Goal: Information Seeking & Learning: Learn about a topic

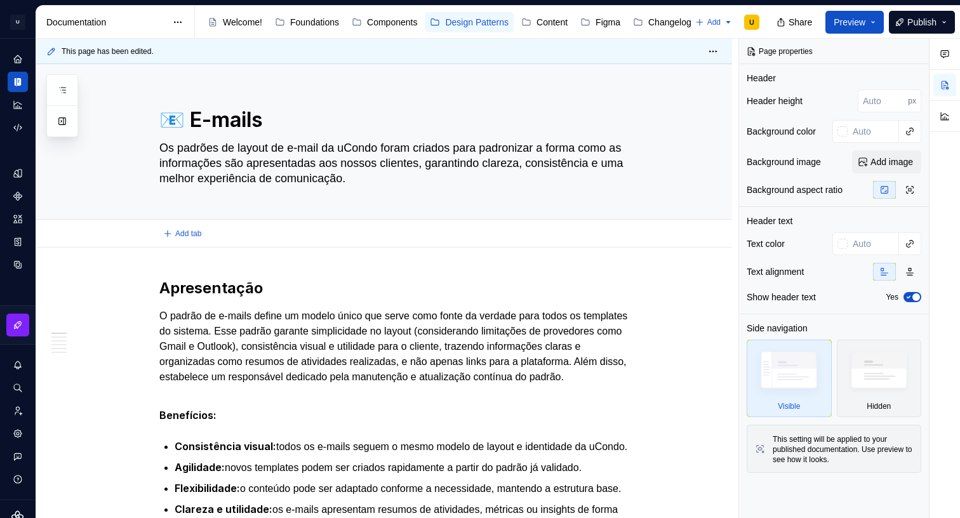
type textarea "*"
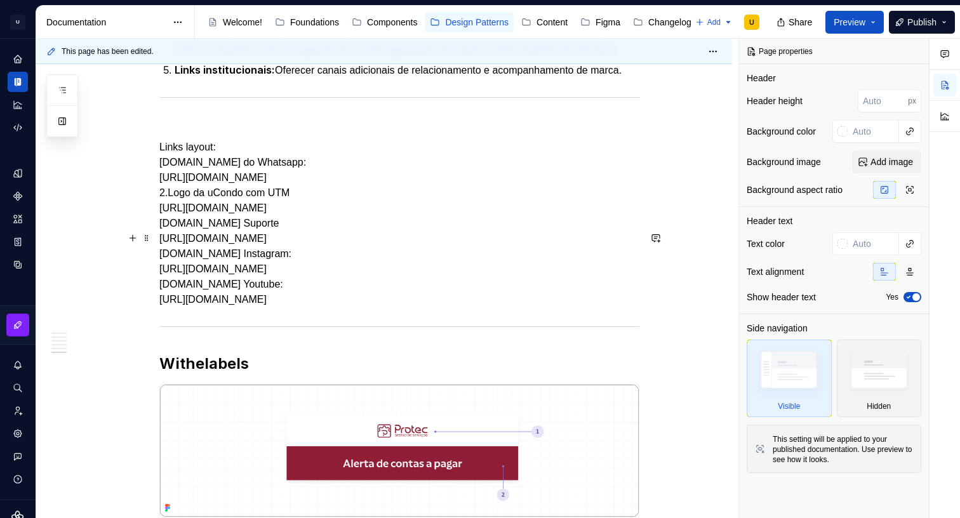
scroll to position [2564, 0]
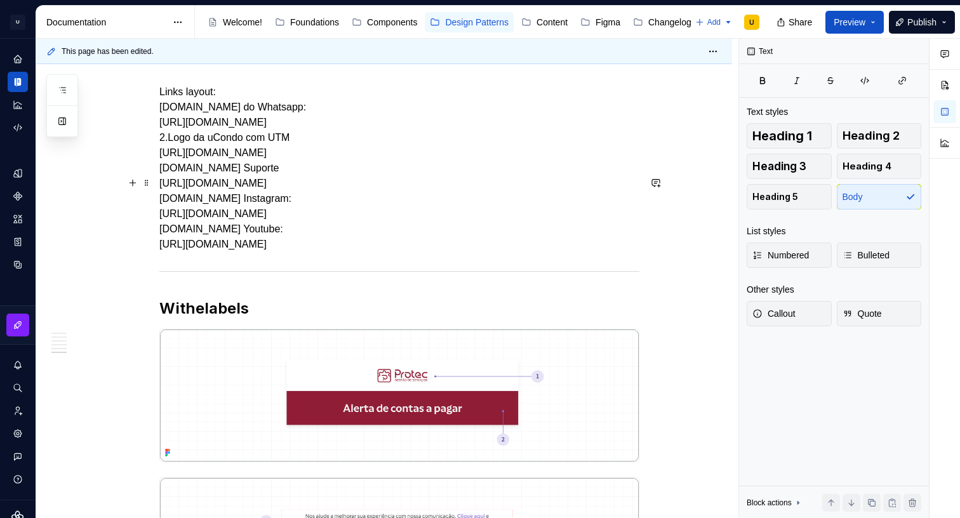
click at [206, 189] on p "Links layout: [DOMAIN_NAME] do Whatsapp: [URL][DOMAIN_NAME] 2.Logo da uCondo co…" at bounding box center [399, 168] width 480 height 168
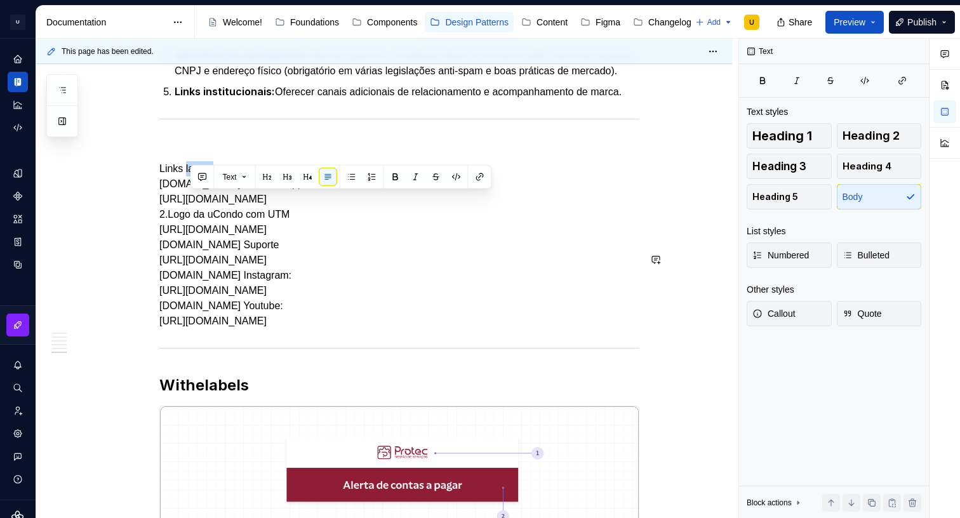
scroll to position [2472, 0]
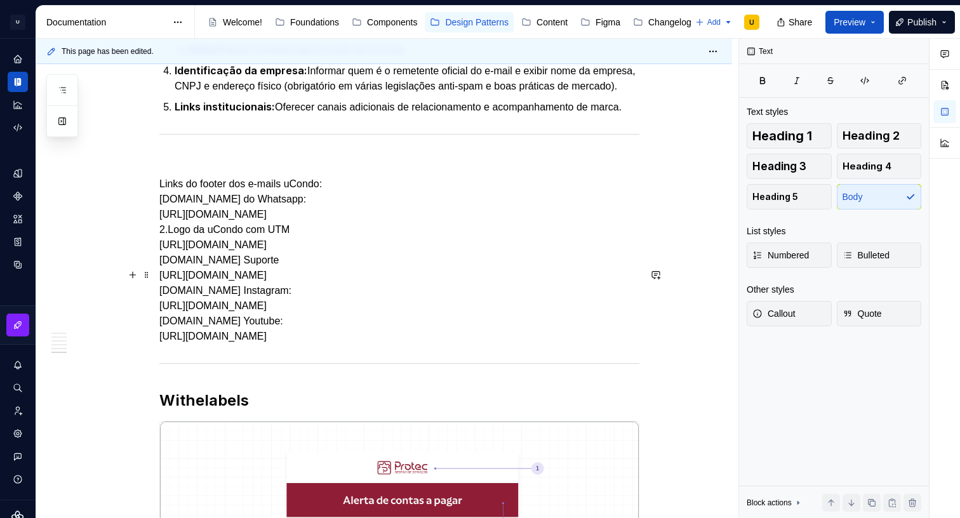
click at [222, 270] on p "Links do footer dos e-mails uCondo: [DOMAIN_NAME] do Whatsapp: [URL][DOMAIN_NAM…" at bounding box center [399, 261] width 480 height 168
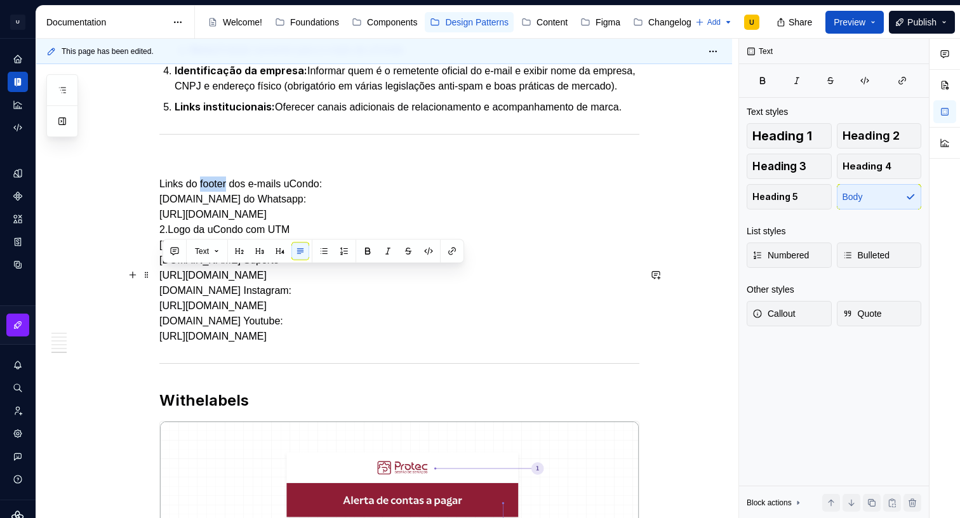
click at [222, 270] on p "Links do footer dos e-mails uCondo: [DOMAIN_NAME] do Whatsapp: [URL][DOMAIN_NAM…" at bounding box center [399, 261] width 480 height 168
click at [294, 276] on p "Links do footer dos e-mails uCondo: [DOMAIN_NAME] do Whatsapp: [URL][DOMAIN_NAM…" at bounding box center [399, 261] width 480 height 168
drag, startPoint x: 327, startPoint y: 272, endPoint x: 154, endPoint y: 272, distance: 173.3
click at [180, 273] on p "Links do footer dos e-mails uCondo: [DOMAIN_NAME] do Whatsapp: [URL][DOMAIN_NAM…" at bounding box center [399, 261] width 480 height 168
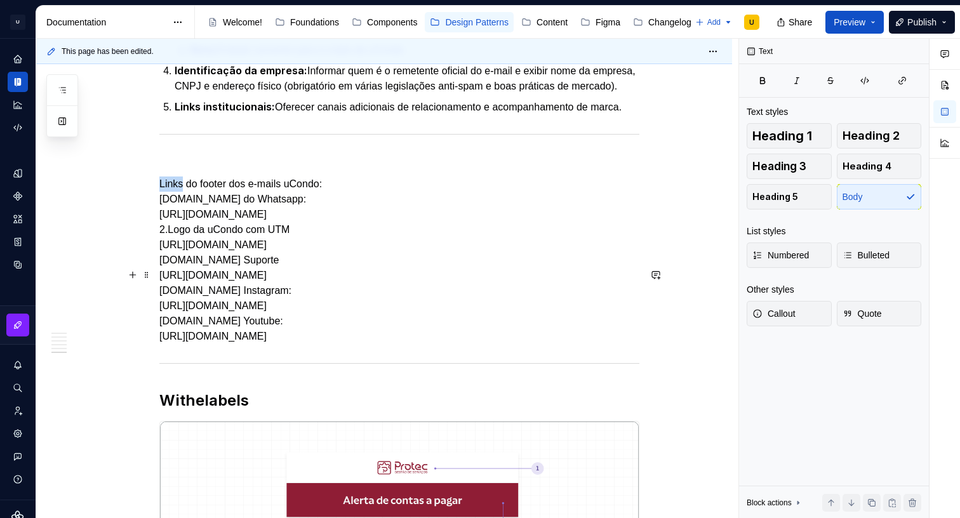
click at [180, 273] on p "Links do footer dos e-mails uCondo: [DOMAIN_NAME] do Whatsapp: [URL][DOMAIN_NAM…" at bounding box center [399, 261] width 480 height 168
drag, startPoint x: 227, startPoint y: 274, endPoint x: 328, endPoint y: 274, distance: 100.9
click at [227, 274] on p "Links do footer dos e-mails uCondo: [DOMAIN_NAME] do Whatsapp: [URL][DOMAIN_NAM…" at bounding box center [399, 261] width 480 height 168
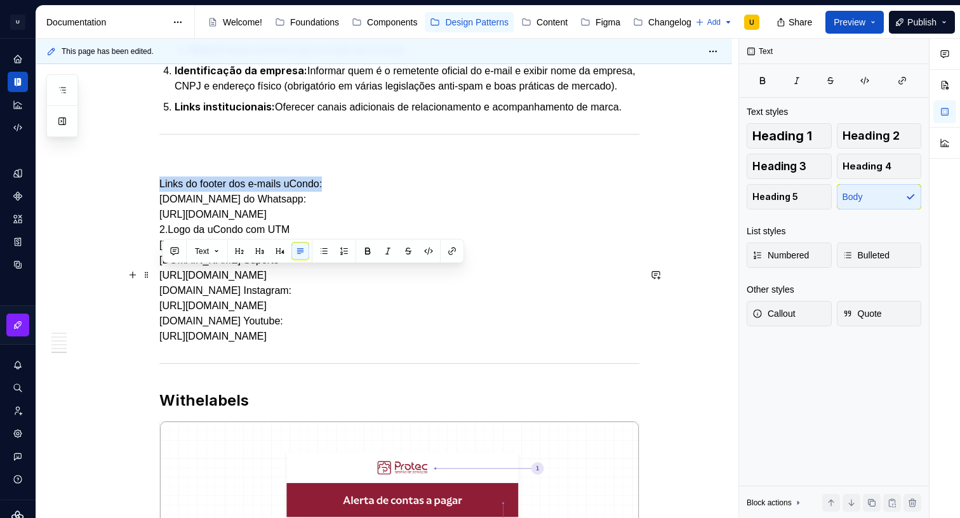
drag, startPoint x: 363, startPoint y: 274, endPoint x: 155, endPoint y: 276, distance: 208.3
click at [266, 255] on button "button" at bounding box center [260, 252] width 18 height 18
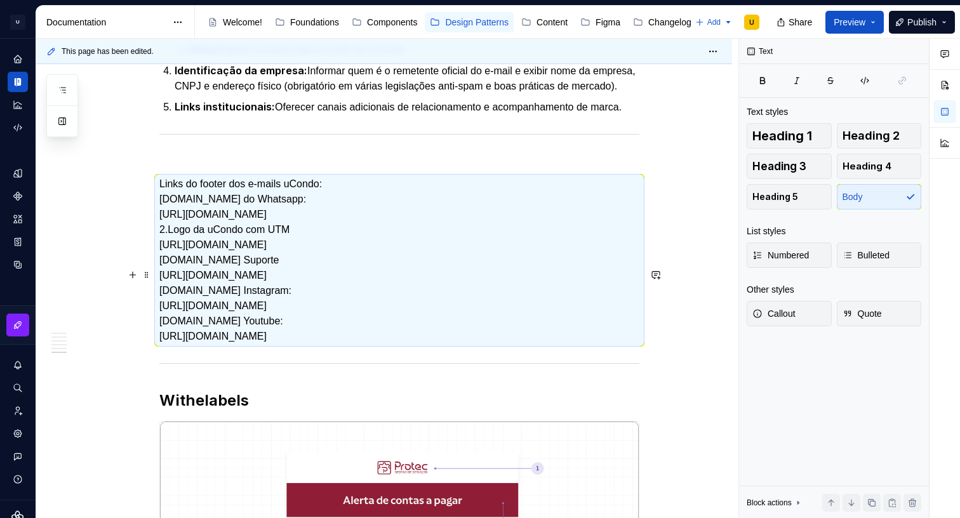
click at [291, 271] on p "Links do footer dos e-mails uCondo: [DOMAIN_NAME] do Whatsapp: [URL][DOMAIN_NAM…" at bounding box center [399, 261] width 480 height 168
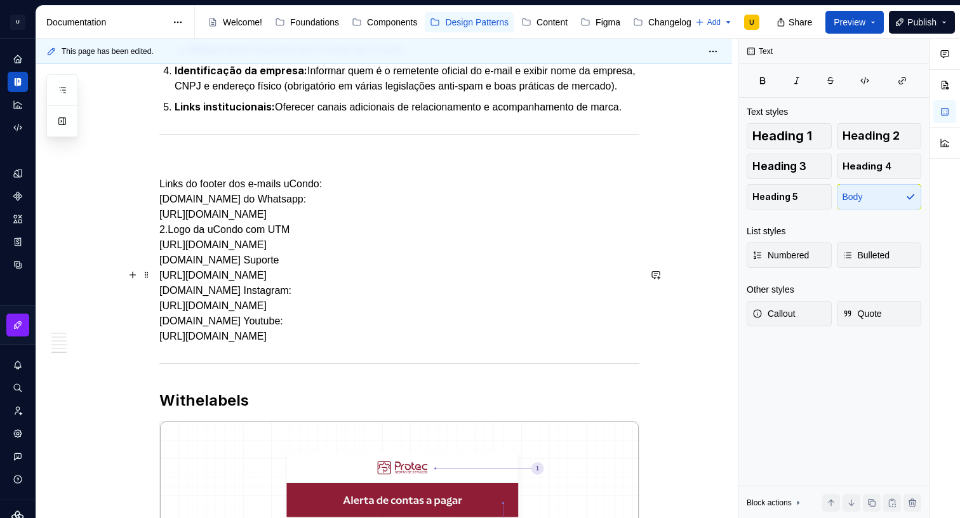
click at [354, 275] on p "Links do footer dos e-mails uCondo: [DOMAIN_NAME] do Whatsapp: [URL][DOMAIN_NAM…" at bounding box center [399, 261] width 480 height 168
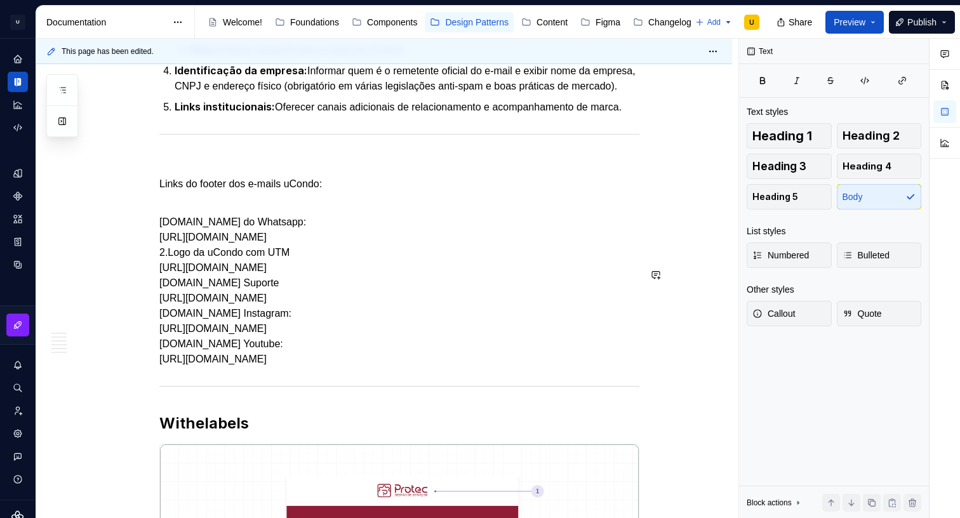
scroll to position [2496, 0]
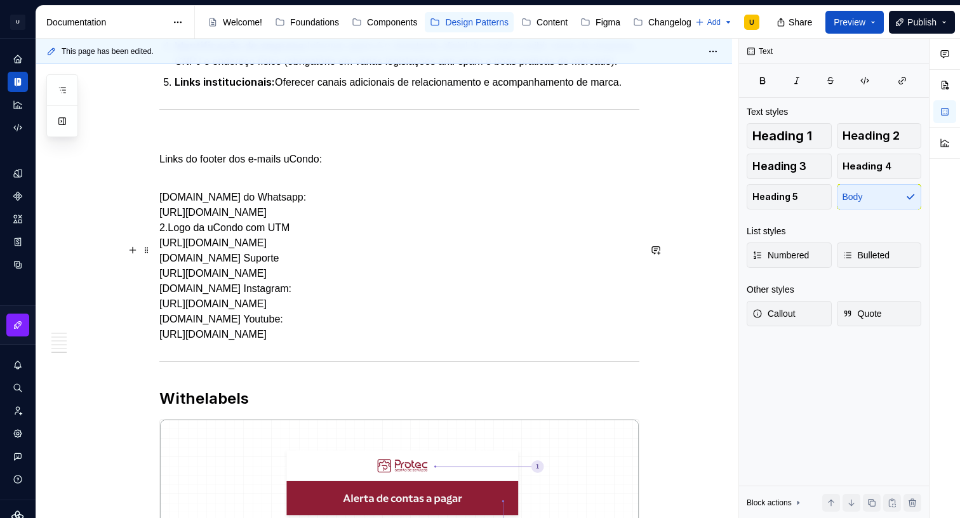
click at [308, 167] on p "Links do footer dos e-mails uCondo:" at bounding box center [399, 159] width 480 height 15
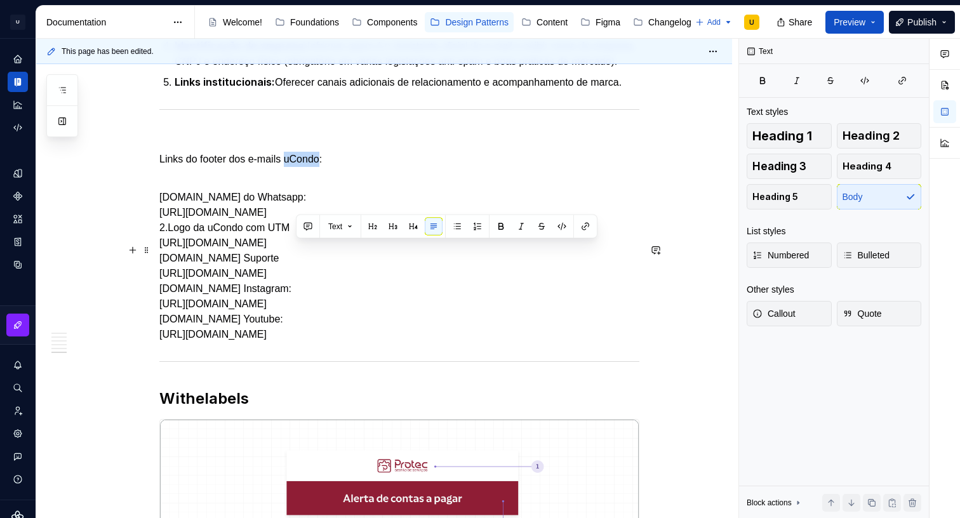
click at [308, 167] on p "Links do footer dos e-mails uCondo:" at bounding box center [399, 159] width 480 height 15
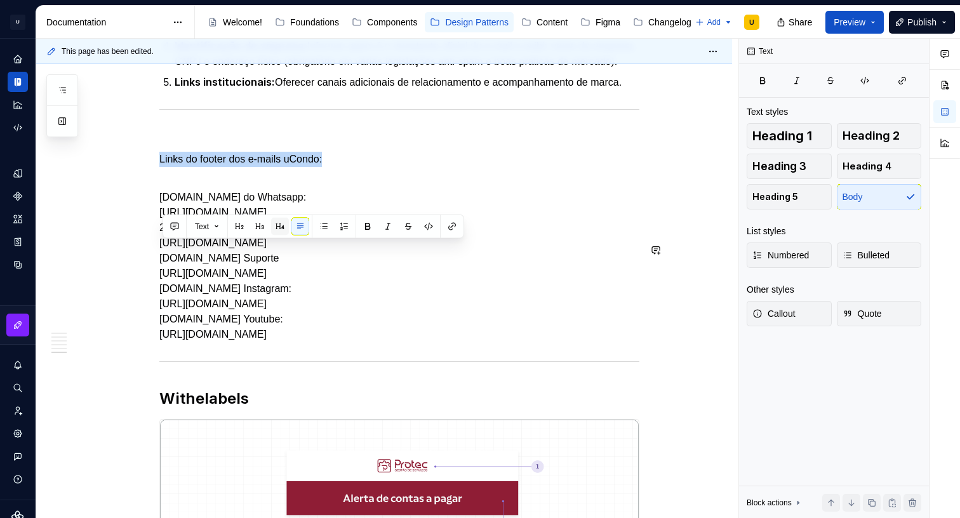
click at [281, 233] on button "button" at bounding box center [280, 227] width 18 height 18
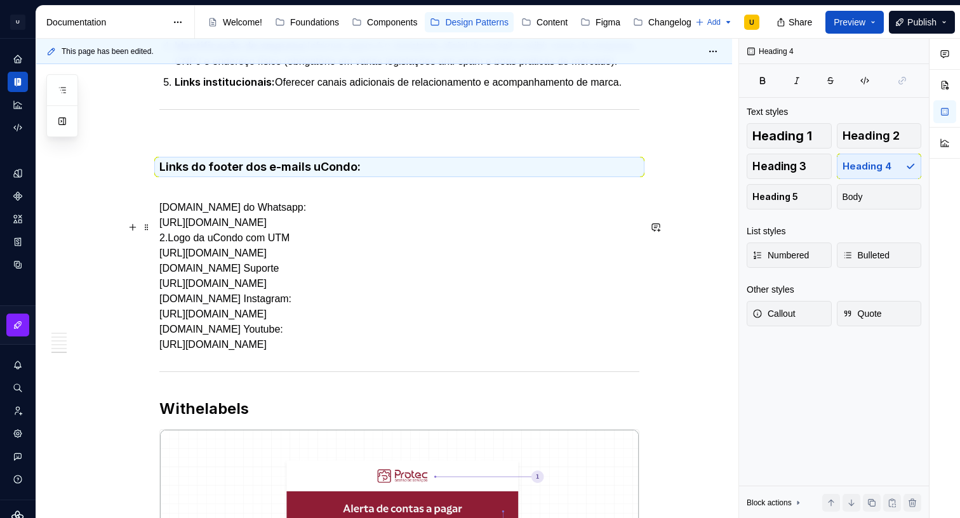
click at [253, 144] on p at bounding box center [399, 136] width 480 height 15
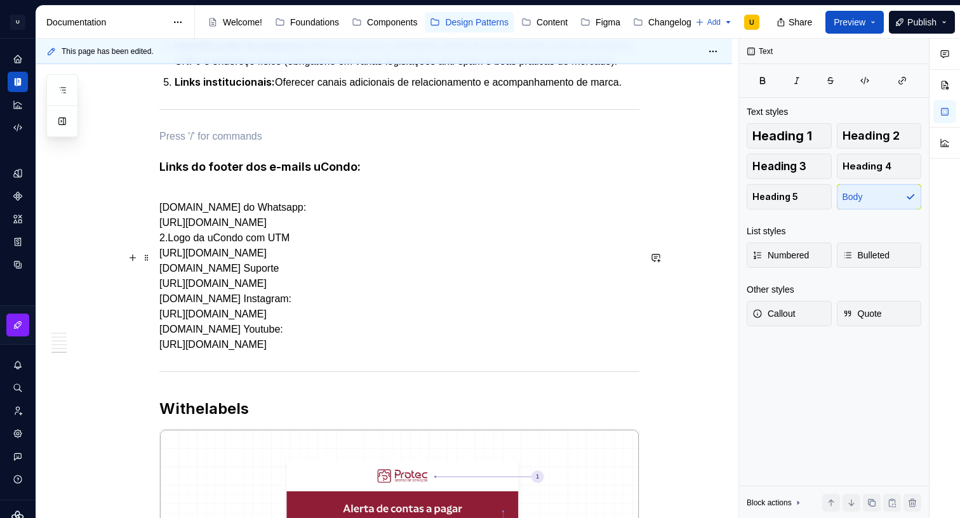
click at [162, 175] on h4 "Links do footer dos e-mails uCondo:" at bounding box center [399, 166] width 480 height 15
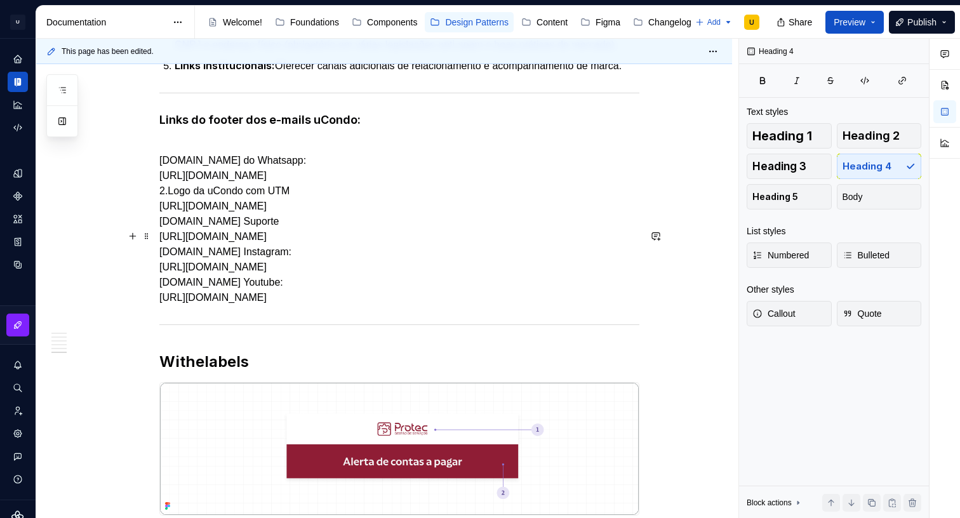
scroll to position [2518, 0]
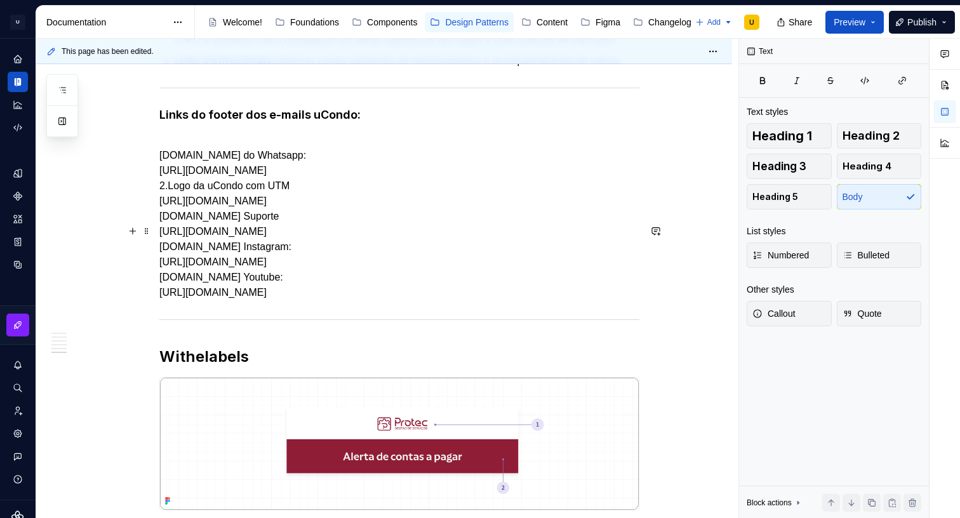
click at [177, 240] on p "[DOMAIN_NAME] do Whatsapp: [URL][DOMAIN_NAME] 2.Logo da uCondo com UTM [URL][DO…" at bounding box center [399, 217] width 480 height 168
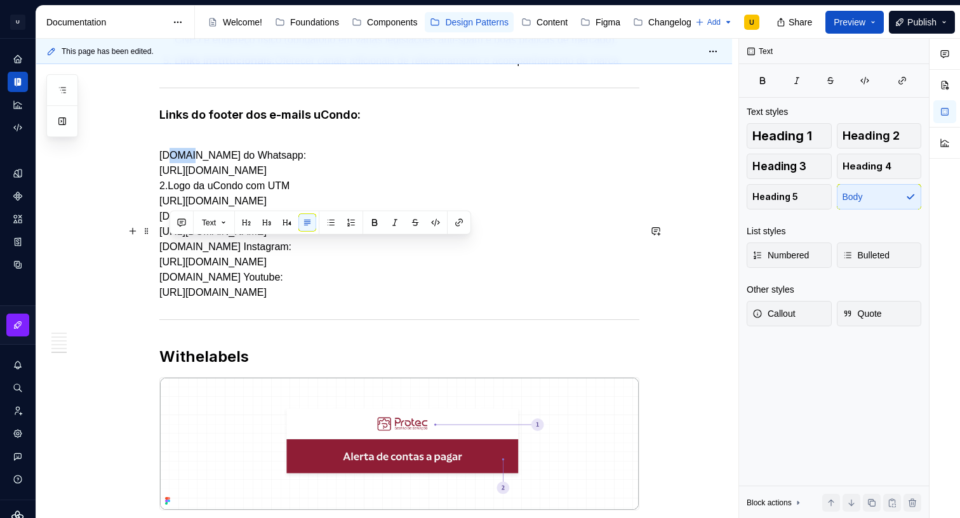
click at [177, 240] on p "[DOMAIN_NAME] do Whatsapp: [URL][DOMAIN_NAME] 2.Logo da uCondo com UTM [URL][DO…" at bounding box center [399, 217] width 480 height 168
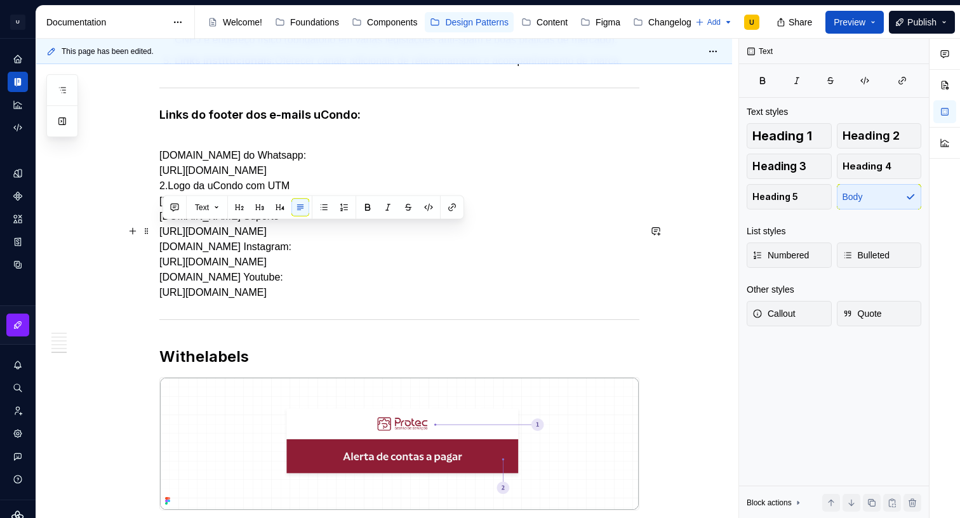
drag, startPoint x: 197, startPoint y: 241, endPoint x: 209, endPoint y: 241, distance: 12.1
click at [197, 241] on p "[DOMAIN_NAME] do Whatsapp: [URL][DOMAIN_NAME] 2.Logo da uCondo com UTM [URL][DO…" at bounding box center [399, 217] width 480 height 168
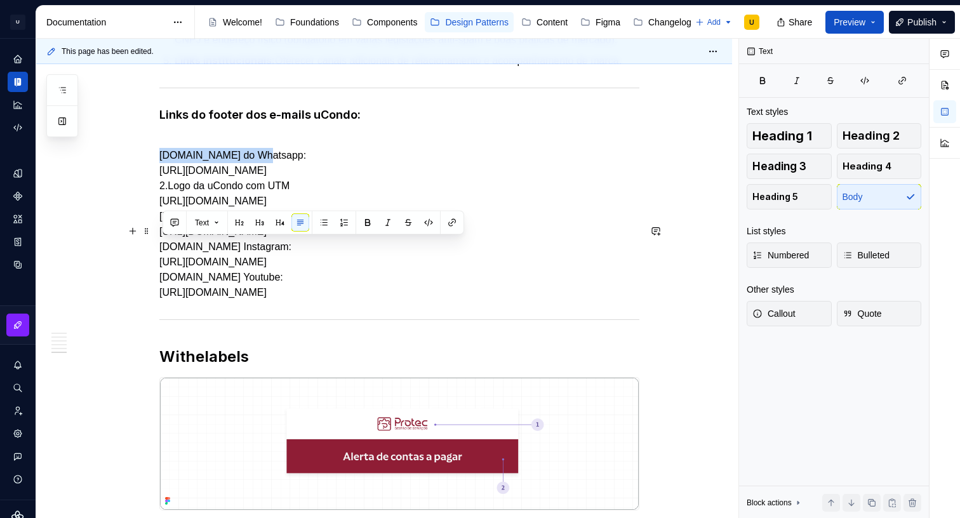
drag, startPoint x: 183, startPoint y: 246, endPoint x: 135, endPoint y: 246, distance: 47.6
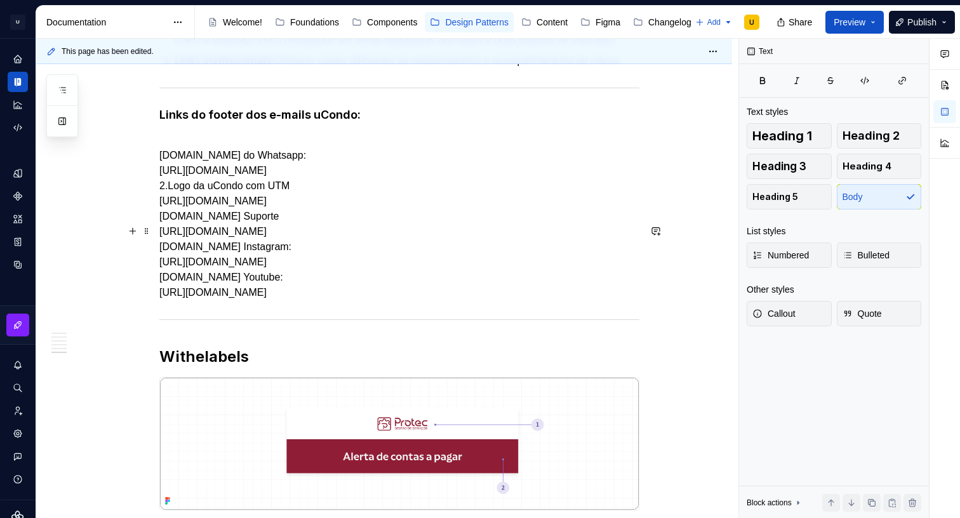
click at [180, 249] on p "[DOMAIN_NAME] do Whatsapp: [URL][DOMAIN_NAME] 2.Logo da uCondo com UTM [URL][DO…" at bounding box center [399, 217] width 480 height 168
click at [162, 259] on p "[DOMAIN_NAME] do Whatsapp: [URL][DOMAIN_NAME] 2.Logo da uCondo com UTM [URL][DO…" at bounding box center [399, 217] width 480 height 168
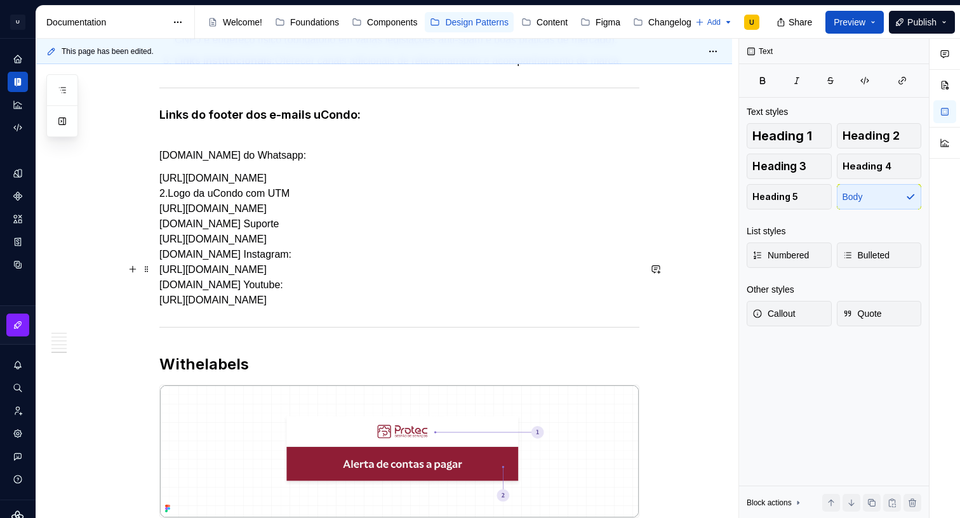
click at [163, 278] on p "[URL][DOMAIN_NAME] 2.Logo da uCondo com UTM [URL][DOMAIN_NAME] [DOMAIN_NAME] Su…" at bounding box center [399, 239] width 480 height 137
click at [162, 304] on p "[URL][DOMAIN_NAME] 2.Logo da uCondo com UTM [URL][DOMAIN_NAME] [DOMAIN_NAME] Su…" at bounding box center [399, 239] width 480 height 137
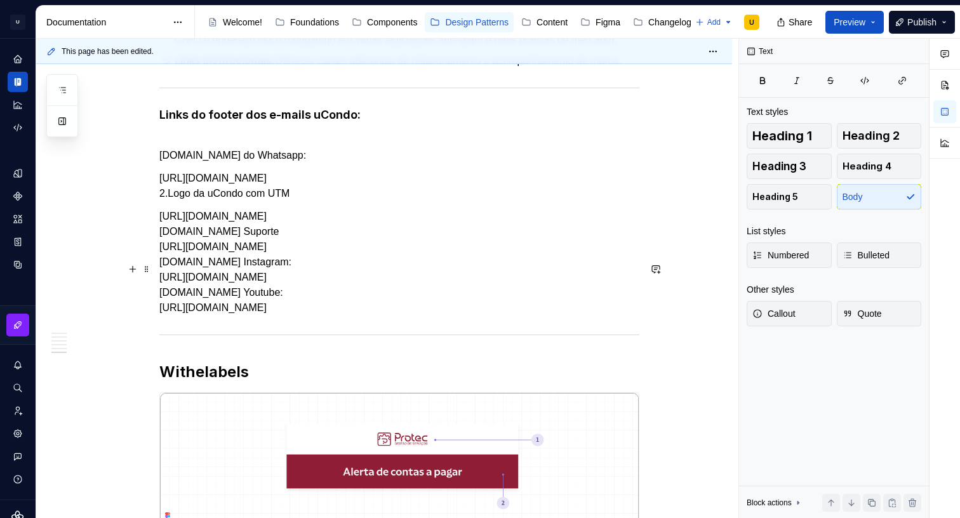
click at [165, 201] on p "[URL][DOMAIN_NAME] 2.Logo da uCondo com UTM" at bounding box center [399, 186] width 480 height 30
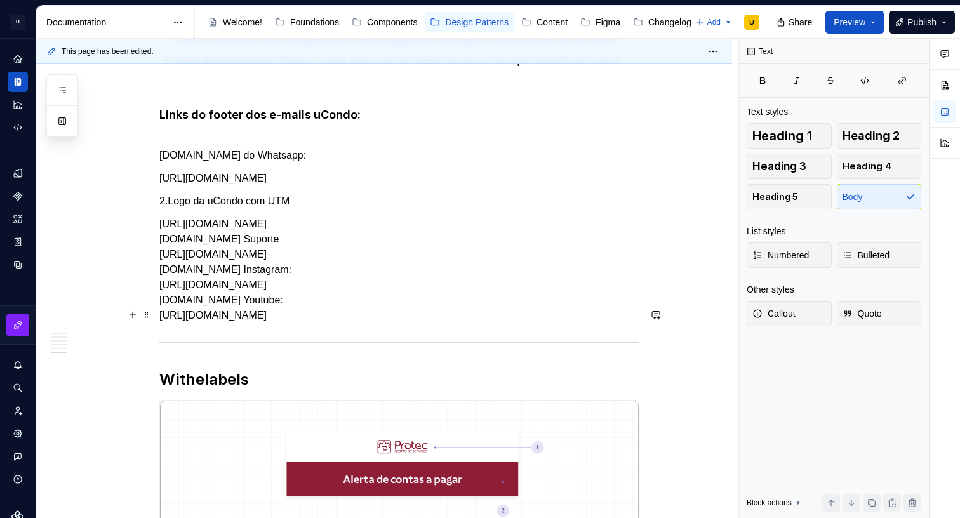
click at [163, 323] on p "[URL][DOMAIN_NAME] [DOMAIN_NAME] Suporte [URL][DOMAIN_NAME] [DOMAIN_NAME] Insta…" at bounding box center [399, 270] width 480 height 107
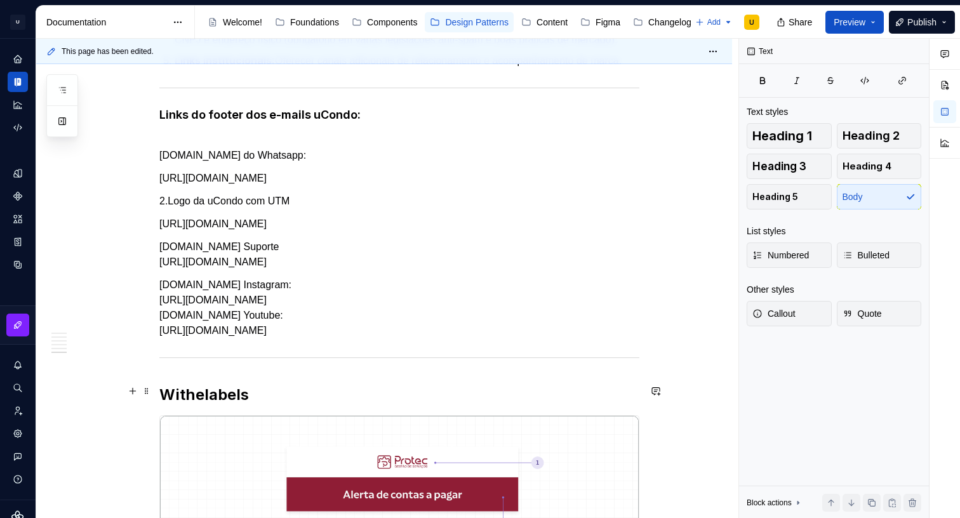
click at [164, 338] on p "[DOMAIN_NAME] Instagram: [URL][DOMAIN_NAME] [DOMAIN_NAME] Youtube: [URL][DOMAIN…" at bounding box center [399, 307] width 480 height 61
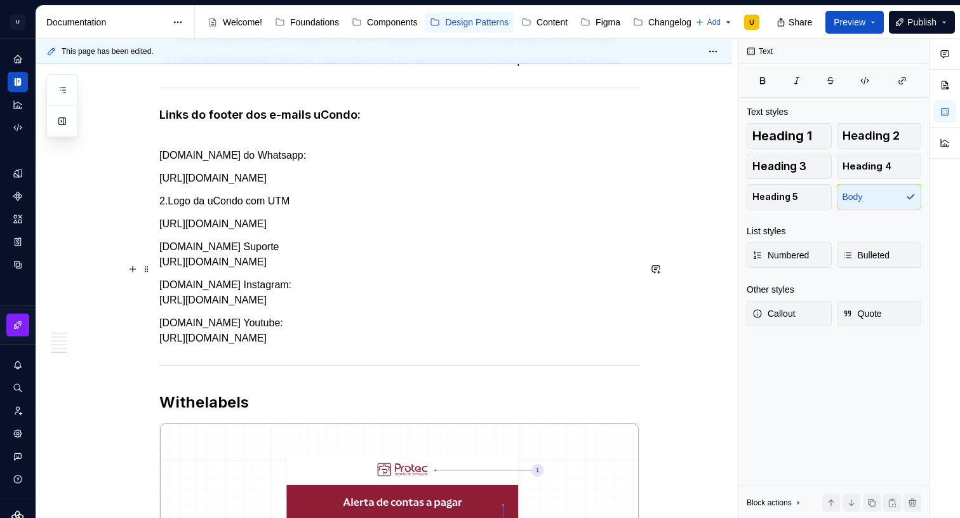
click at [178, 186] on p "[URL][DOMAIN_NAME]" at bounding box center [399, 178] width 480 height 15
click at [166, 186] on p "[URL][DOMAIN_NAME]" at bounding box center [399, 178] width 480 height 15
click at [164, 186] on p "[URL][DOMAIN_NAME]" at bounding box center [399, 178] width 480 height 15
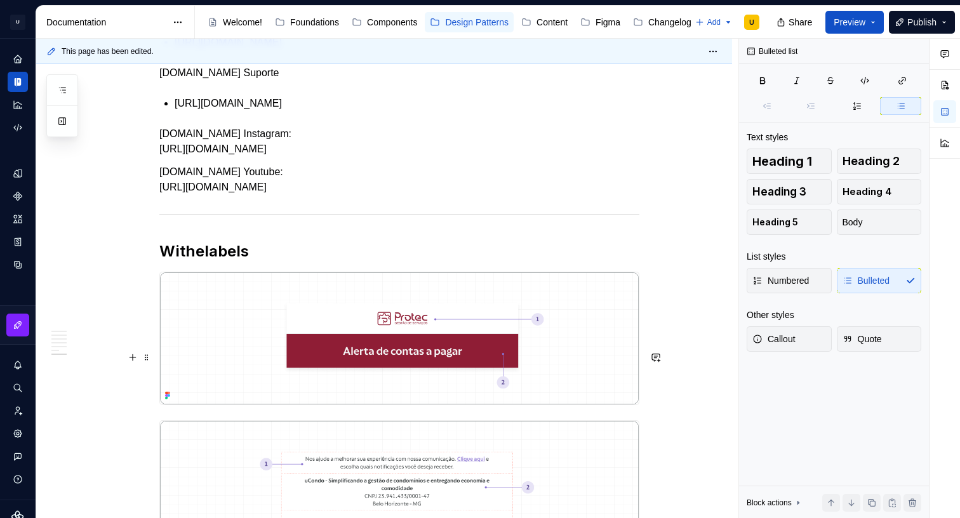
scroll to position [2736, 0]
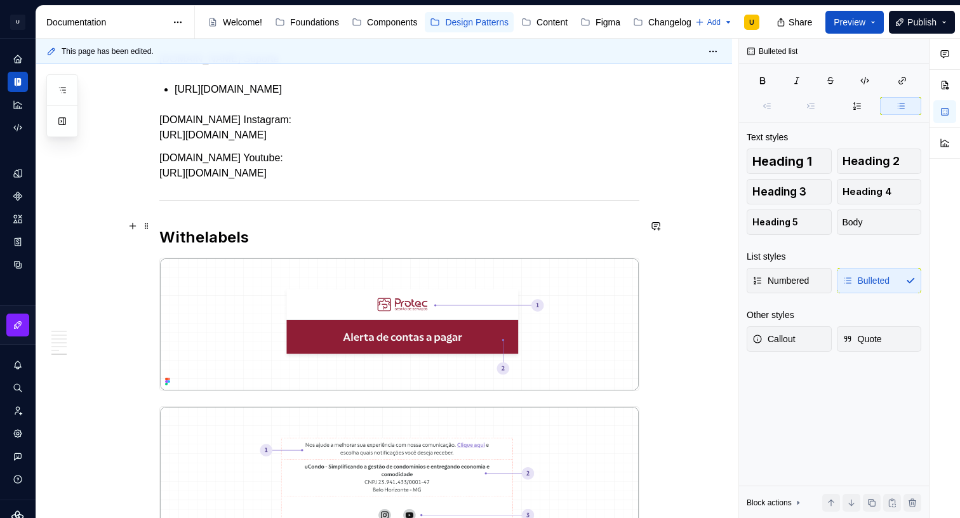
click at [168, 143] on p "[DOMAIN_NAME] Instagram: [URL][DOMAIN_NAME]" at bounding box center [399, 127] width 480 height 30
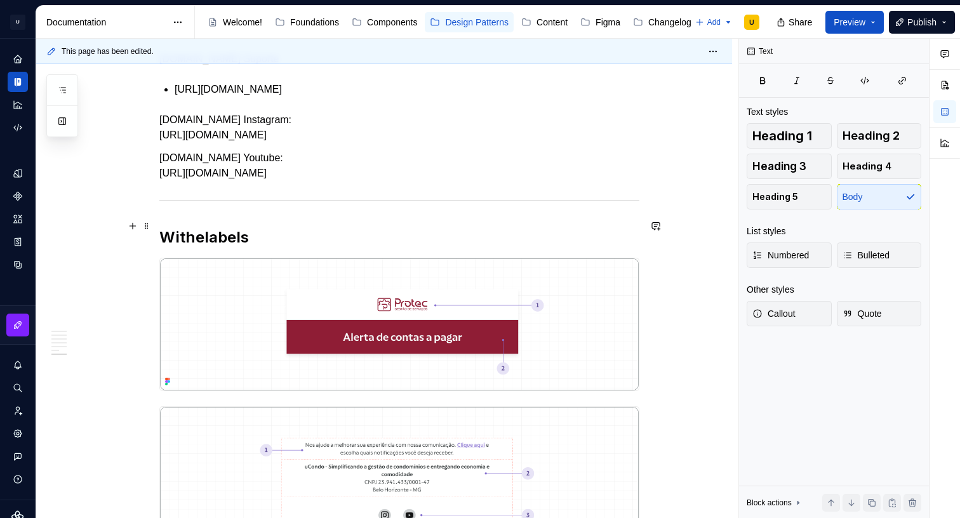
click at [164, 143] on p "[DOMAIN_NAME] Instagram: [URL][DOMAIN_NAME]" at bounding box center [399, 127] width 480 height 30
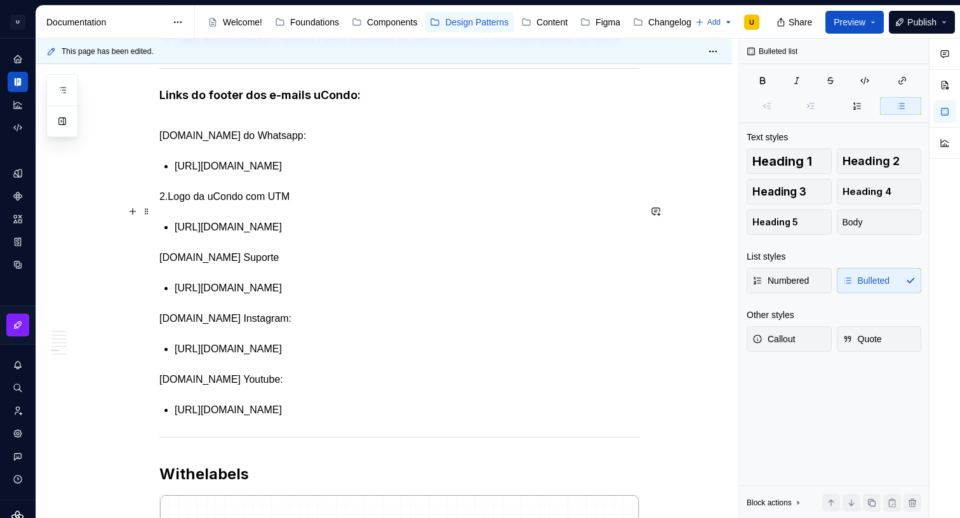
scroll to position [2519, 0]
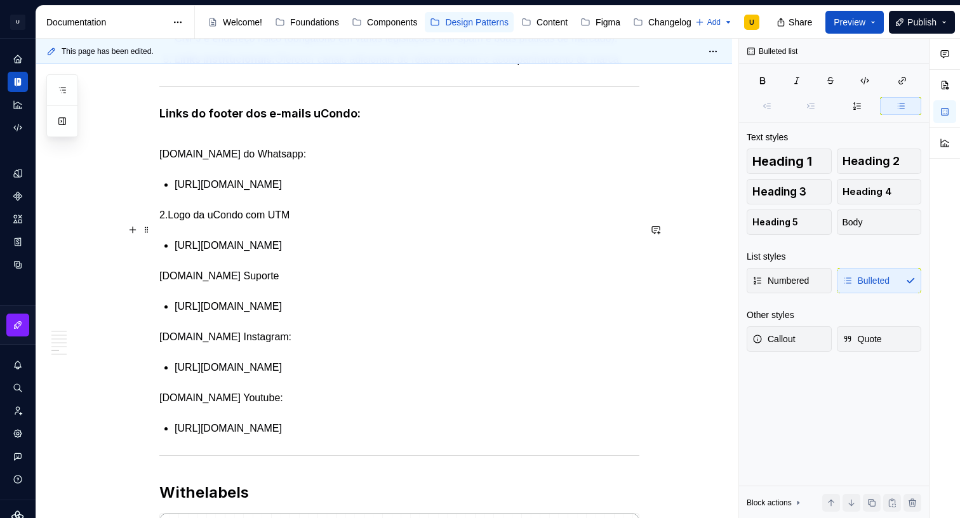
click at [200, 162] on p "[DOMAIN_NAME] do Whatsapp:" at bounding box center [399, 146] width 480 height 30
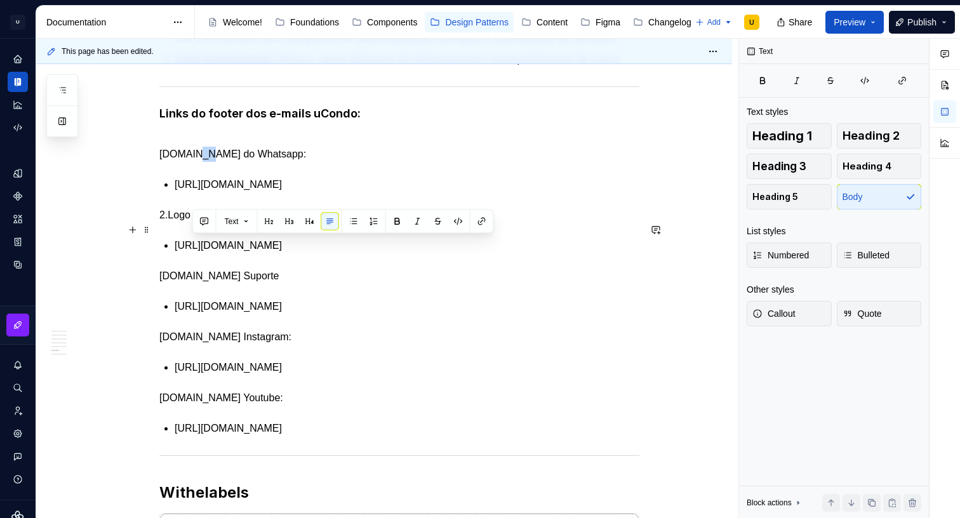
click at [200, 162] on p "[DOMAIN_NAME] do Whatsapp:" at bounding box center [399, 146] width 480 height 30
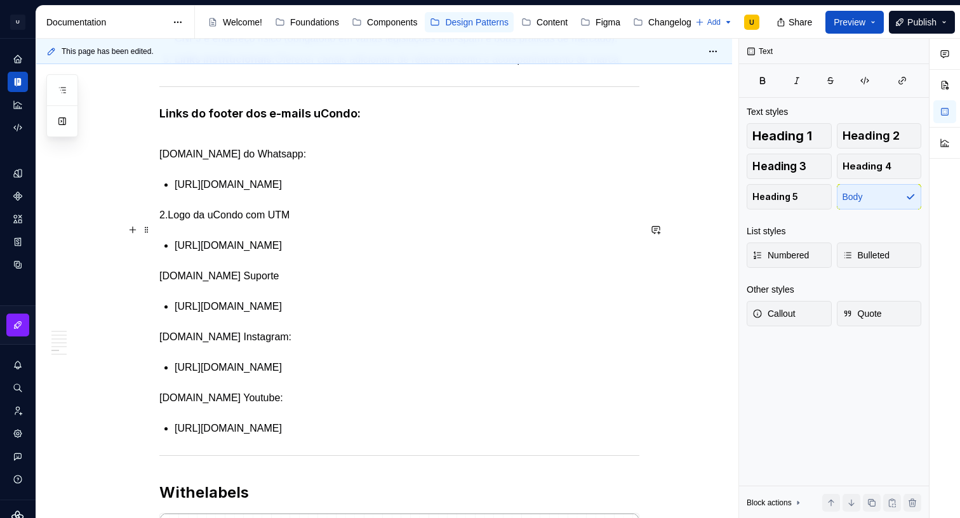
click at [204, 162] on p "[DOMAIN_NAME] do Whatsapp:" at bounding box center [399, 146] width 480 height 30
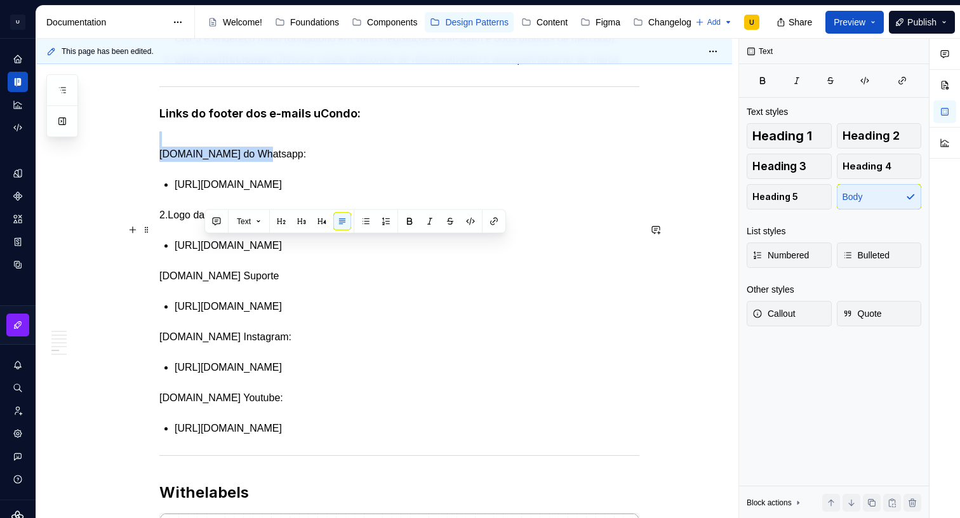
click at [204, 162] on p "[DOMAIN_NAME] do Whatsapp:" at bounding box center [399, 146] width 480 height 30
click at [364, 204] on button "button" at bounding box center [368, 206] width 18 height 18
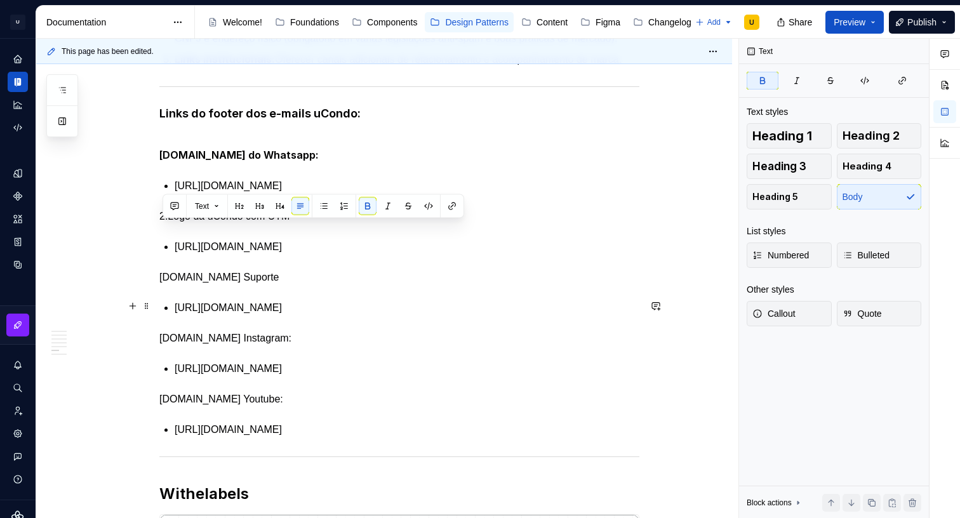
click at [223, 224] on p "2.Logo da uCondo com UTM" at bounding box center [399, 216] width 480 height 15
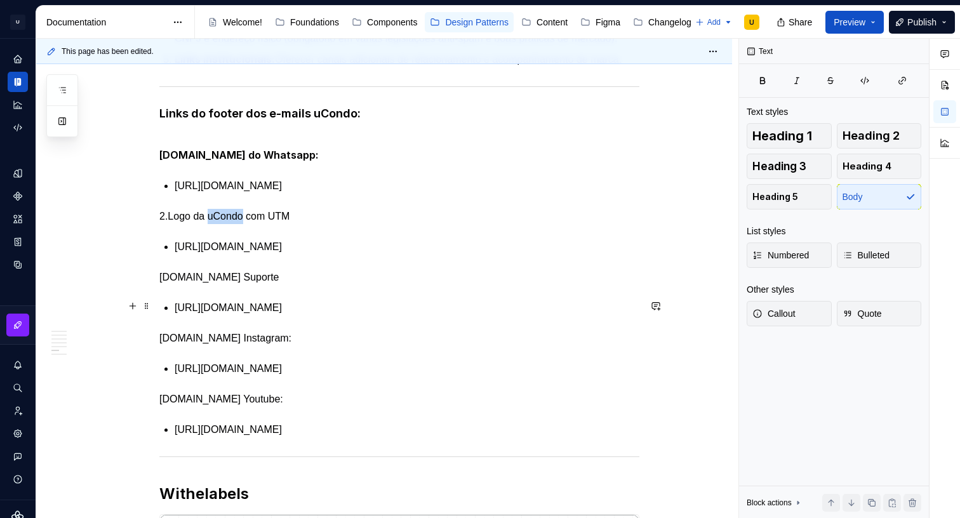
click at [223, 224] on p "2.Logo da uCondo com UTM" at bounding box center [399, 216] width 480 height 15
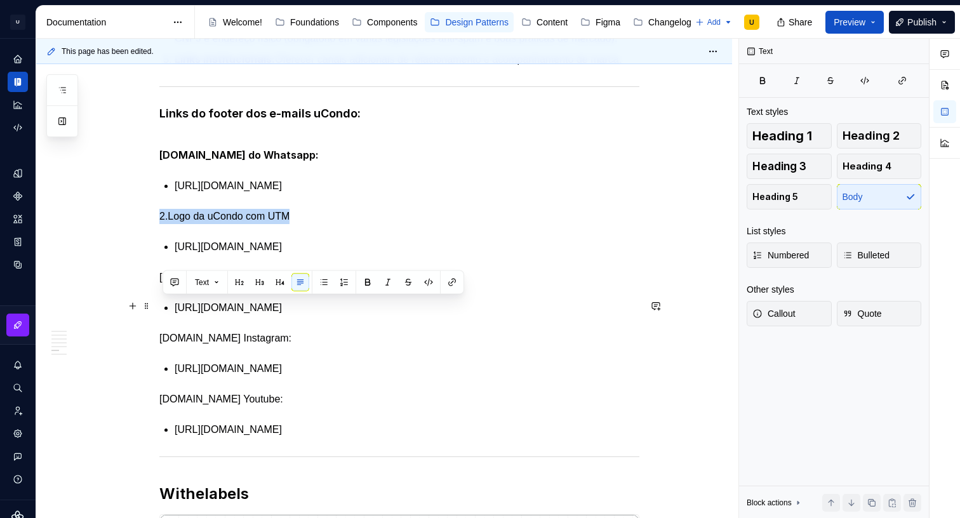
click at [223, 224] on p "2.Logo da uCondo com UTM" at bounding box center [399, 216] width 480 height 15
click at [366, 282] on button "button" at bounding box center [368, 283] width 18 height 18
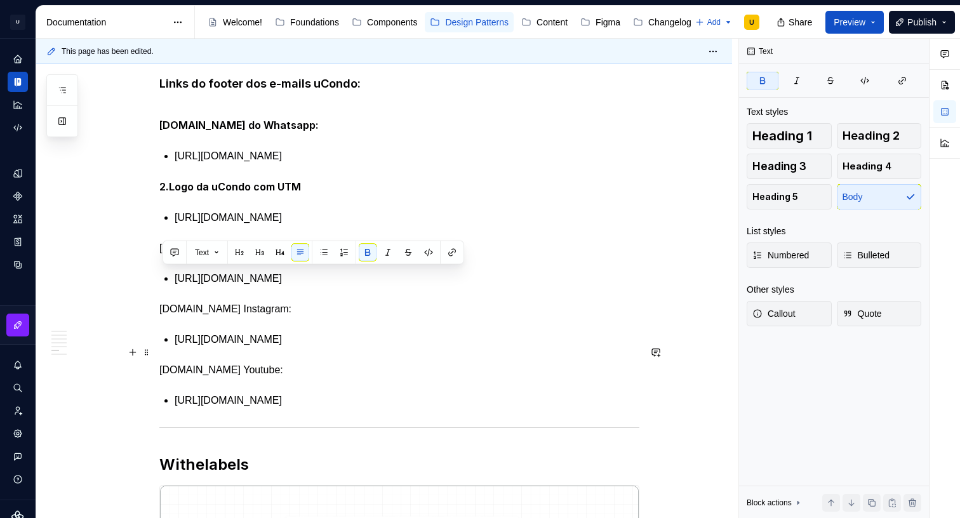
click at [202, 256] on p "[DOMAIN_NAME] Suporte" at bounding box center [399, 248] width 480 height 15
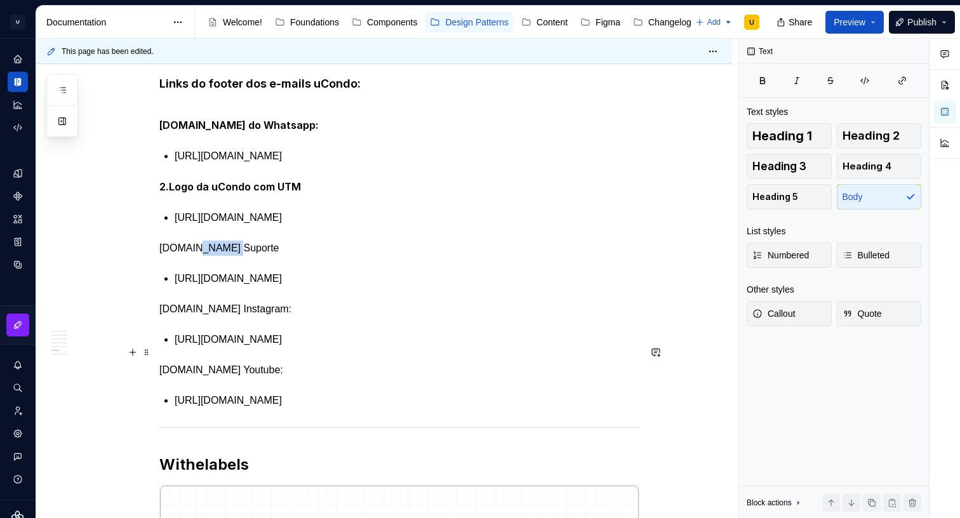
click at [202, 256] on p "[DOMAIN_NAME] Suporte" at bounding box center [399, 248] width 480 height 15
drag, startPoint x: 368, startPoint y: 328, endPoint x: 361, endPoint y: 328, distance: 7.6
click at [368, 328] on button "button" at bounding box center [368, 329] width 18 height 18
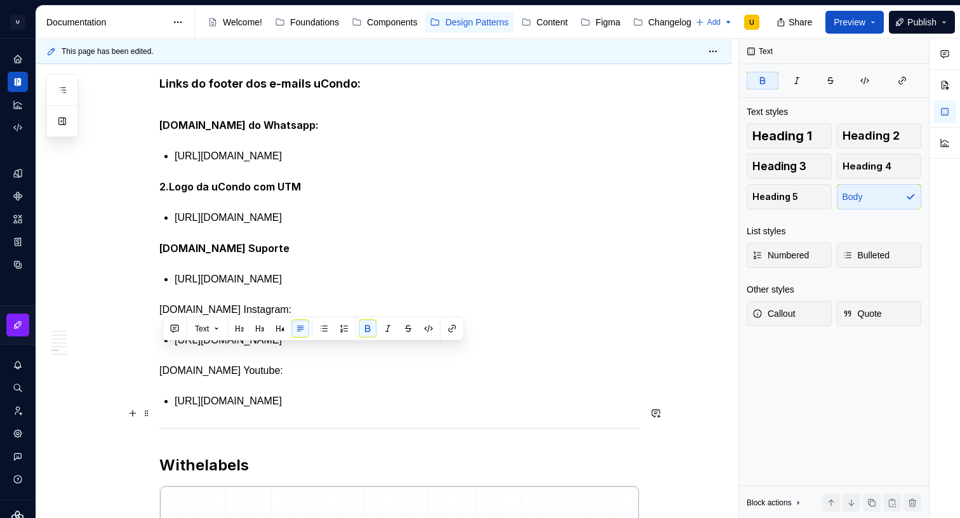
click at [208, 317] on p "[DOMAIN_NAME] Instagram:" at bounding box center [399, 309] width 480 height 15
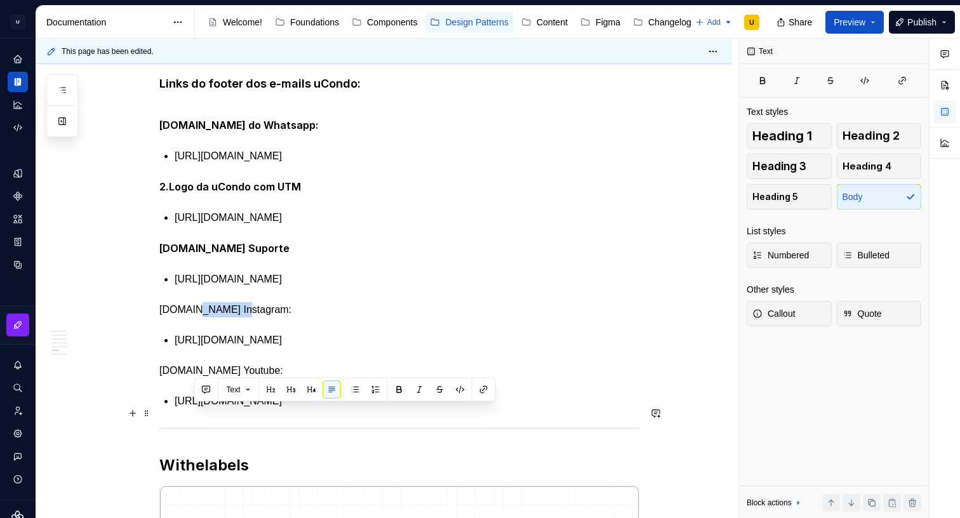
click at [208, 317] on p "[DOMAIN_NAME] Instagram:" at bounding box center [399, 309] width 480 height 15
click at [367, 392] on button "button" at bounding box center [368, 390] width 18 height 18
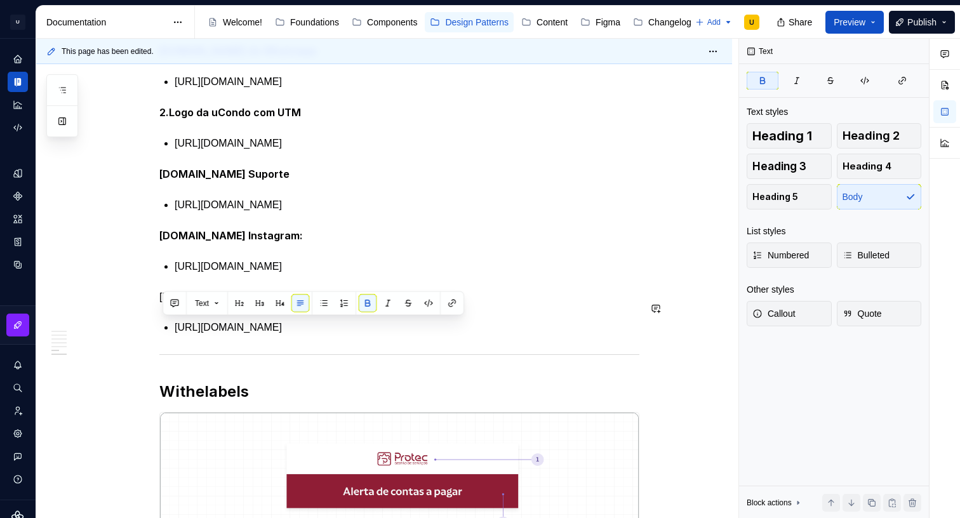
scroll to position [2652, 0]
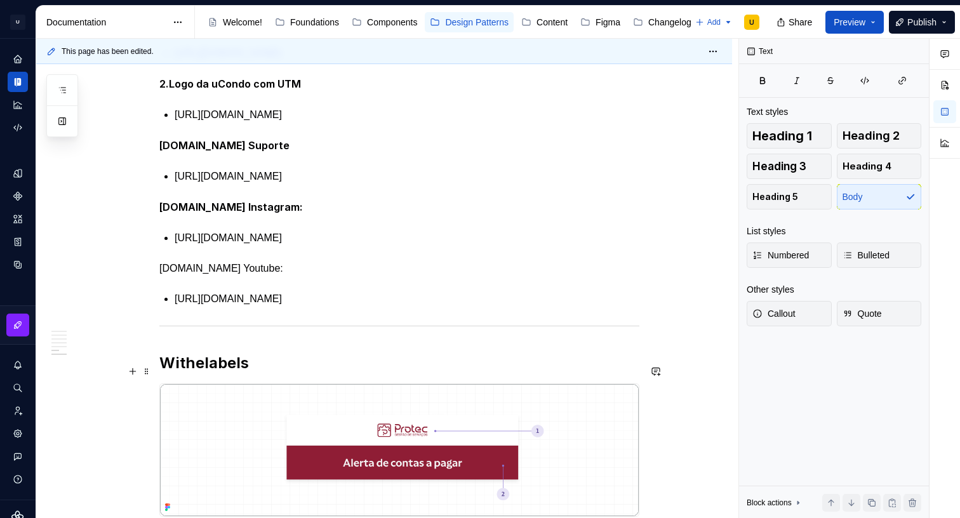
click at [199, 276] on p "[DOMAIN_NAME] Youtube:" at bounding box center [399, 268] width 480 height 15
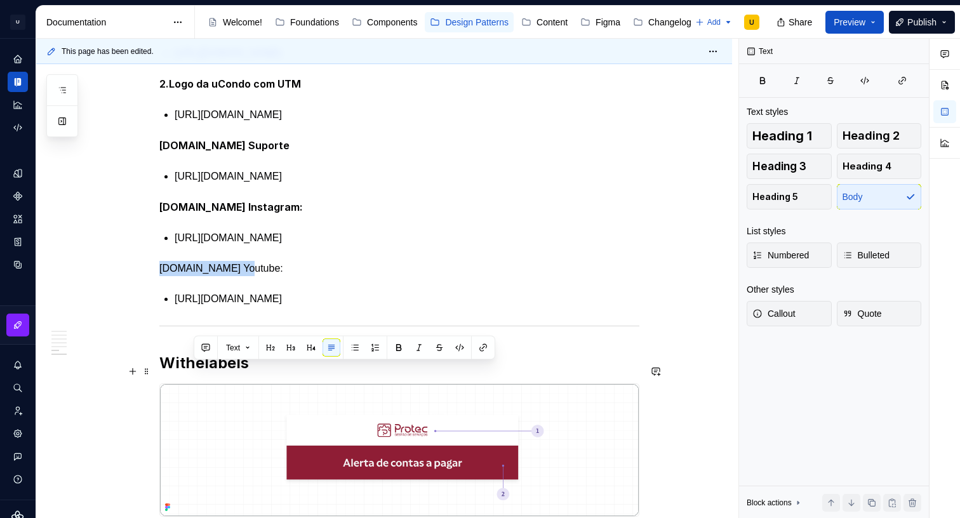
drag, startPoint x: 199, startPoint y: 371, endPoint x: 287, endPoint y: 367, distance: 87.7
click at [199, 276] on p "[DOMAIN_NAME] Youtube:" at bounding box center [399, 268] width 480 height 15
click at [363, 352] on button "button" at bounding box center [368, 348] width 18 height 18
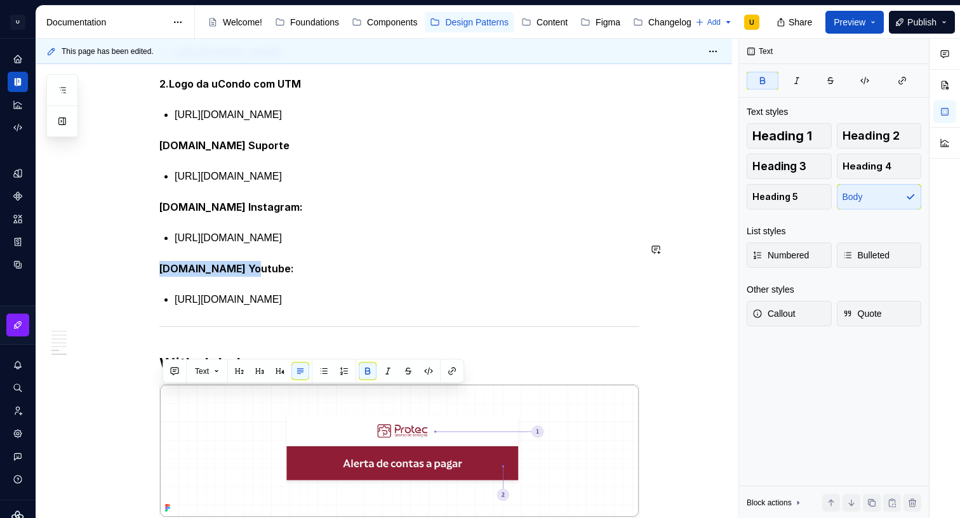
scroll to position [2555, 0]
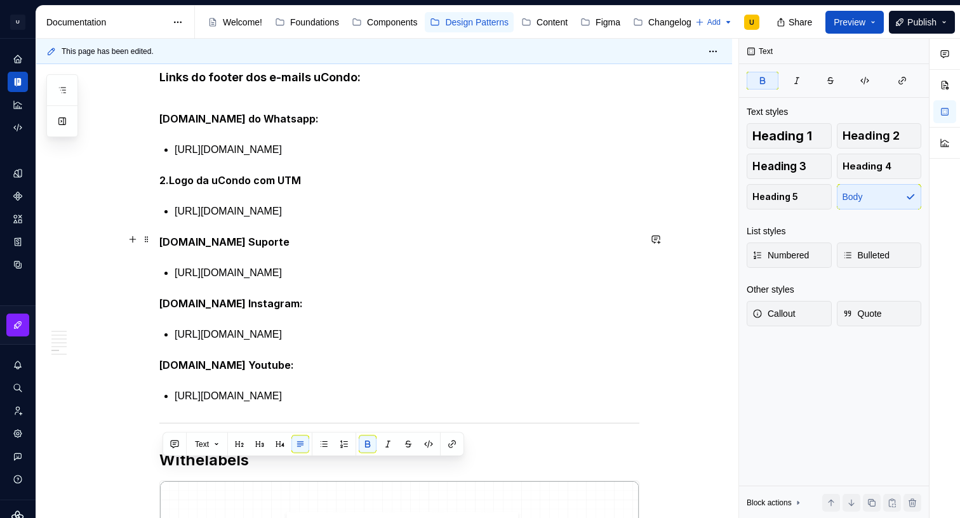
click at [265, 157] on p "[URL][DOMAIN_NAME]" at bounding box center [407, 149] width 465 height 15
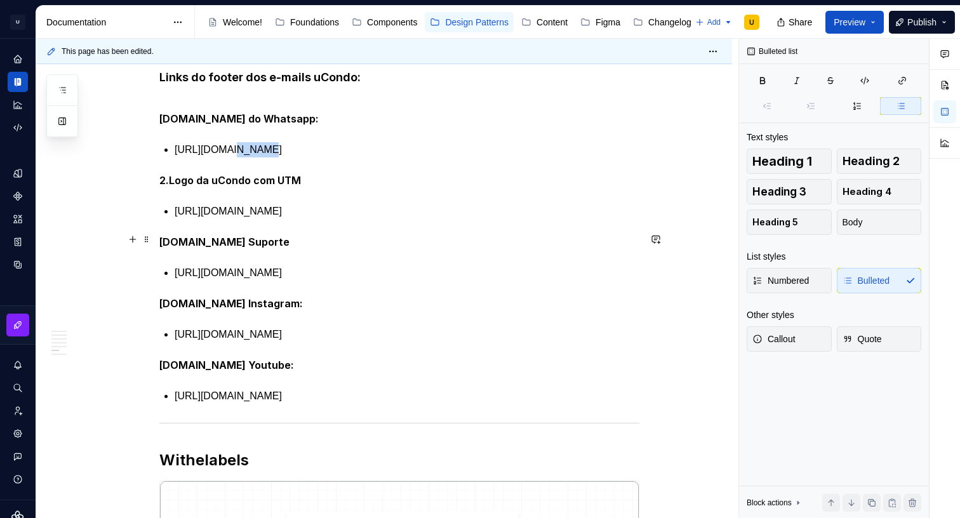
click at [265, 157] on p "[URL][DOMAIN_NAME]" at bounding box center [407, 149] width 465 height 15
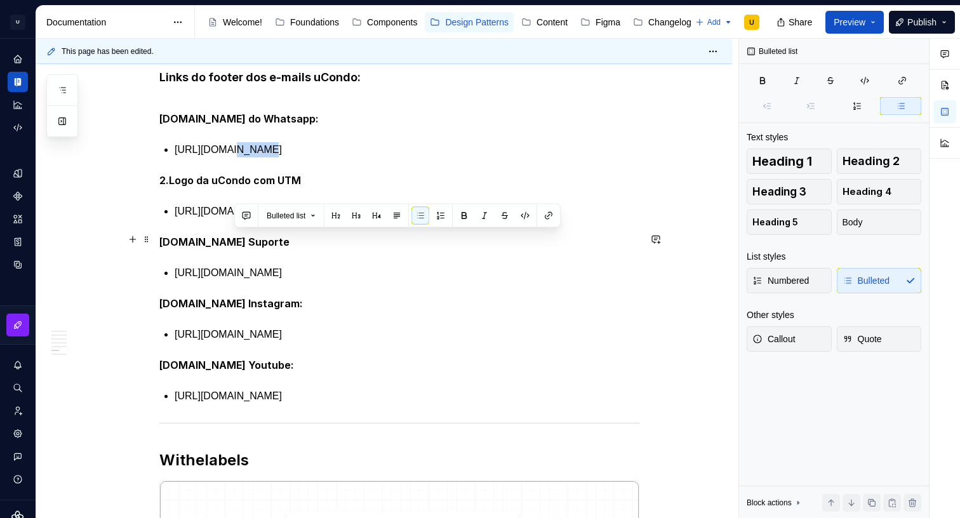
click at [265, 157] on p "[URL][DOMAIN_NAME]" at bounding box center [407, 149] width 465 height 15
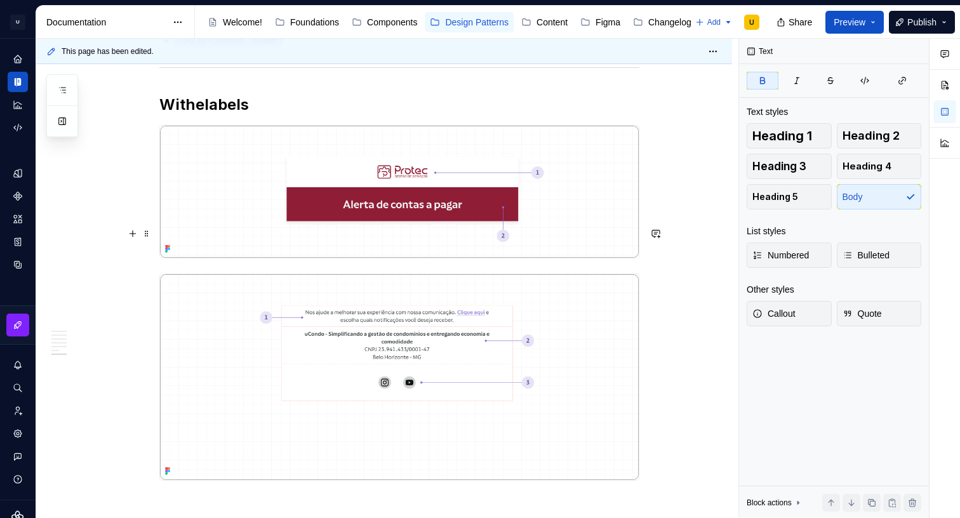
scroll to position [2930, 0]
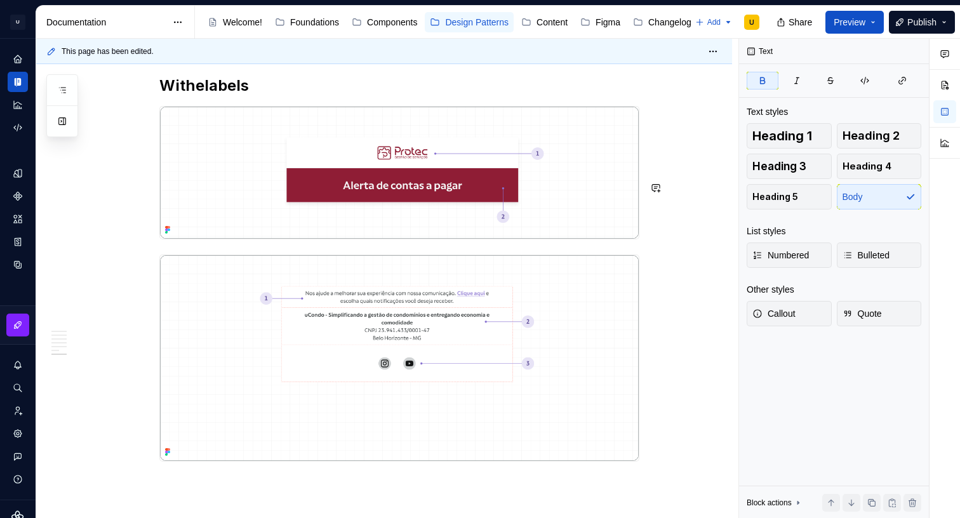
click at [316, 96] on h2 "Withelabels" at bounding box center [399, 86] width 480 height 20
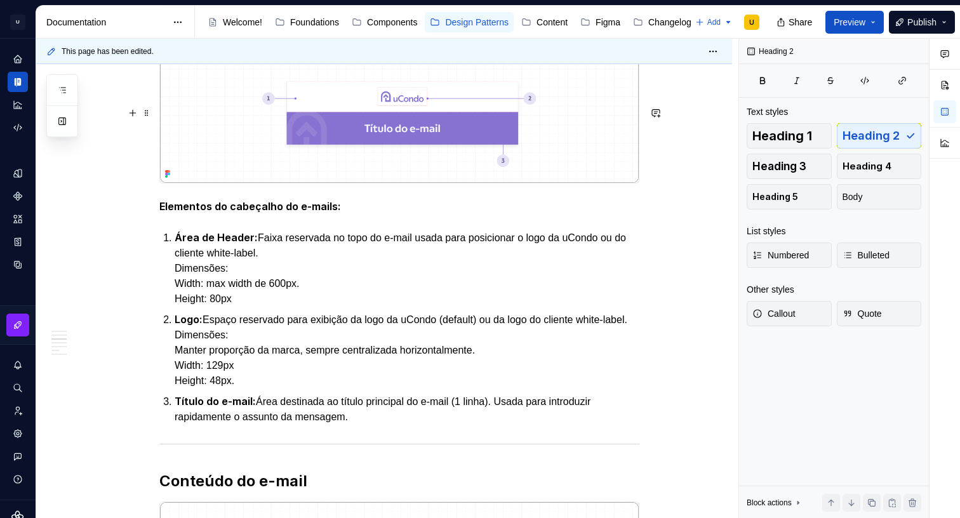
scroll to position [1008, 0]
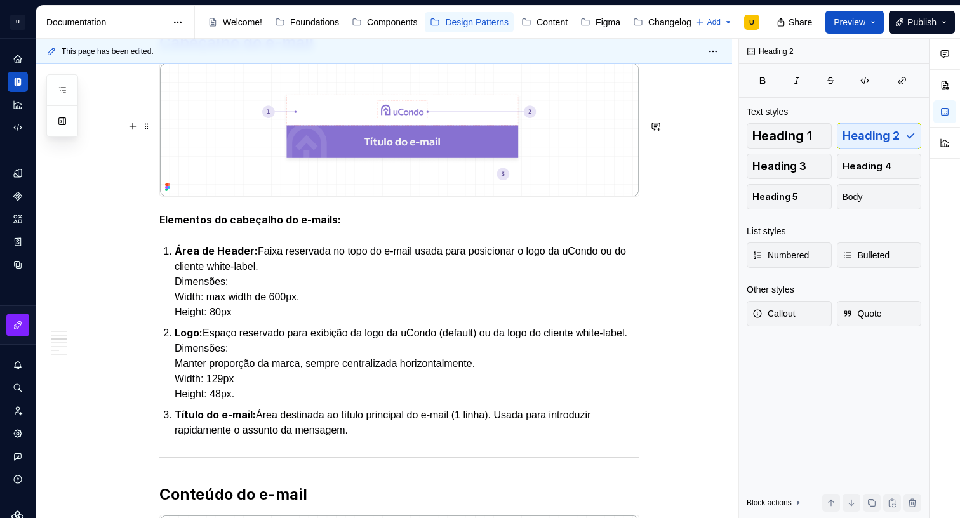
click at [566, 196] on img at bounding box center [399, 129] width 479 height 133
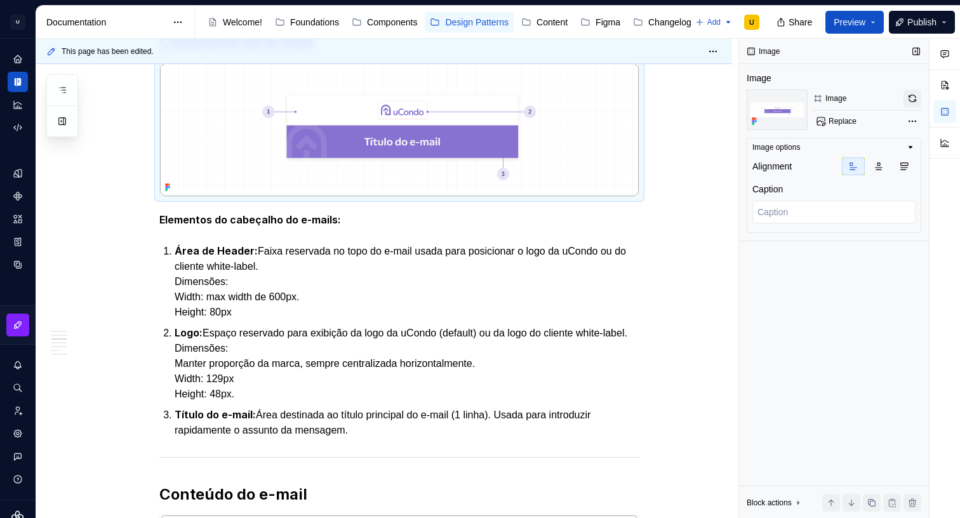
click at [910, 95] on button "button" at bounding box center [912, 99] width 18 height 18
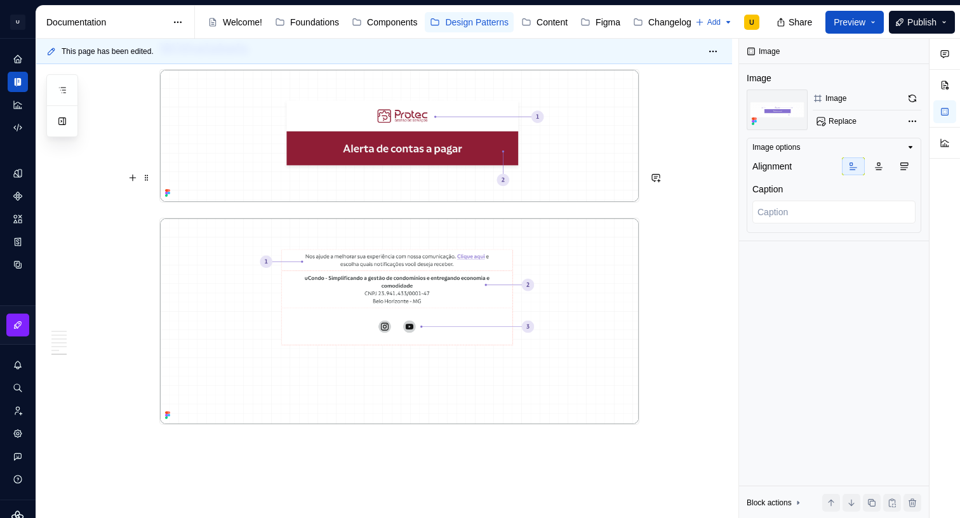
scroll to position [2992, 0]
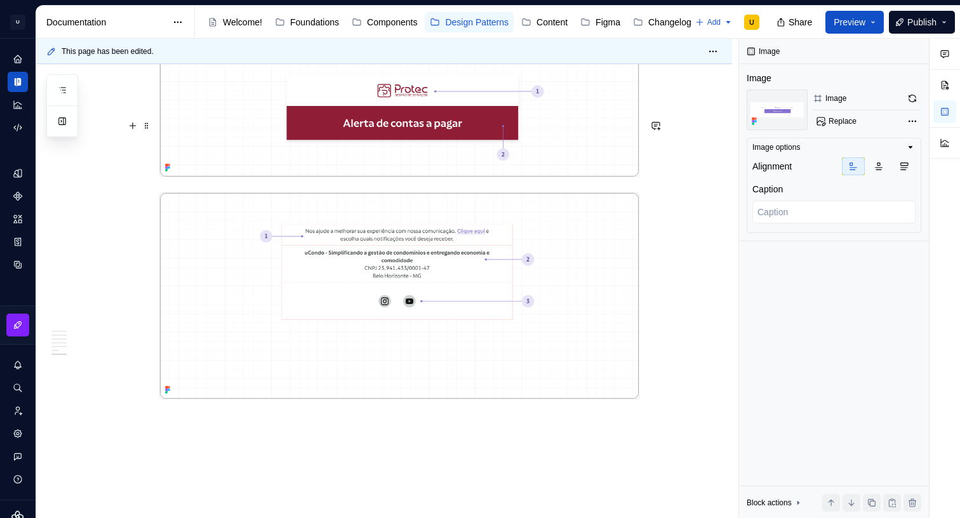
click at [264, 34] on h2 "Withelabels" at bounding box center [399, 23] width 480 height 20
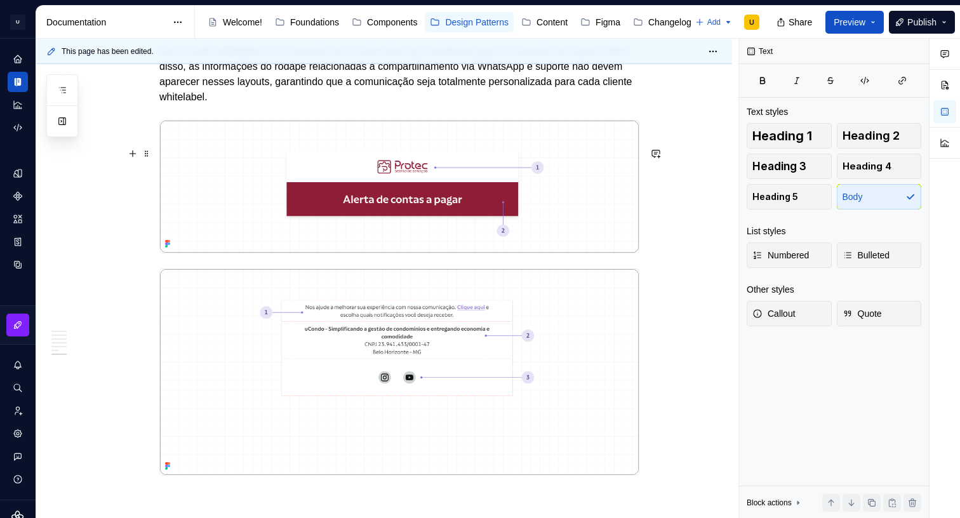
click at [306, 105] on p "Nos e-mails whitelabel, a cor primária da uCondo deve ser substituída pela cor …" at bounding box center [399, 74] width 480 height 61
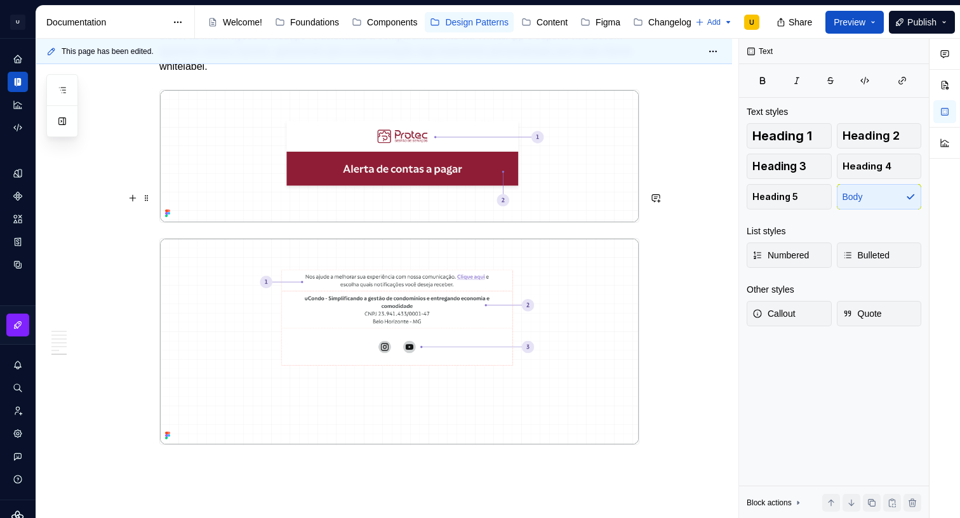
scroll to position [3027, 0]
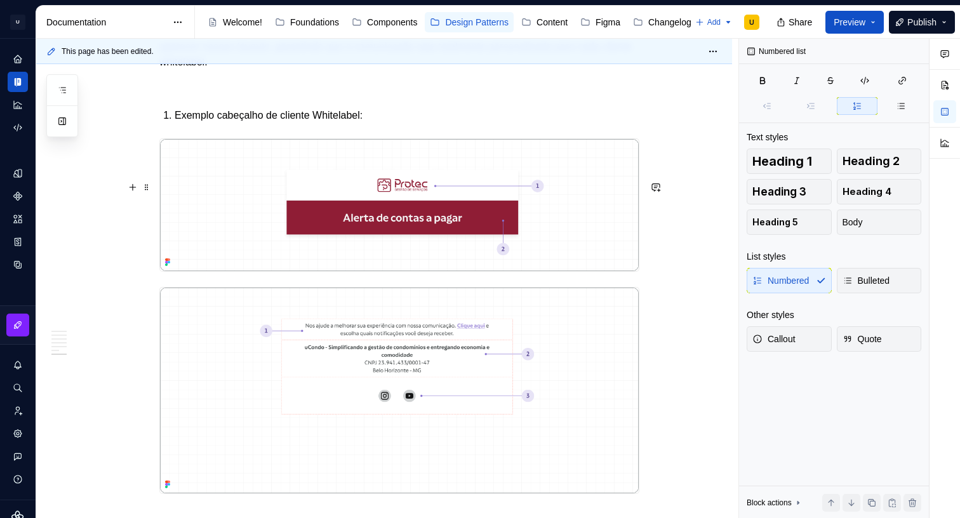
scroll to position [3064, 0]
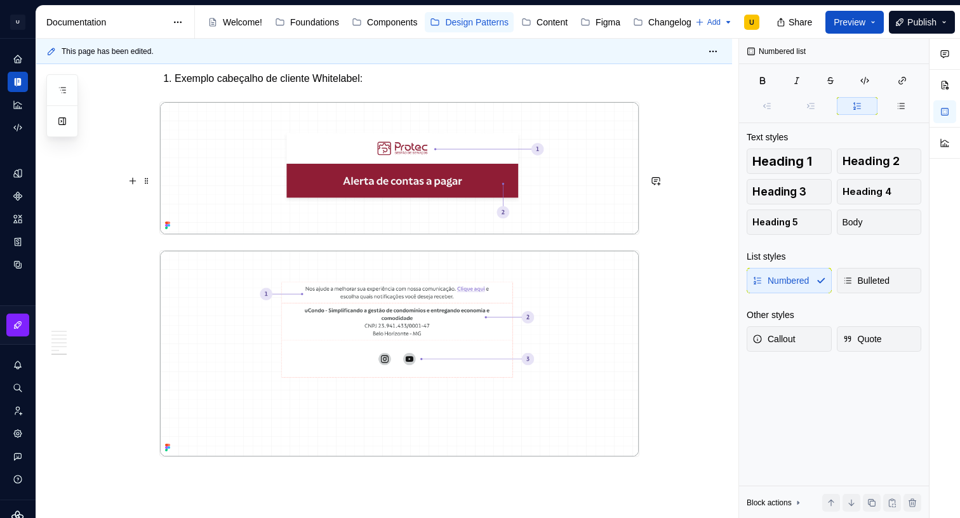
click at [323, 86] on p "Exemplo cabeçalho de cliente Whitelabel:" at bounding box center [407, 78] width 465 height 15
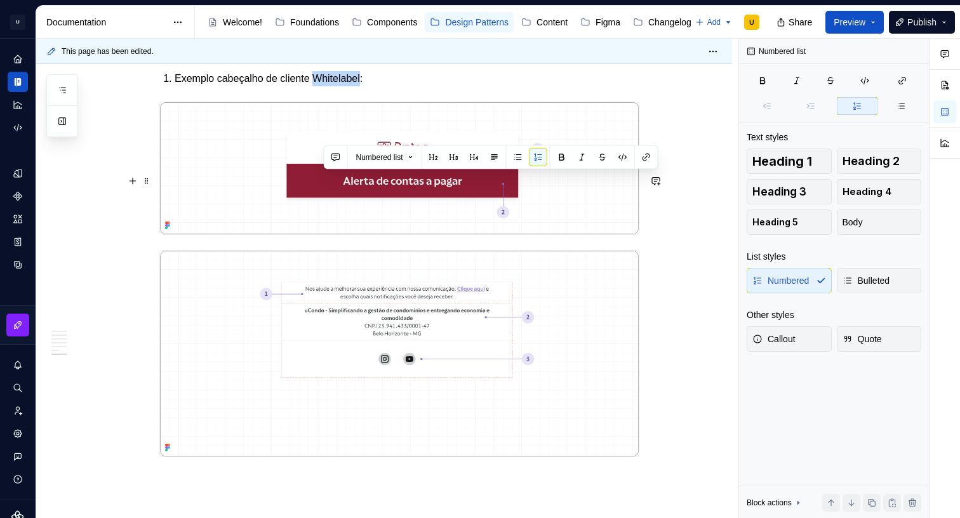
click at [323, 86] on p "Exemplo cabeçalho de cliente Whitelabel:" at bounding box center [407, 78] width 465 height 15
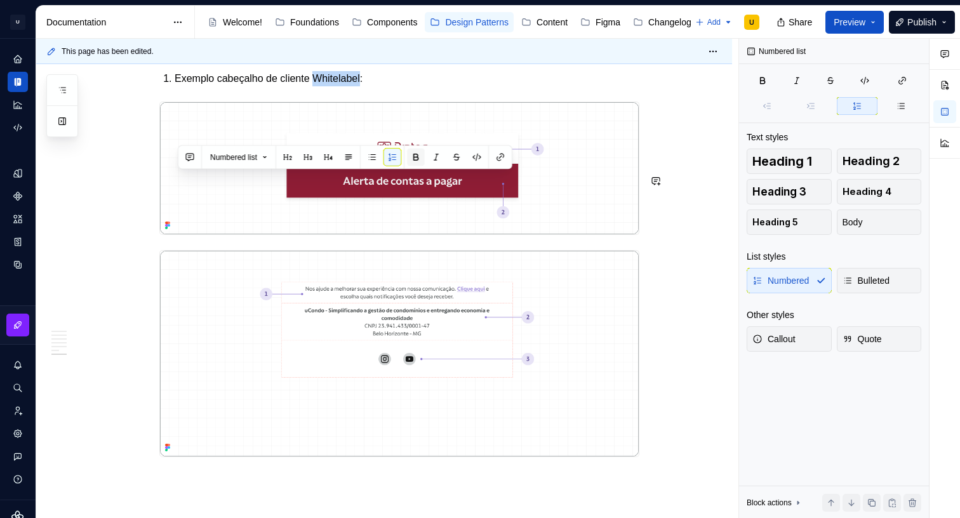
click at [420, 159] on button "button" at bounding box center [416, 158] width 18 height 18
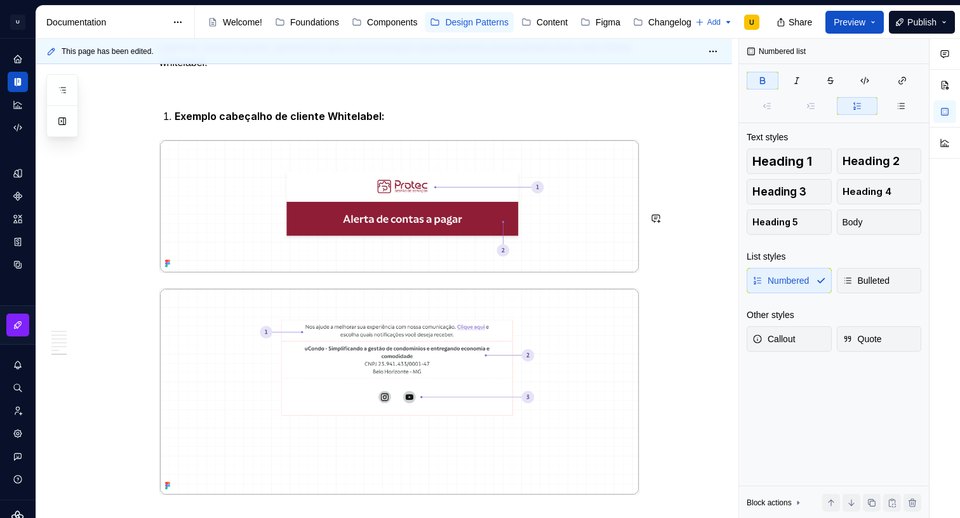
scroll to position [3023, 0]
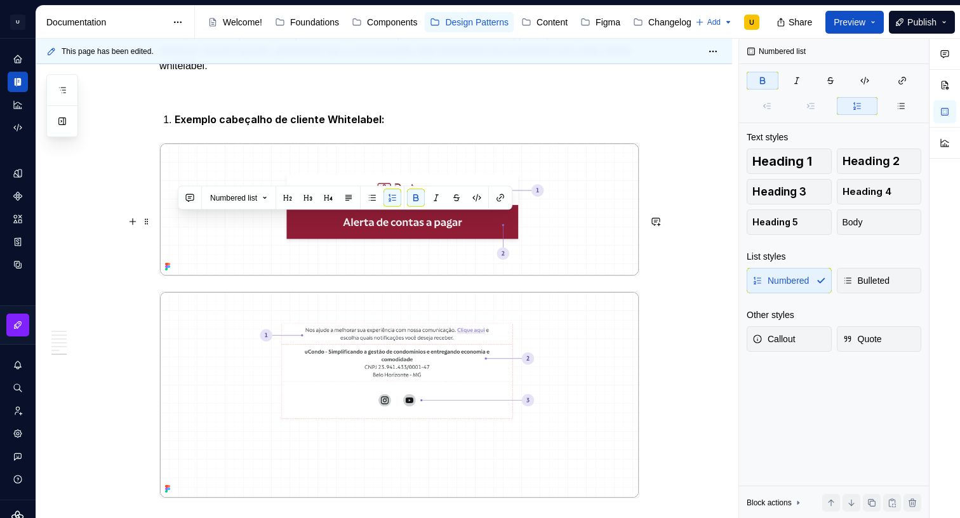
drag, startPoint x: 392, startPoint y: 223, endPoint x: 220, endPoint y: 225, distance: 171.4
click at [305, 126] on strong "Exemplo cabeçalho de cliente Whitelabel:" at bounding box center [280, 119] width 210 height 13
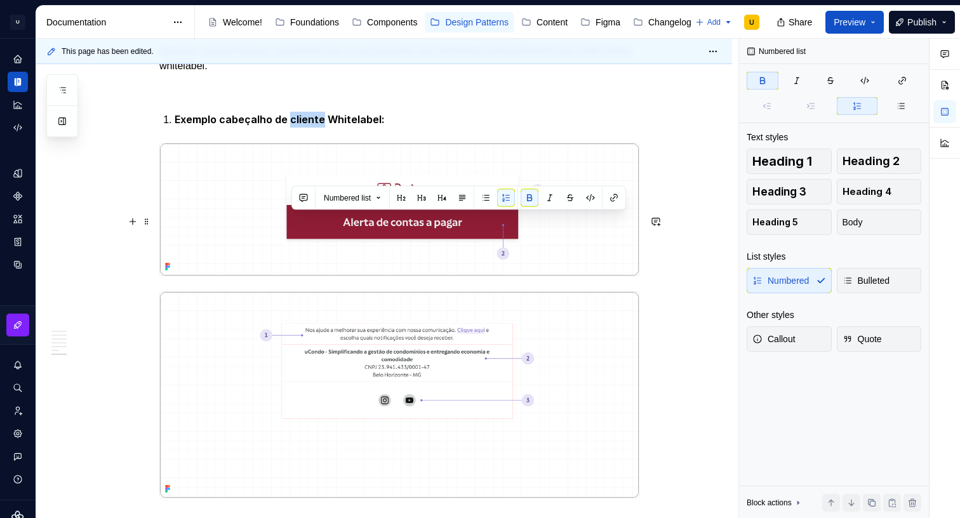
click at [305, 126] on strong "Exemplo cabeçalho de cliente Whitelabel:" at bounding box center [280, 119] width 210 height 13
click at [415, 128] on p "Exemplo cabeçalho de cliente Whitelabel:" at bounding box center [407, 120] width 465 height 16
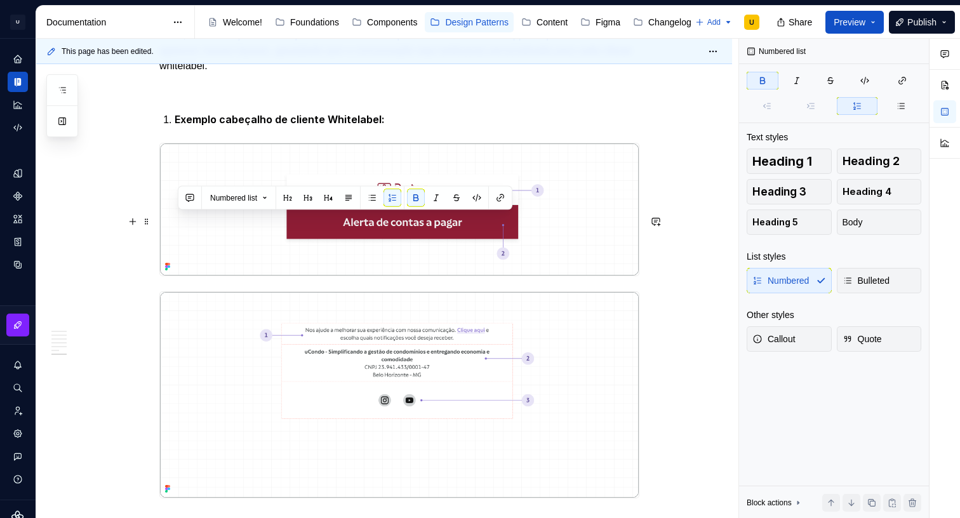
drag, startPoint x: 403, startPoint y: 222, endPoint x: 159, endPoint y: 220, distance: 243.8
copy strong "Exemplo cabeçalho de cliente Whitelabel:"
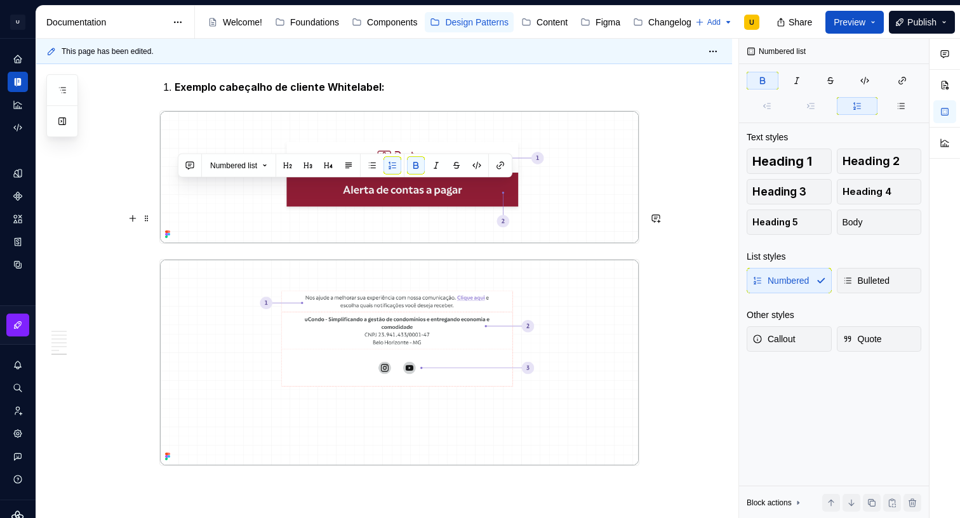
scroll to position [3058, 0]
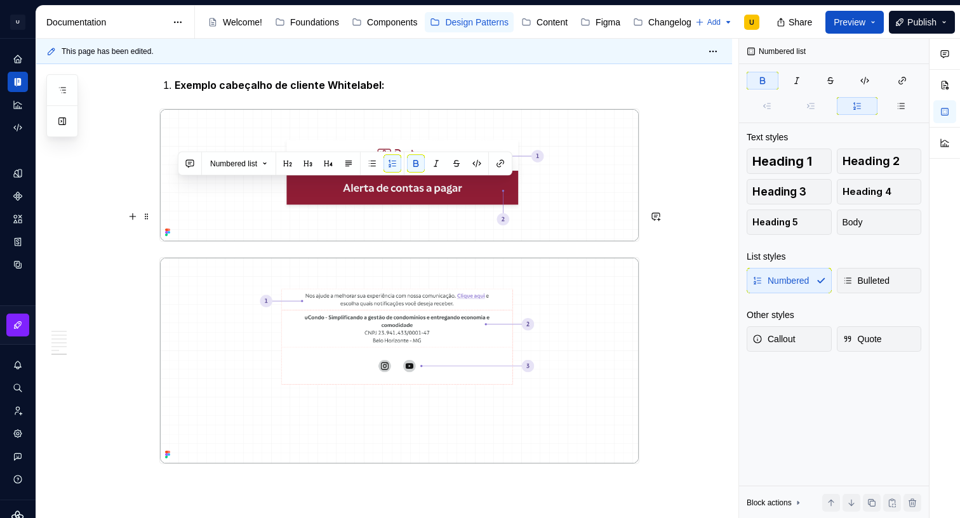
drag, startPoint x: 222, startPoint y: 347, endPoint x: 229, endPoint y: 347, distance: 7.0
click at [222, 243] on div at bounding box center [399, 176] width 480 height 134
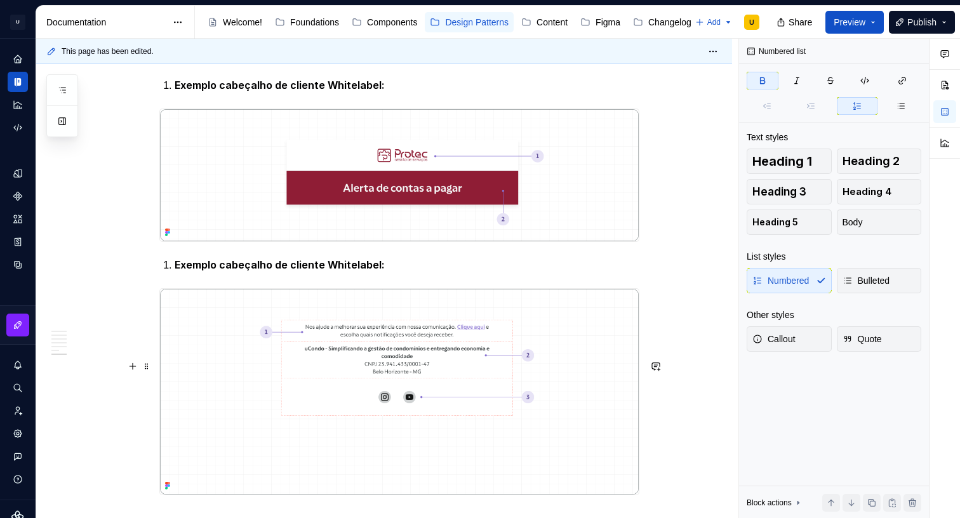
click at [195, 271] on strong "Exemplo cabeçalho de cliente Whitelabel:" at bounding box center [280, 264] width 210 height 13
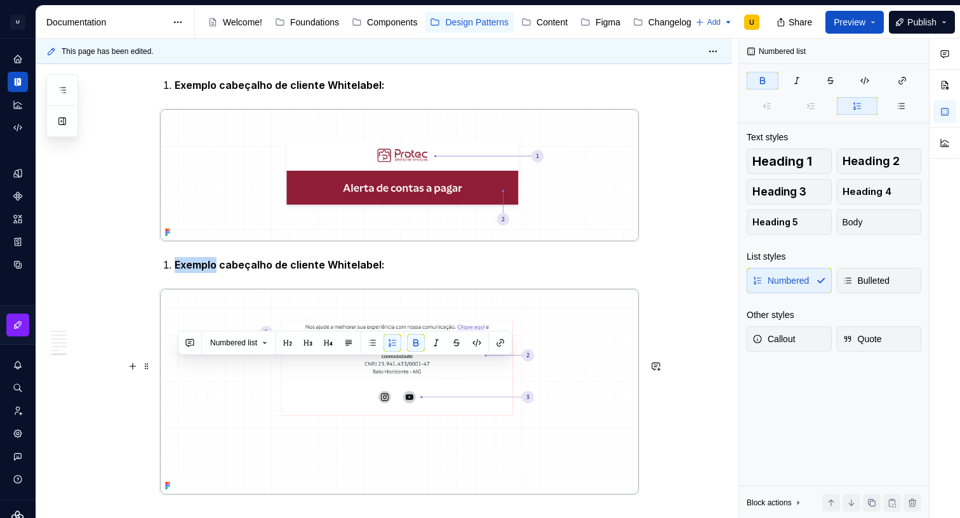
click at [195, 271] on strong "Exemplo cabeçalho de cliente Whitelabel:" at bounding box center [280, 264] width 210 height 13
click at [182, 271] on strong "Exemplo cabeçalho de cliente Whitelabel:" at bounding box center [280, 264] width 210 height 13
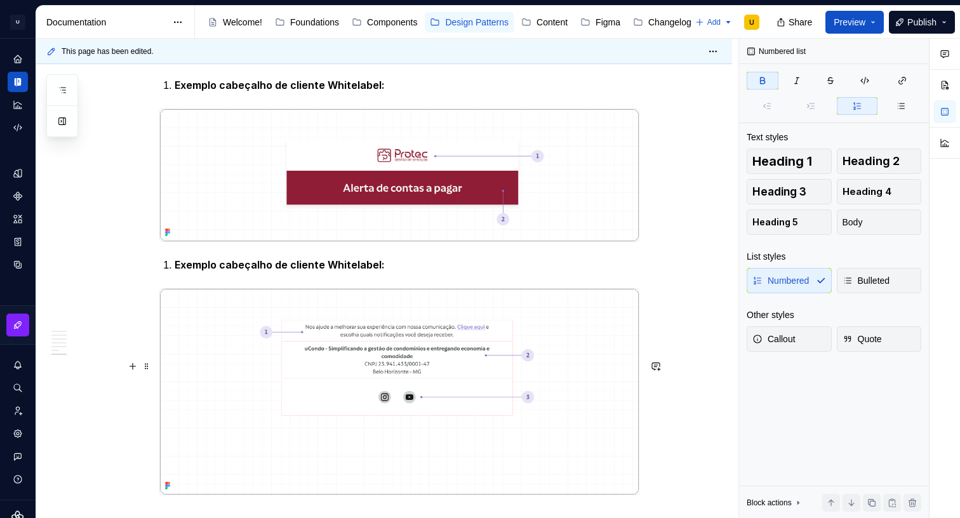
drag, startPoint x: 173, startPoint y: 368, endPoint x: 125, endPoint y: 368, distance: 48.3
click at [177, 93] on li "Exemplo cabeçalho de cliente Whitelabel:" at bounding box center [407, 85] width 465 height 16
drag, startPoint x: 173, startPoint y: 183, endPoint x: 146, endPoint y: 183, distance: 26.7
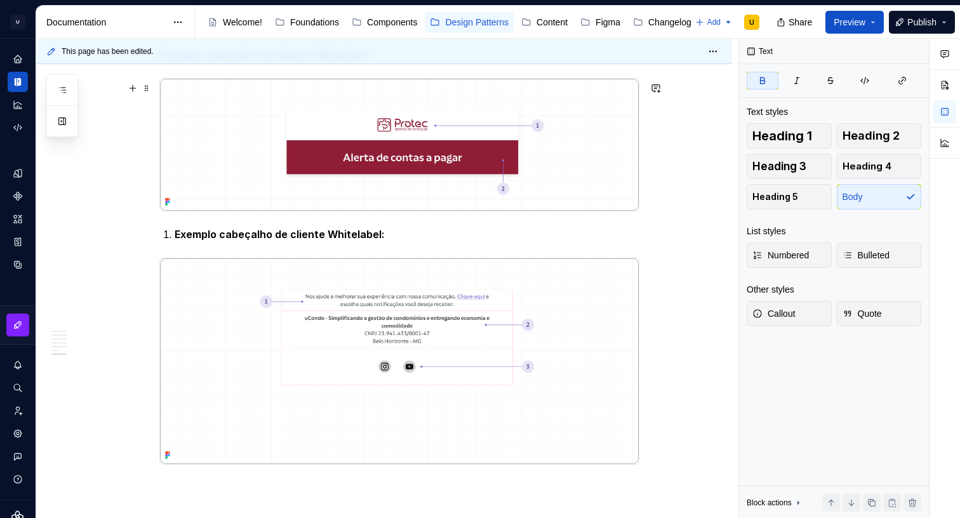
click at [323, 39] on p "Nos e-mails whitelabel, a cor primária da uCondo deve ser substituída pela cor …" at bounding box center [399, 8] width 480 height 61
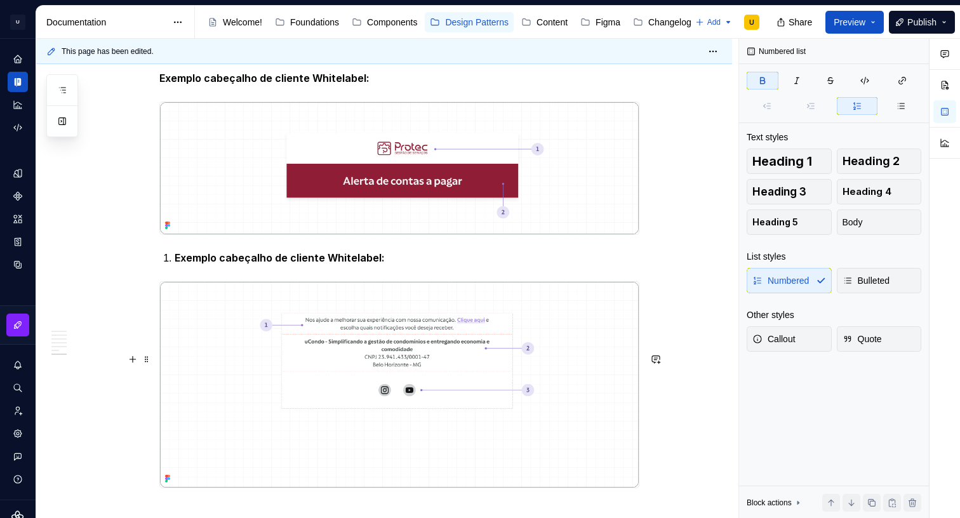
click at [176, 266] on li "Exemplo cabeçalho de cliente Whitelabel:" at bounding box center [407, 258] width 465 height 16
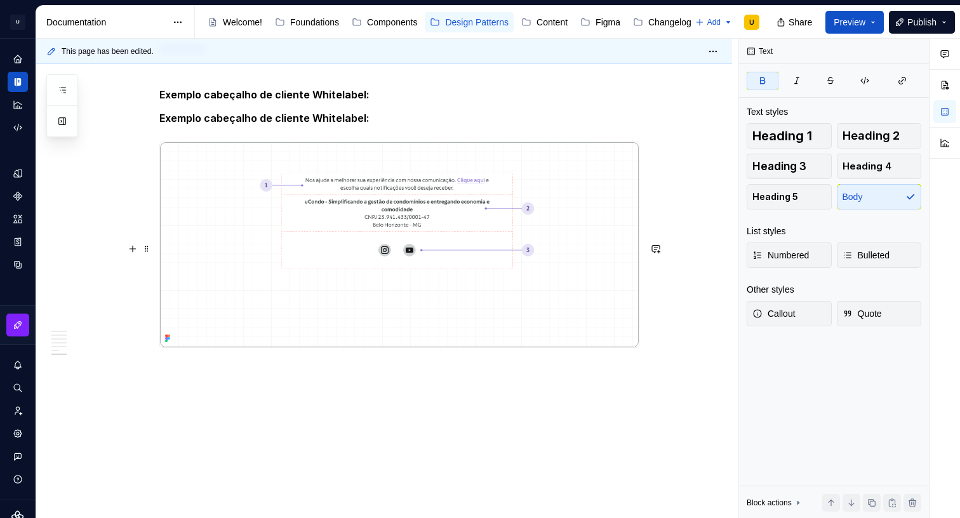
scroll to position [3065, 0]
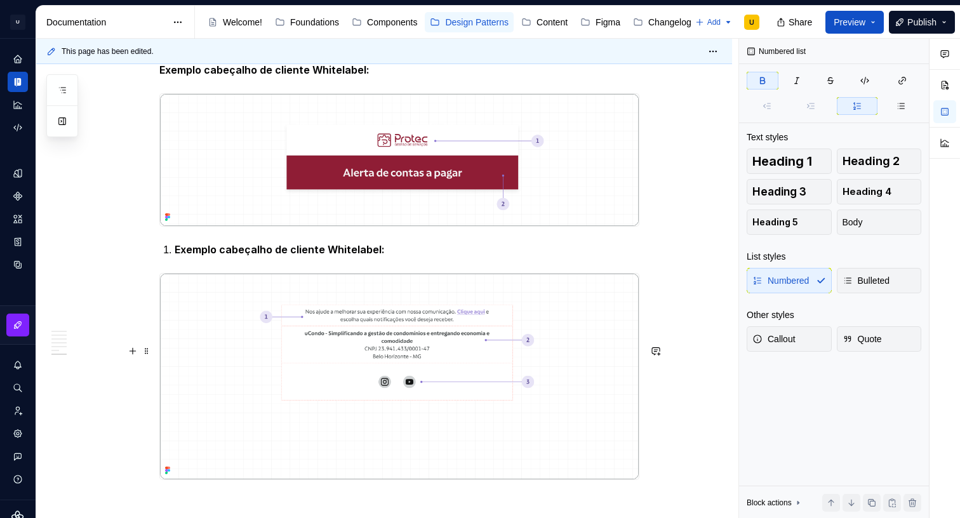
click at [178, 256] on strong "Exemplo cabeçalho de cliente Whitelabel:" at bounding box center [280, 249] width 210 height 13
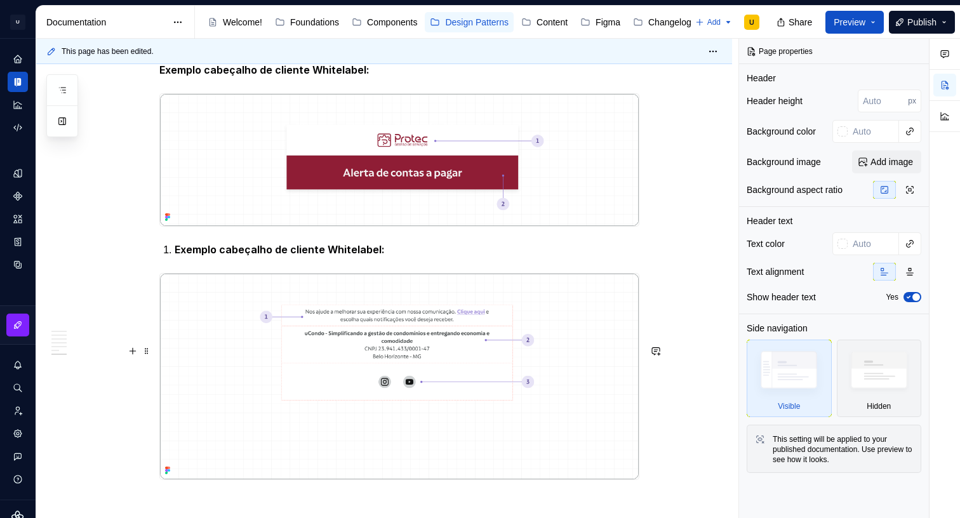
click at [205, 256] on strong "Exemplo cabeçalho de cliente Whitelabel:" at bounding box center [280, 249] width 210 height 13
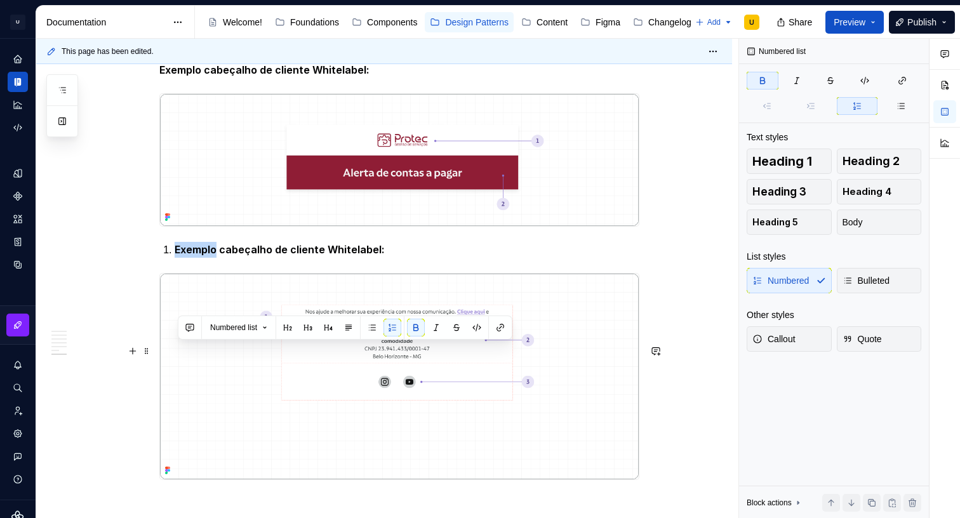
click at [205, 256] on strong "Exemplo cabeçalho de cliente Whitelabel:" at bounding box center [280, 249] width 210 height 13
click at [397, 329] on button "button" at bounding box center [392, 328] width 18 height 18
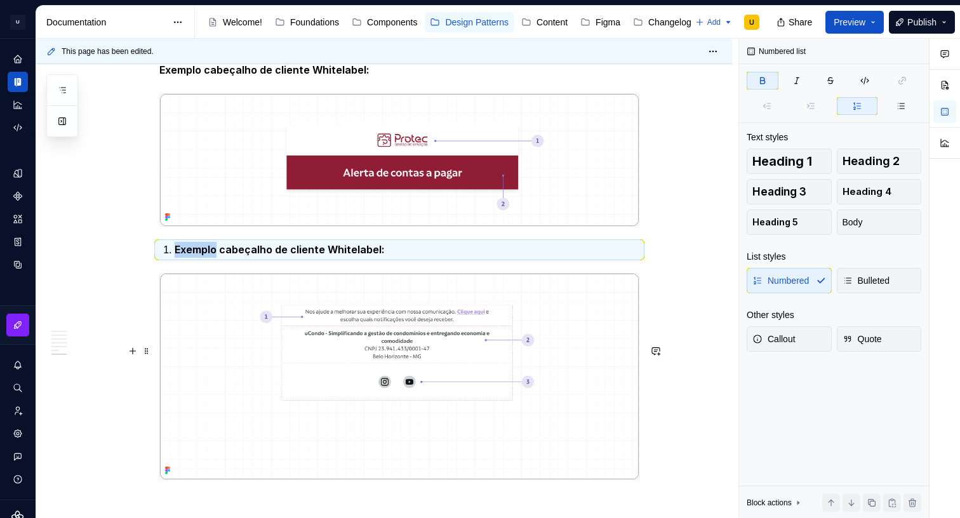
click at [268, 256] on strong "Exemplo cabeçalho de cliente Whitelabel:" at bounding box center [280, 249] width 210 height 13
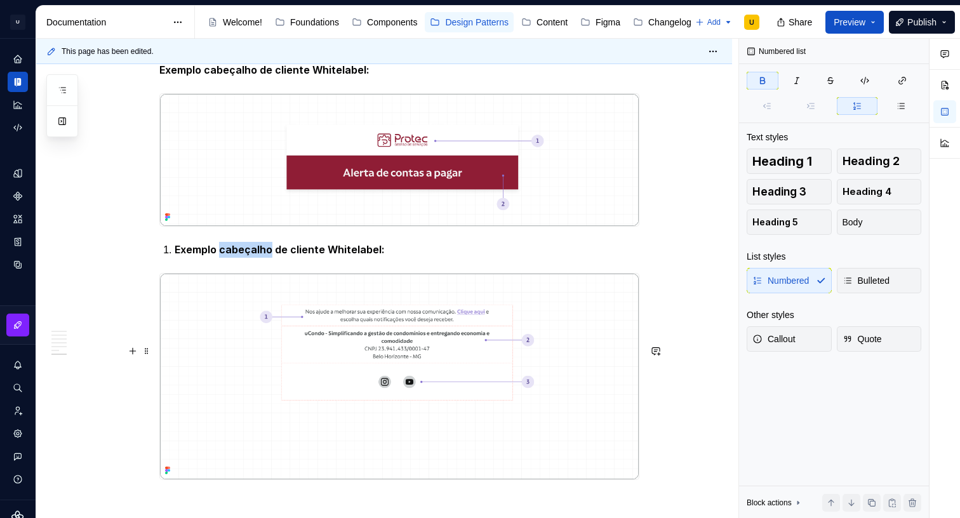
click at [268, 256] on strong "Exemplo cabeçalho de cliente Whitelabel:" at bounding box center [280, 249] width 210 height 13
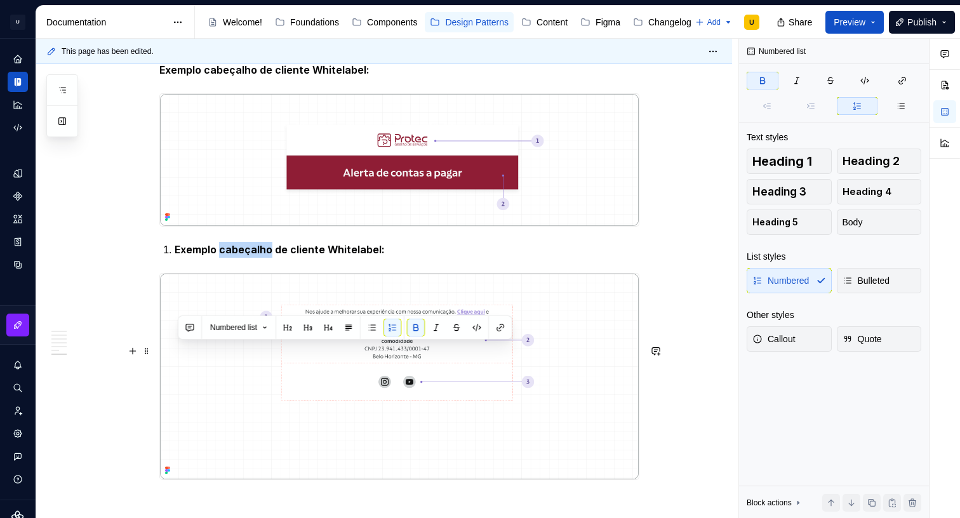
click at [268, 256] on strong "Exemplo cabeçalho de cliente Whitelabel:" at bounding box center [280, 249] width 210 height 13
click at [392, 331] on button "button" at bounding box center [392, 328] width 18 height 18
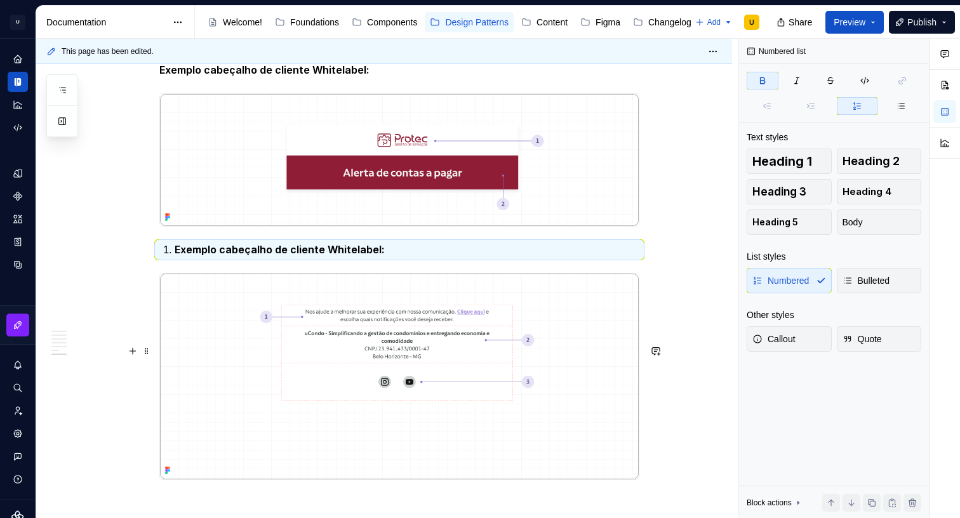
click at [175, 258] on li "Exemplo cabeçalho de cliente Whitelabel:" at bounding box center [407, 250] width 465 height 16
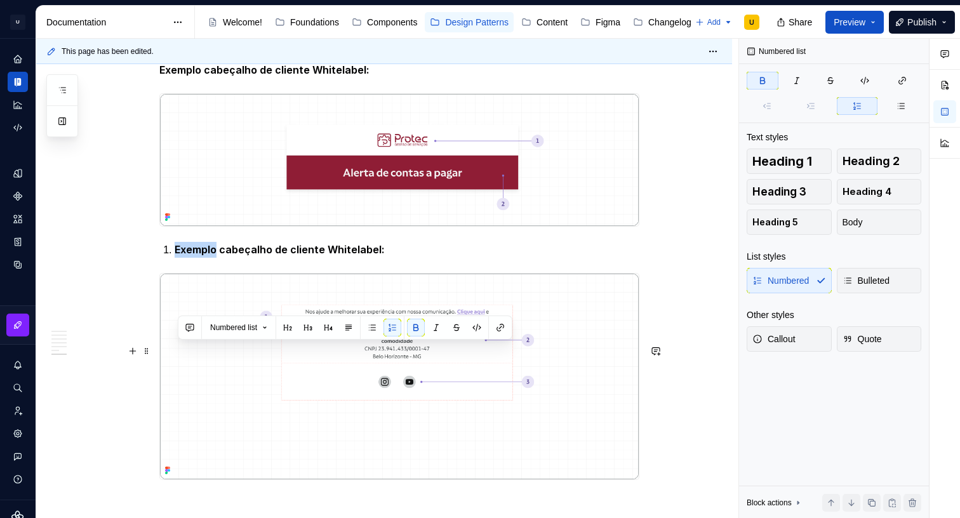
click at [175, 258] on li "Exemplo cabeçalho de cliente Whitelabel:" at bounding box center [407, 250] width 465 height 16
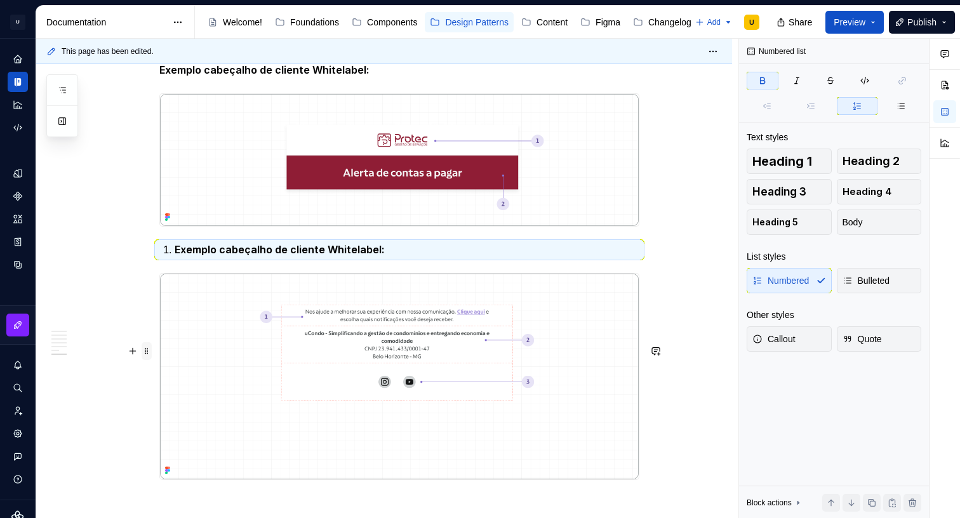
click at [150, 352] on span at bounding box center [147, 351] width 10 height 18
click at [135, 352] on button "button" at bounding box center [133, 351] width 18 height 18
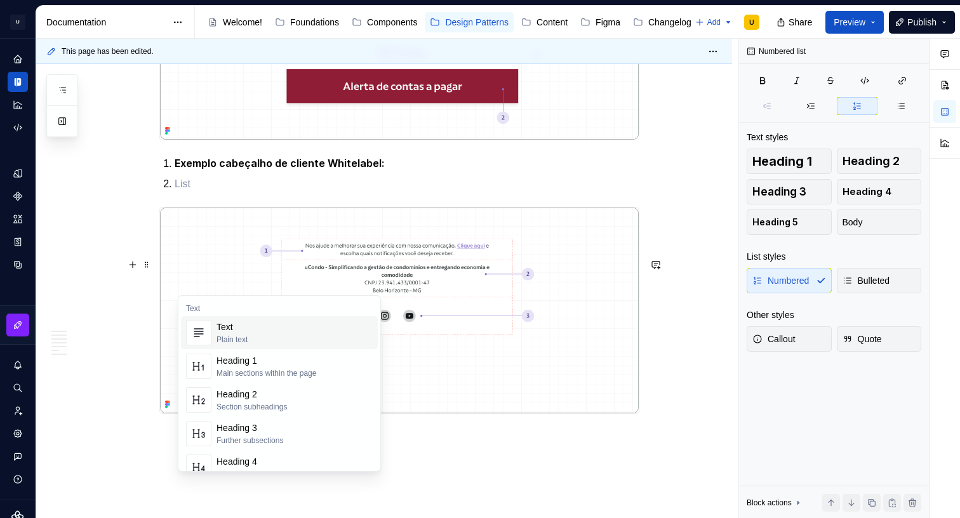
click at [252, 330] on div "Text Plain text" at bounding box center [295, 332] width 156 height 25
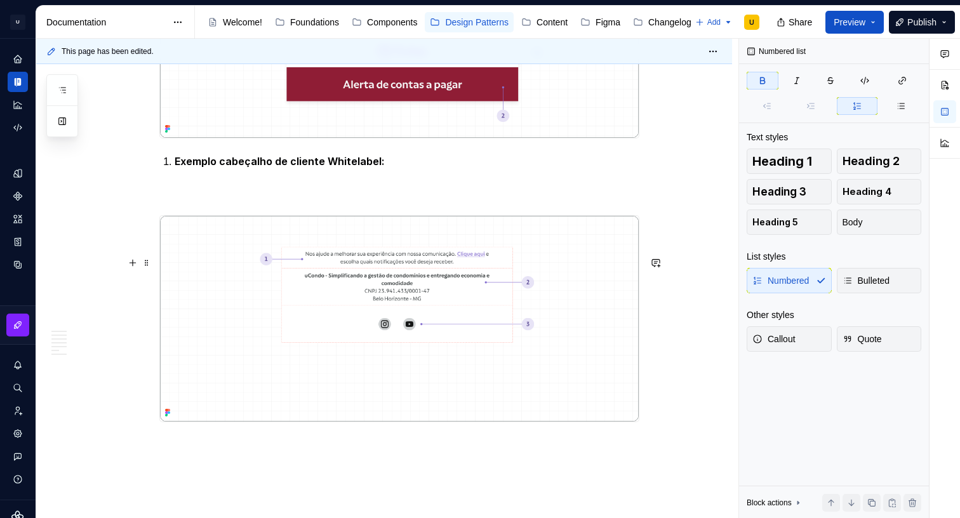
click at [202, 168] on strong "Exemplo cabeçalho de cliente Whitelabel:" at bounding box center [280, 161] width 210 height 13
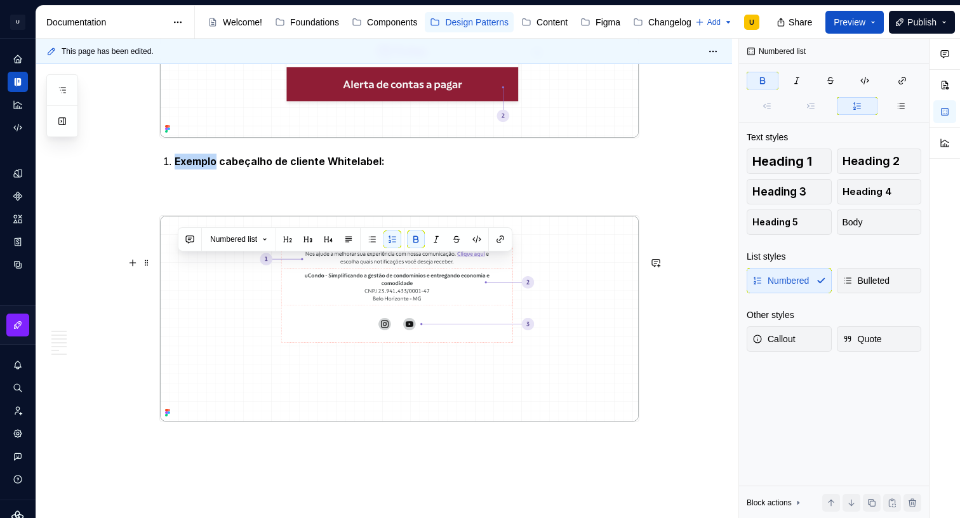
click at [202, 168] on strong "Exemplo cabeçalho de cliente Whitelabel:" at bounding box center [280, 161] width 210 height 13
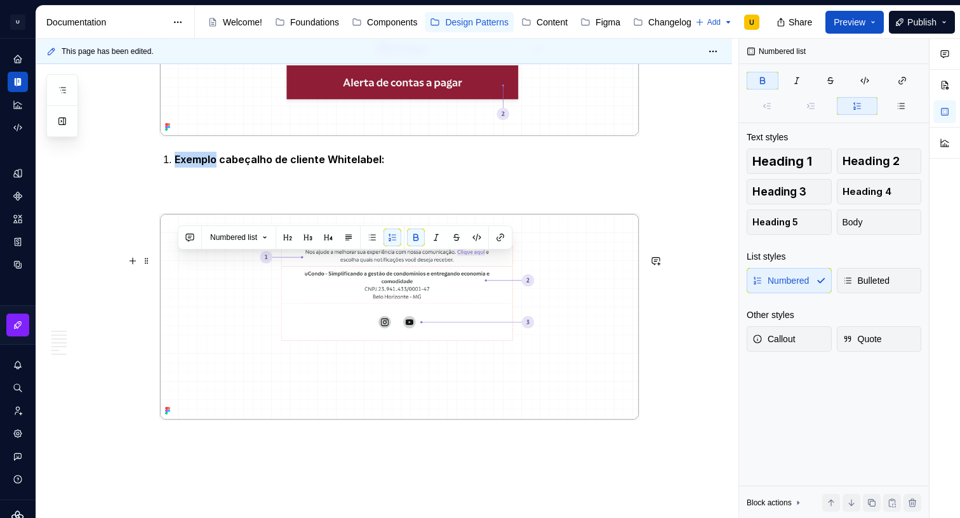
click at [202, 166] on strong "Exemplo cabeçalho de cliente Whitelabel:" at bounding box center [280, 159] width 210 height 13
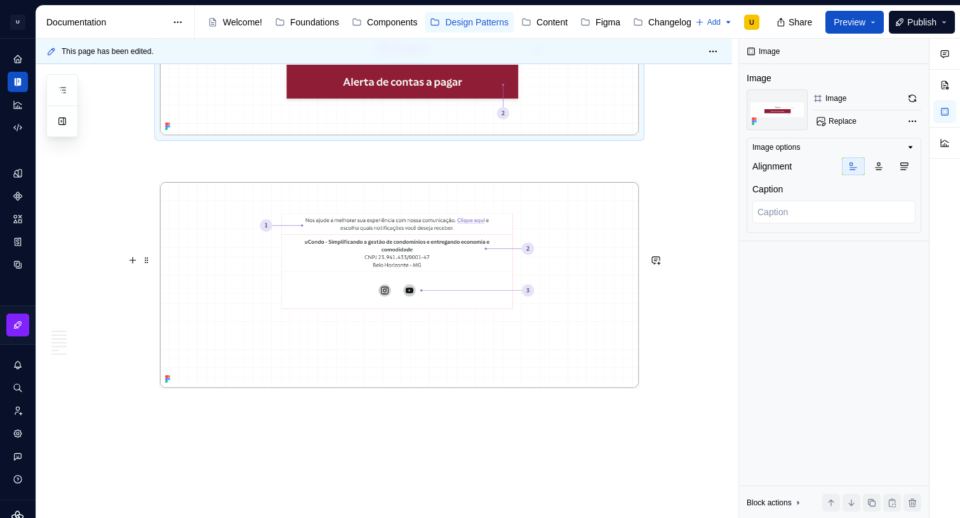
click at [180, 166] on p at bounding box center [399, 158] width 480 height 15
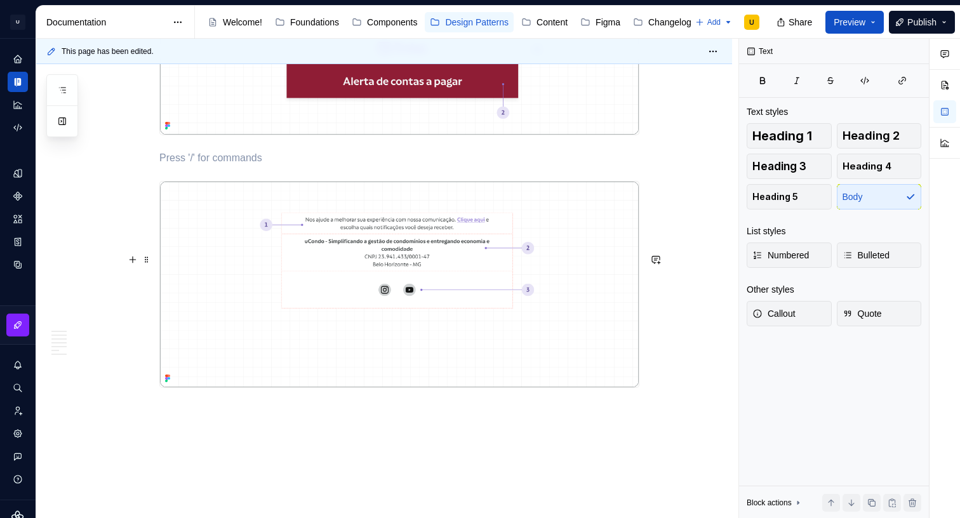
scroll to position [3161, 0]
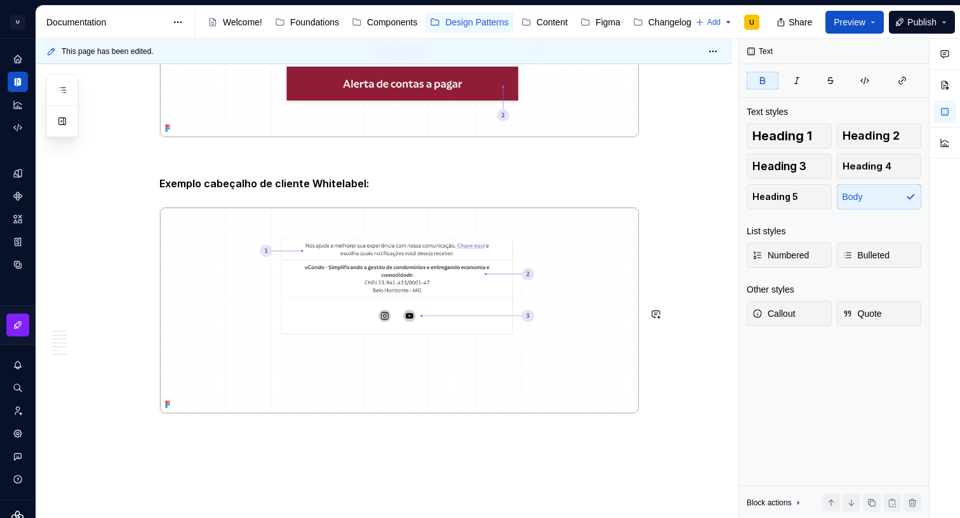
scroll to position [3152, 0]
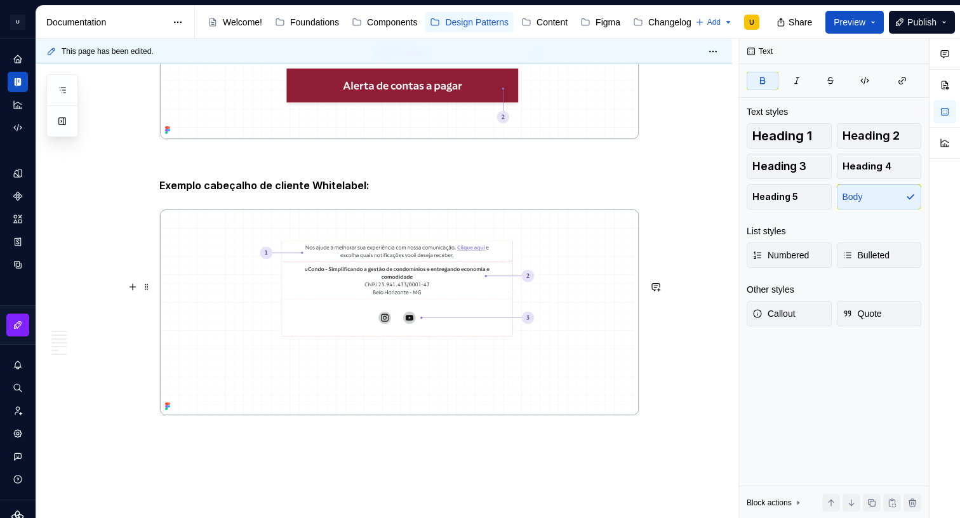
click at [230, 192] on strong "Exemplo cabeçalho de cliente Whitelabel:" at bounding box center [264, 185] width 210 height 13
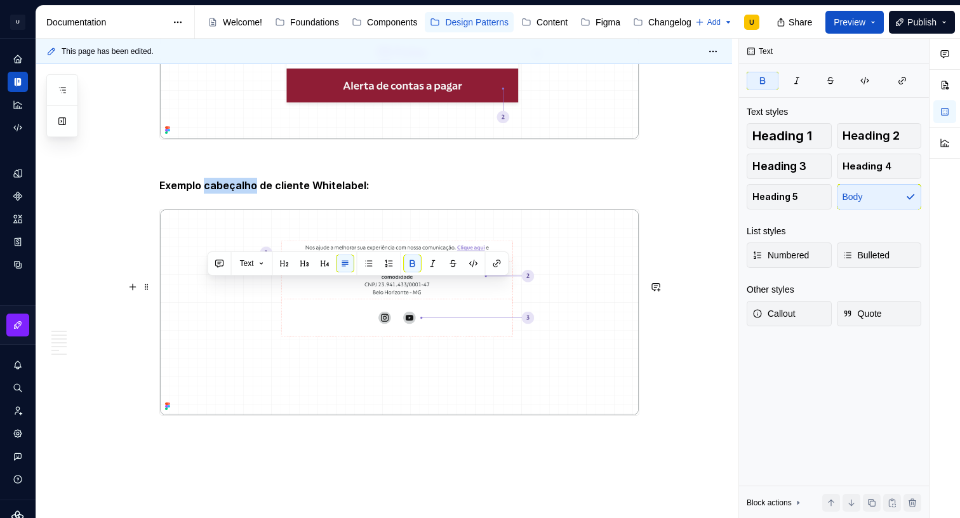
click at [230, 192] on strong "Exemplo cabeçalho de cliente Whitelabel:" at bounding box center [264, 185] width 210 height 13
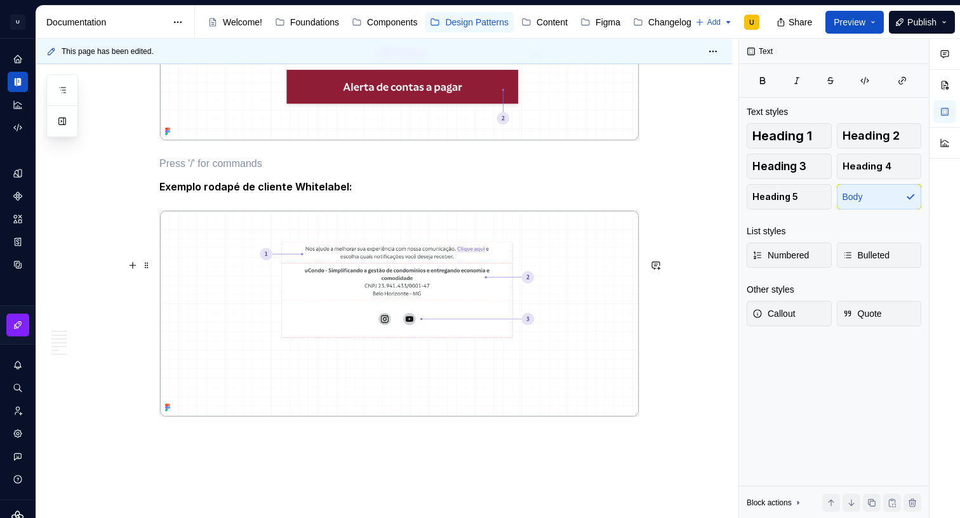
click at [313, 171] on p at bounding box center [399, 163] width 480 height 15
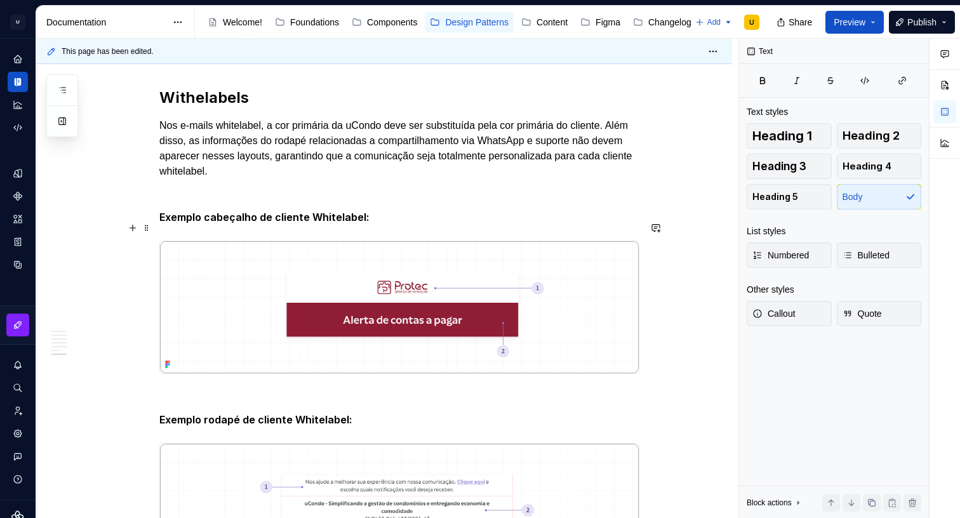
click at [310, 179] on p "Nos e-mails whitelabel, a cor primária da uCondo deve ser substituída pela cor …" at bounding box center [399, 148] width 480 height 61
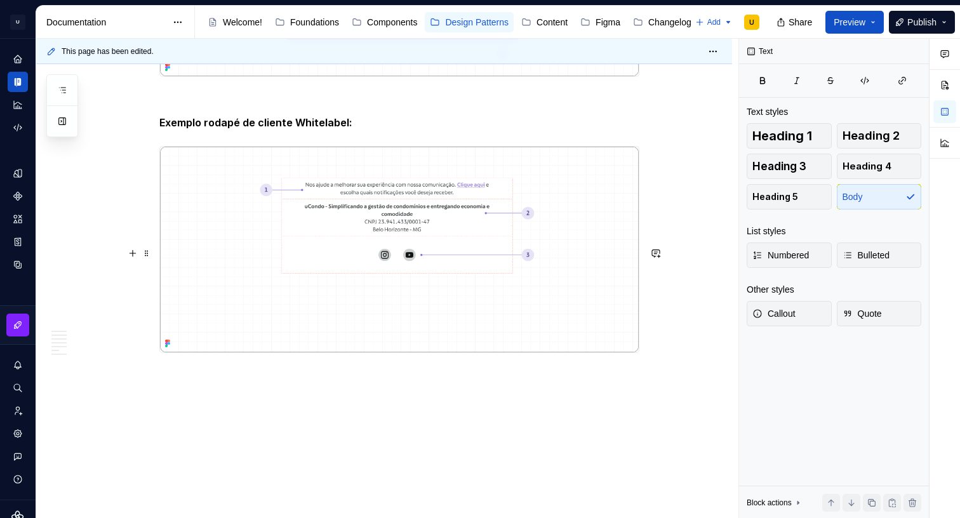
scroll to position [3351, 0]
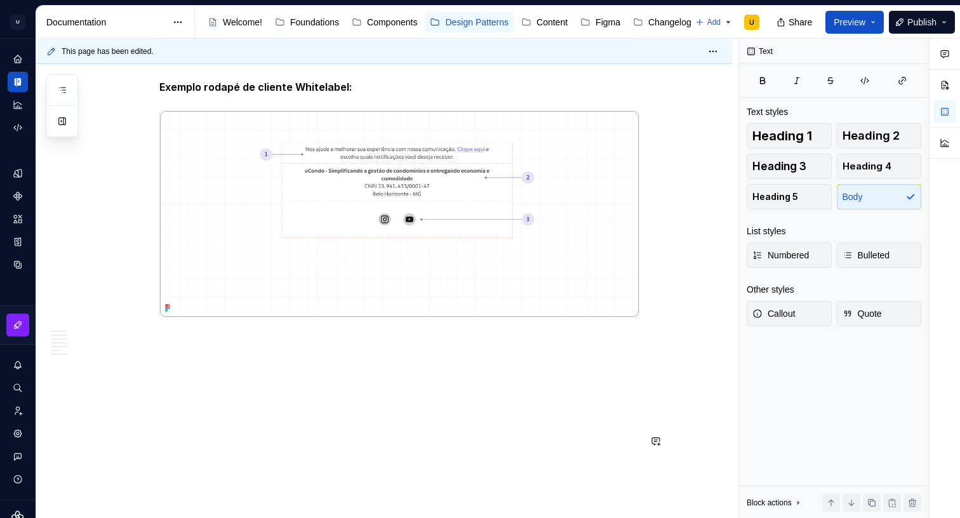
click at [477, 22] on div "Design Patterns" at bounding box center [476, 22] width 63 height 13
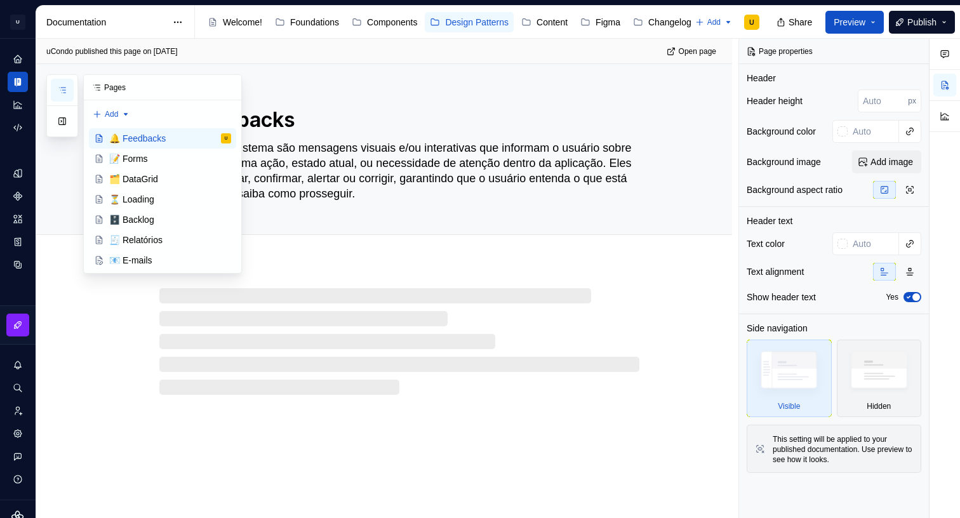
click at [60, 88] on icon "button" at bounding box center [62, 90] width 10 height 10
click at [135, 234] on div "🧾 Relatórios" at bounding box center [135, 240] width 53 height 13
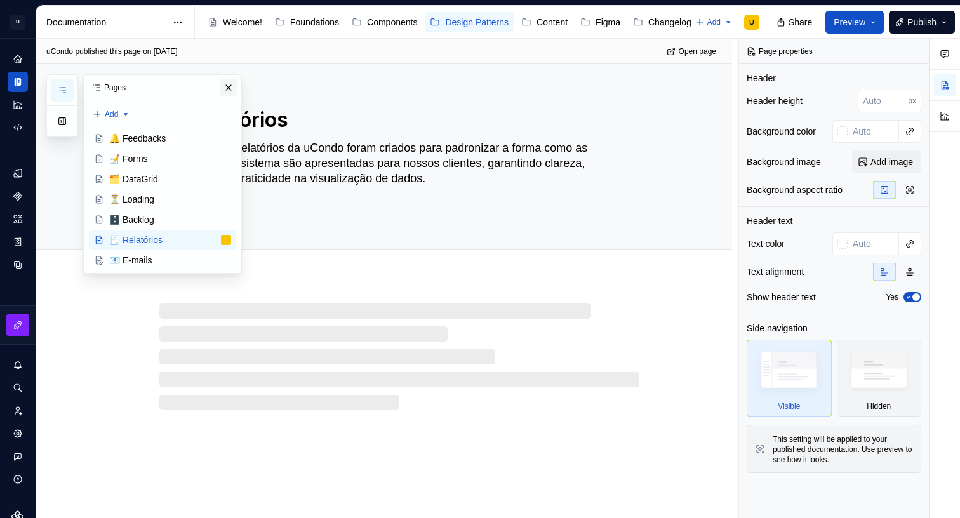
click at [229, 89] on button "button" at bounding box center [229, 88] width 18 height 18
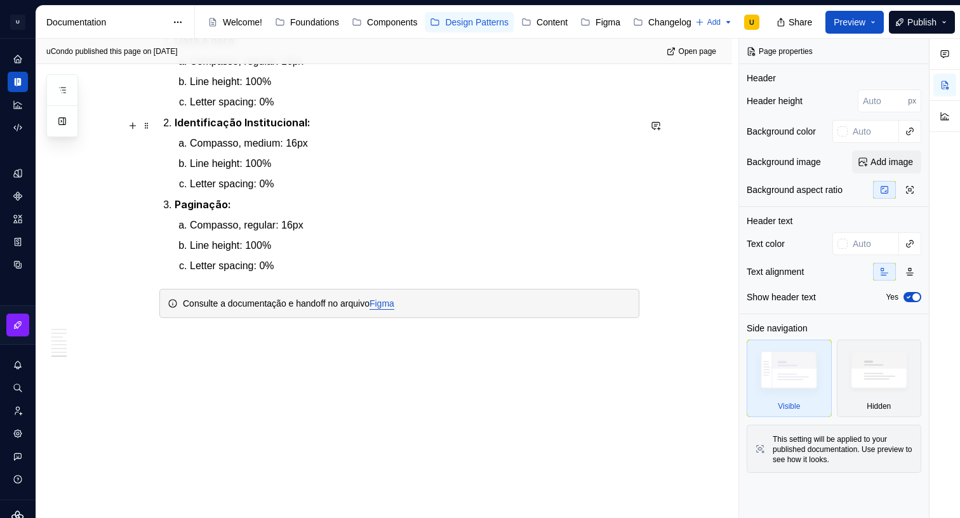
scroll to position [4006, 0]
click at [394, 304] on link "Figma" at bounding box center [382, 303] width 25 height 10
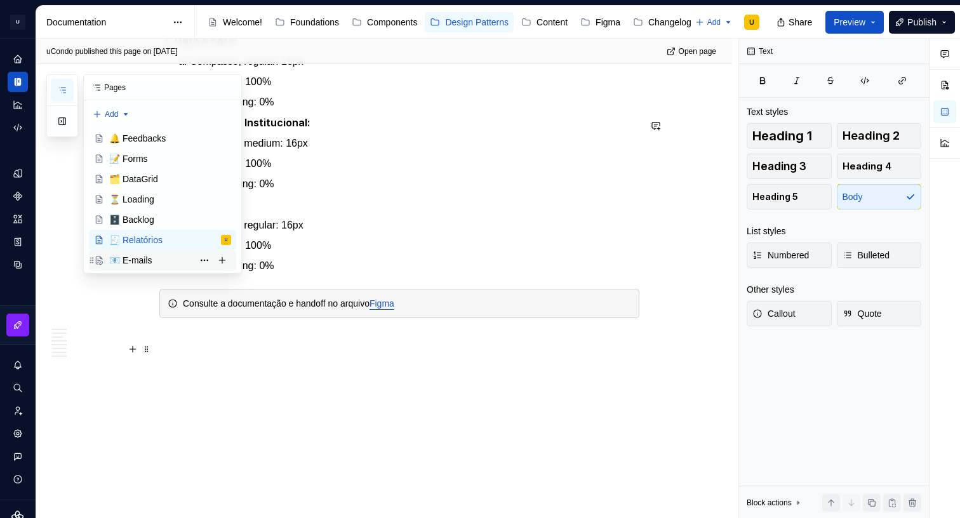
click at [140, 258] on div "📧 E-mails" at bounding box center [130, 260] width 43 height 13
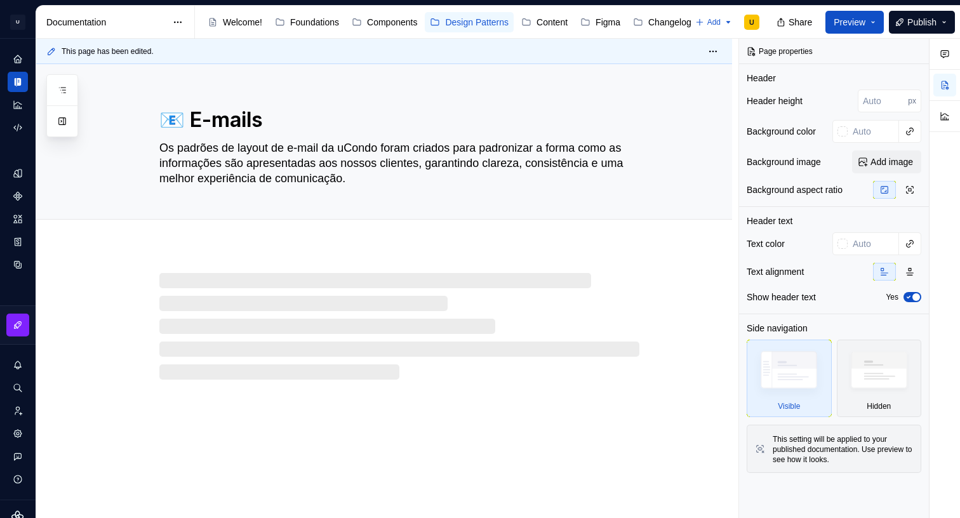
type textarea "*"
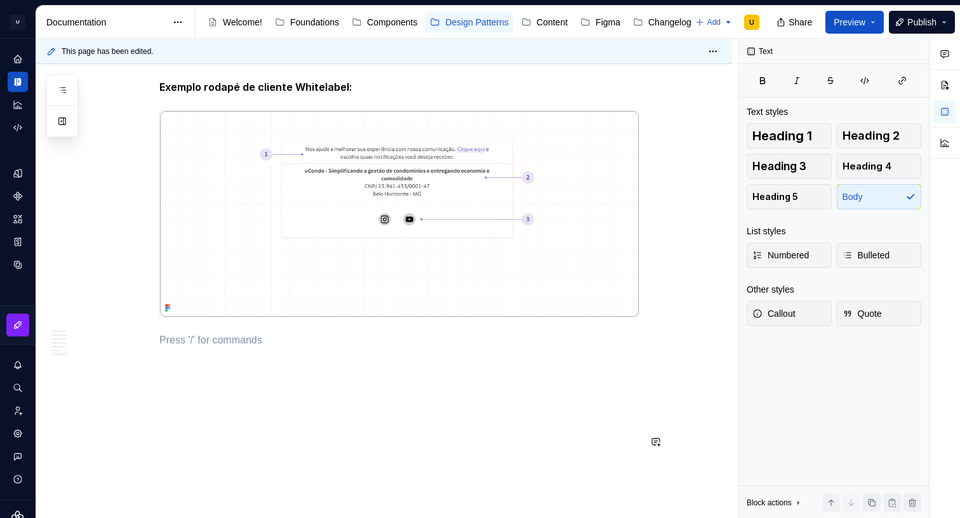
click at [204, 346] on p "Consulte" at bounding box center [399, 340] width 480 height 15
click at [210, 344] on p "Consulte" at bounding box center [399, 340] width 480 height 15
click at [133, 433] on button "button" at bounding box center [133, 442] width 18 height 18
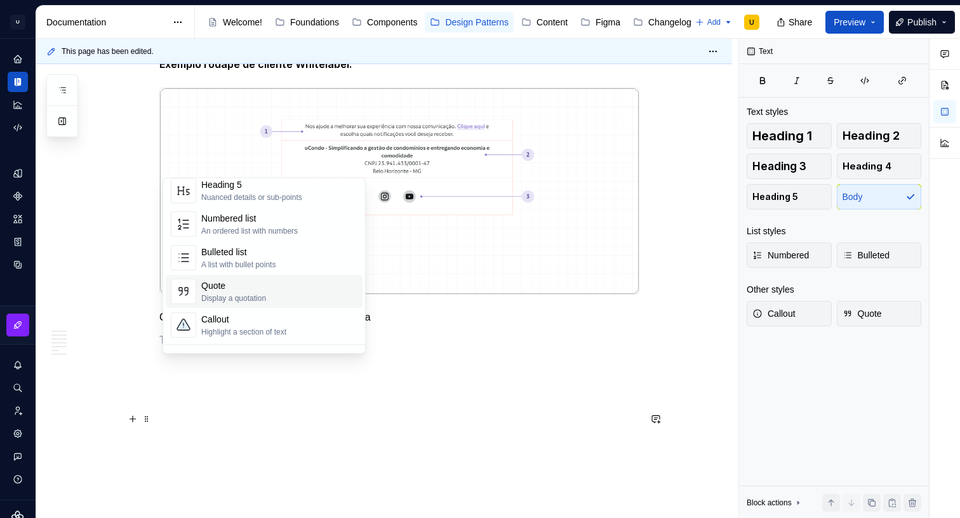
scroll to position [226, 0]
click at [239, 292] on div "Callout" at bounding box center [243, 286] width 85 height 13
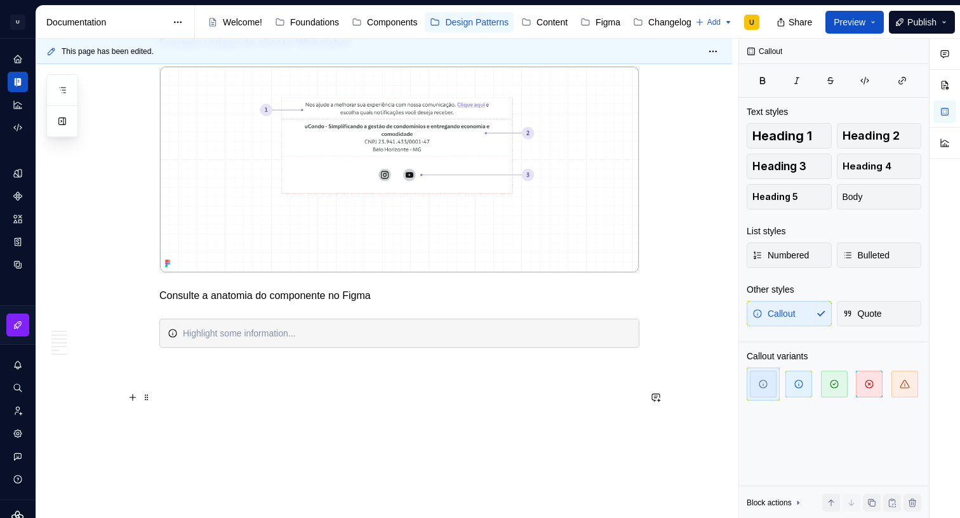
click at [224, 303] on p "Consulte a anatomia do componente no Figma" at bounding box center [399, 295] width 480 height 15
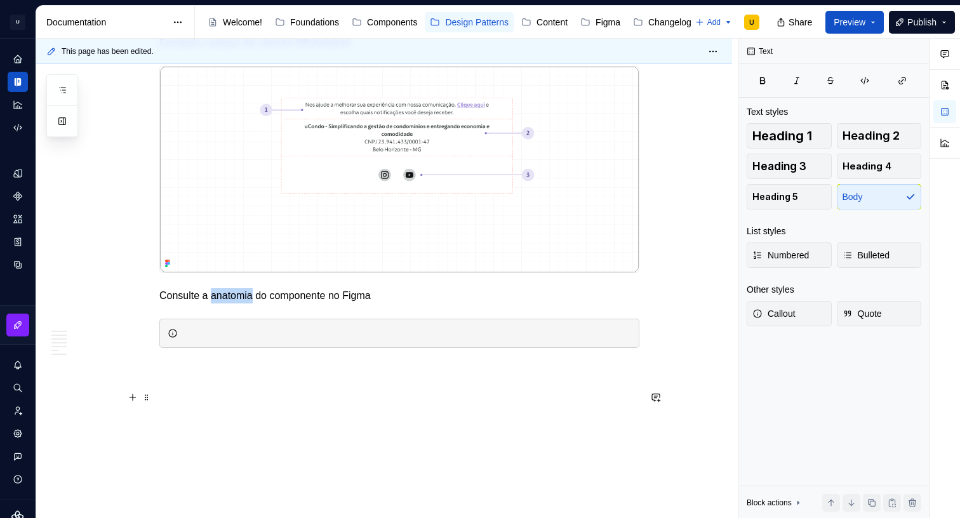
click at [224, 303] on p "Consulte a anatomia do componente no Figma" at bounding box center [399, 295] width 480 height 15
click at [223, 340] on div at bounding box center [407, 333] width 448 height 13
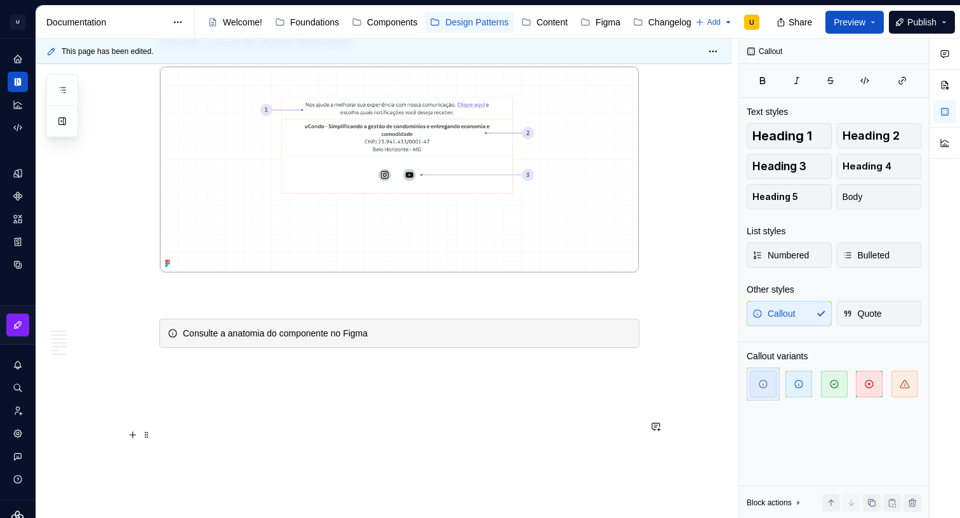
click at [370, 340] on div "Consulte a anatomia do componente no Figma" at bounding box center [407, 333] width 448 height 13
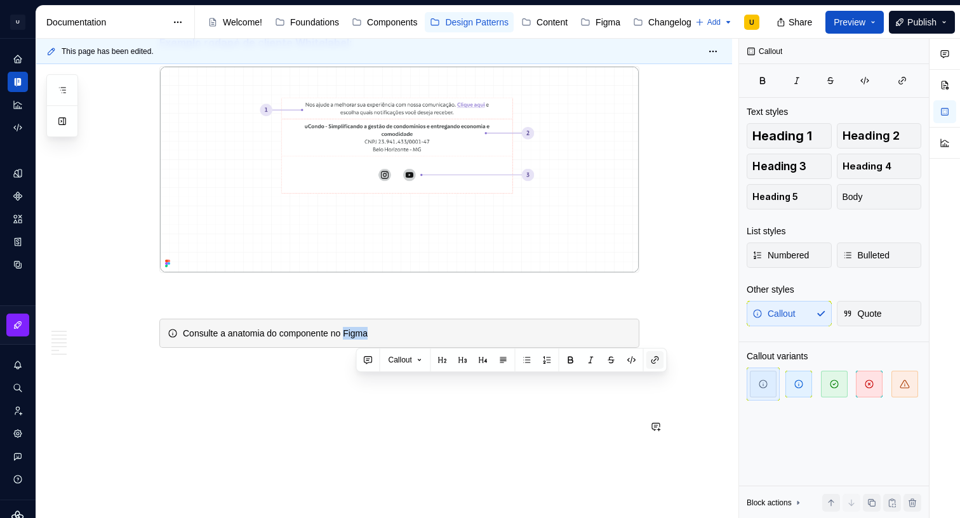
click at [652, 361] on button "button" at bounding box center [655, 360] width 18 height 18
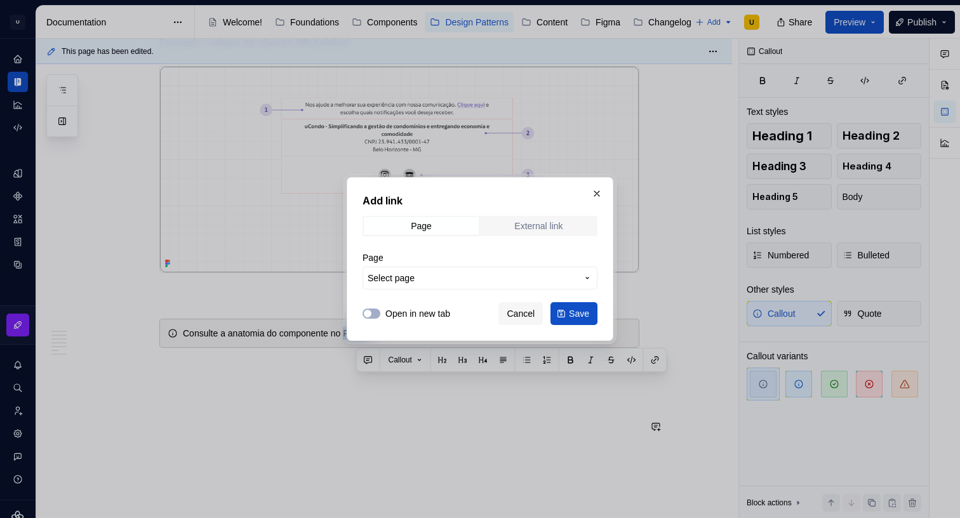
click at [535, 228] on div "External link" at bounding box center [538, 226] width 48 height 10
click at [419, 275] on input "URL" at bounding box center [480, 278] width 235 height 23
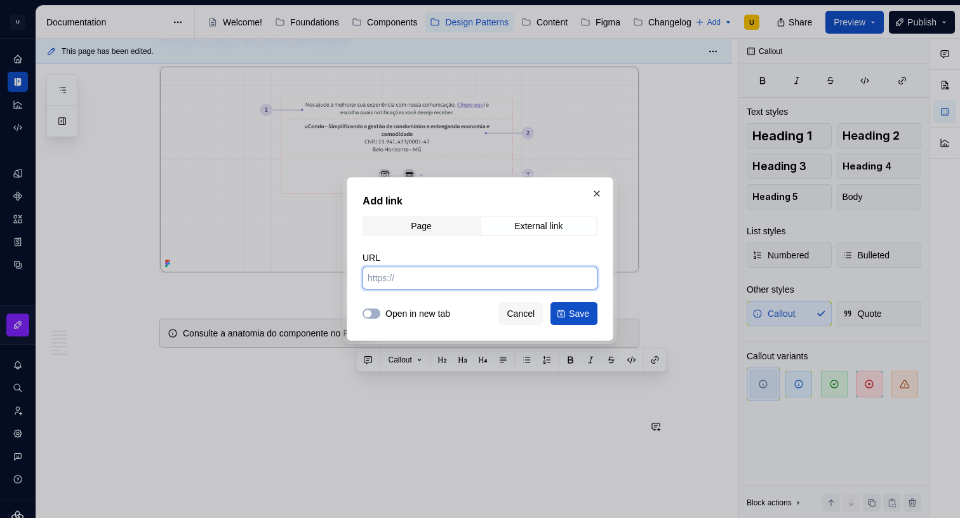
paste input "Consulte a anatomia do componente no Figma"
type input "Consulte a anatomia do componente no Figma"
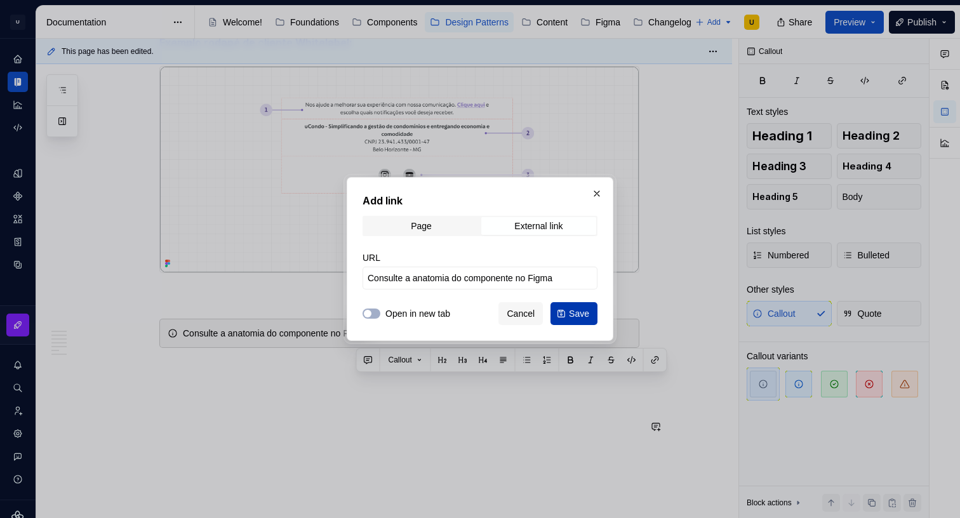
click at [583, 316] on span "Save" at bounding box center [579, 313] width 20 height 13
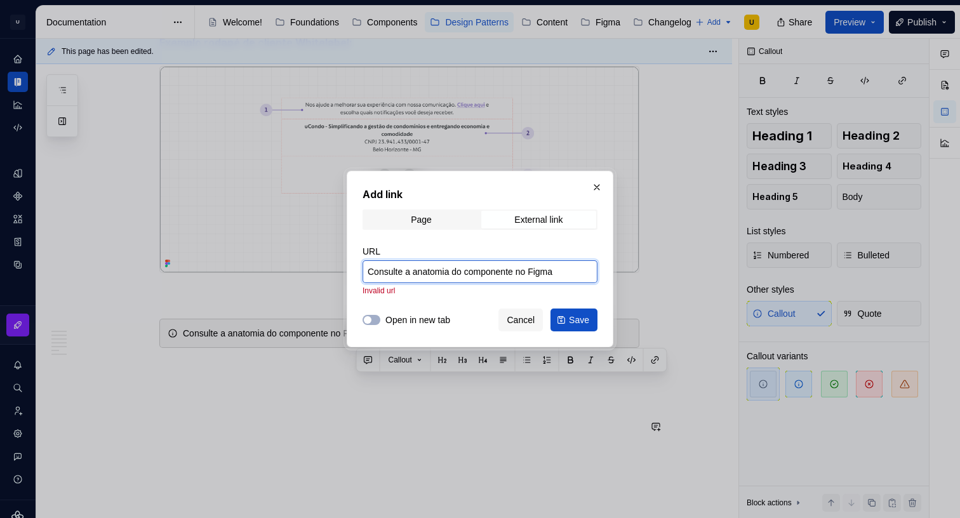
click at [573, 274] on input "Consulte a anatomia do componente no Figma" at bounding box center [480, 271] width 235 height 23
click at [410, 273] on input "URL" at bounding box center [480, 271] width 235 height 23
paste input "[URL][DOMAIN_NAME]"
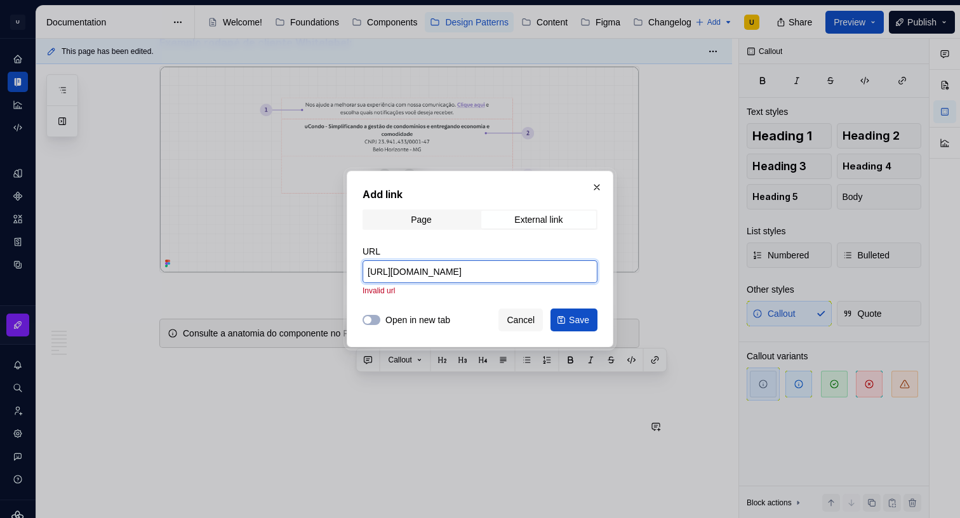
scroll to position [0, 307]
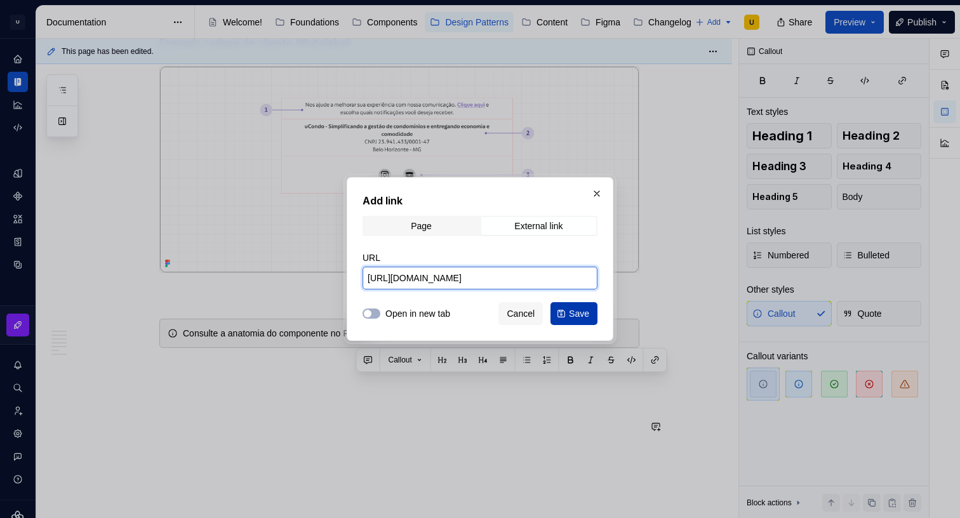
type input "[URL][DOMAIN_NAME]"
click at [582, 310] on span "Save" at bounding box center [579, 313] width 20 height 13
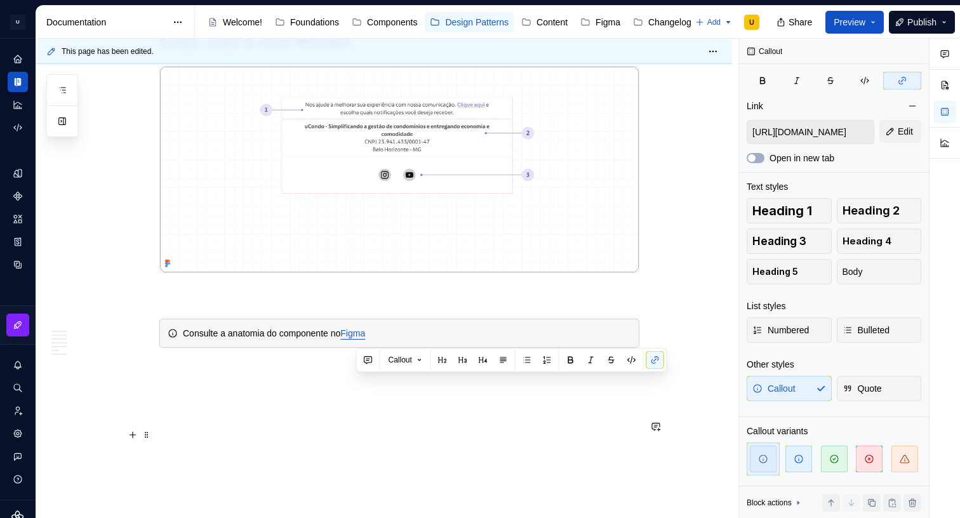
click at [232, 340] on div "Consulte a anatomia do componente no Figma" at bounding box center [407, 333] width 448 height 13
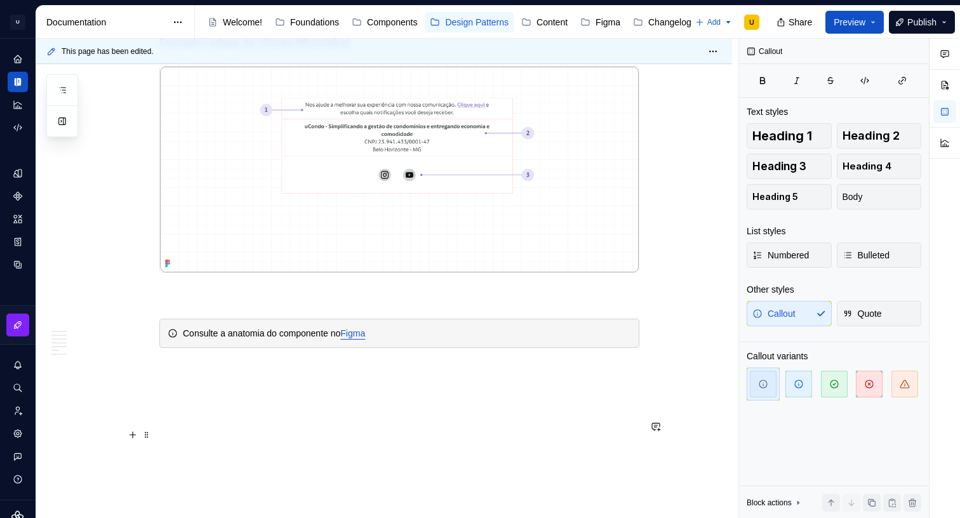
click at [226, 340] on div "Consulte a anatomia do componente no Figma" at bounding box center [407, 333] width 448 height 13
click at [227, 340] on div "Consulte a anatomia do componente no Figma" at bounding box center [407, 333] width 448 height 13
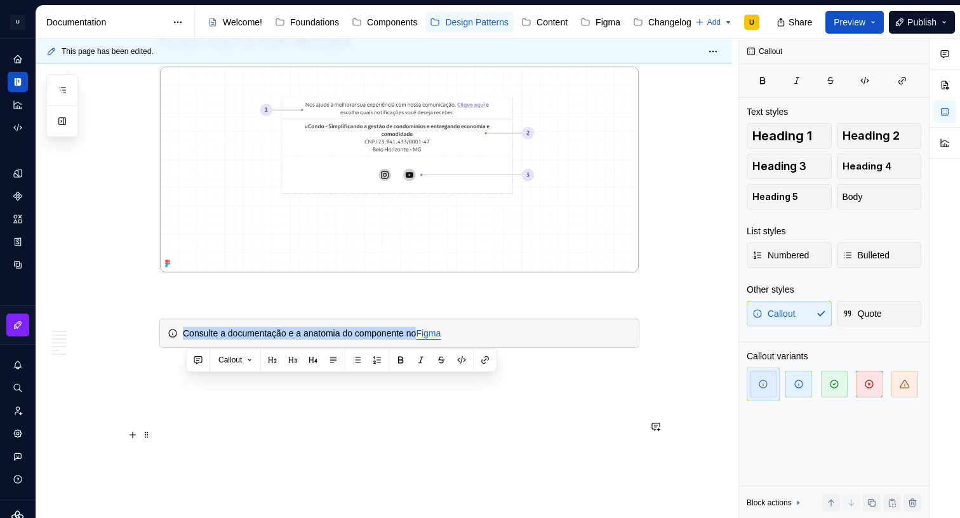
drag, startPoint x: 263, startPoint y: 385, endPoint x: 434, endPoint y: 385, distance: 170.8
click at [434, 340] on div "Consulte a documentação e a anatomia do componente no Figma" at bounding box center [407, 333] width 448 height 13
copy div "Consulte a documentação e a anatomia do componente no"
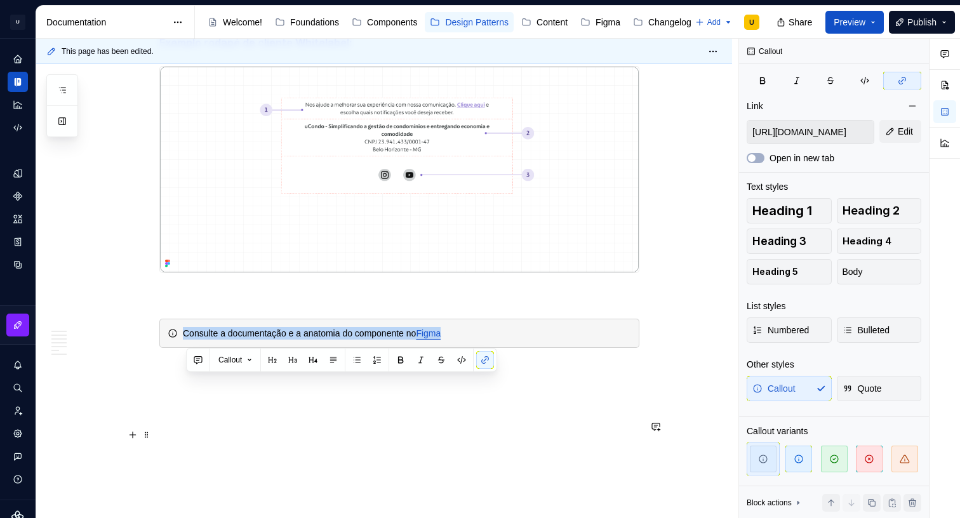
drag, startPoint x: 410, startPoint y: 383, endPoint x: 177, endPoint y: 383, distance: 233.0
click at [178, 348] on div "Consulte a documentação e a anatomia do componente no Figma" at bounding box center [399, 333] width 480 height 29
copy div "Consulte a documentação e a anatomia do componente no Figma"
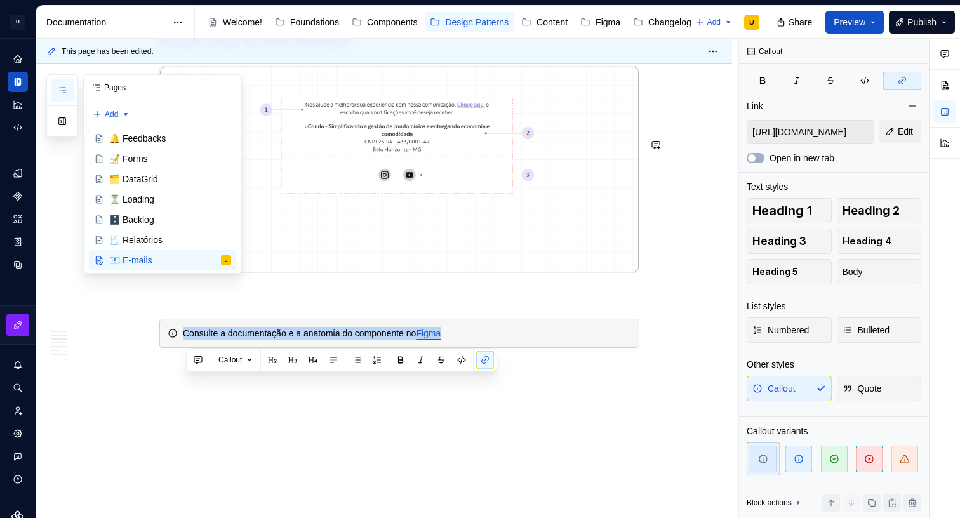
click at [58, 93] on icon "button" at bounding box center [62, 90] width 10 height 10
click at [142, 236] on div "🧾 Relatórios" at bounding box center [135, 240] width 53 height 13
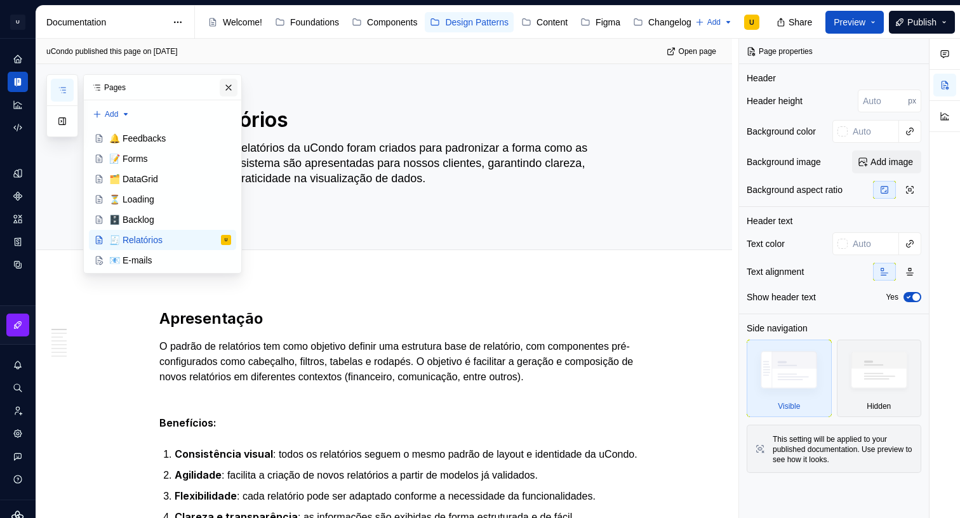
click at [229, 90] on button "button" at bounding box center [229, 88] width 18 height 18
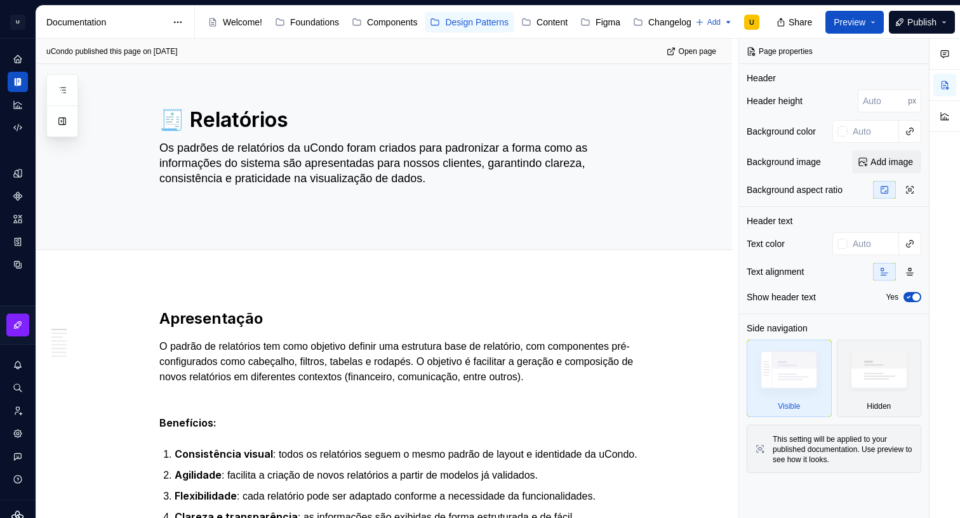
type textarea "*"
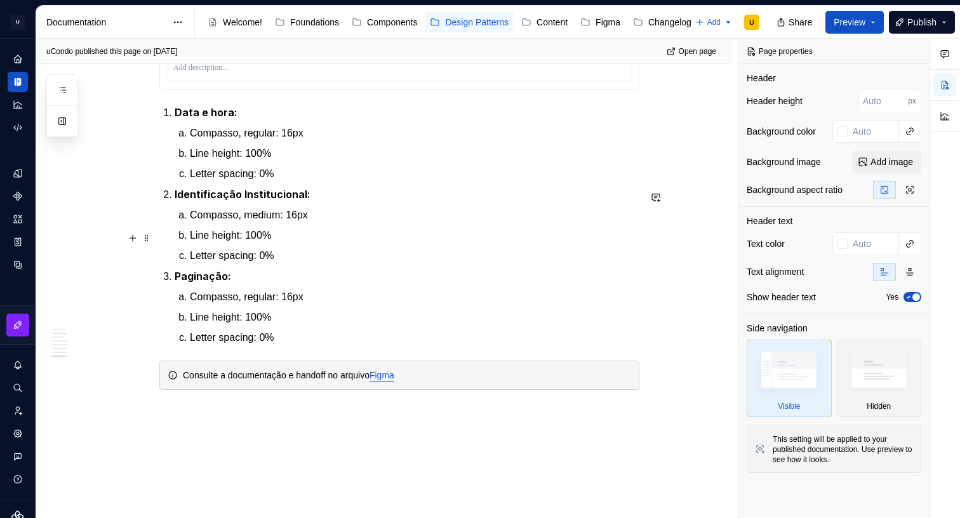
scroll to position [4006, 0]
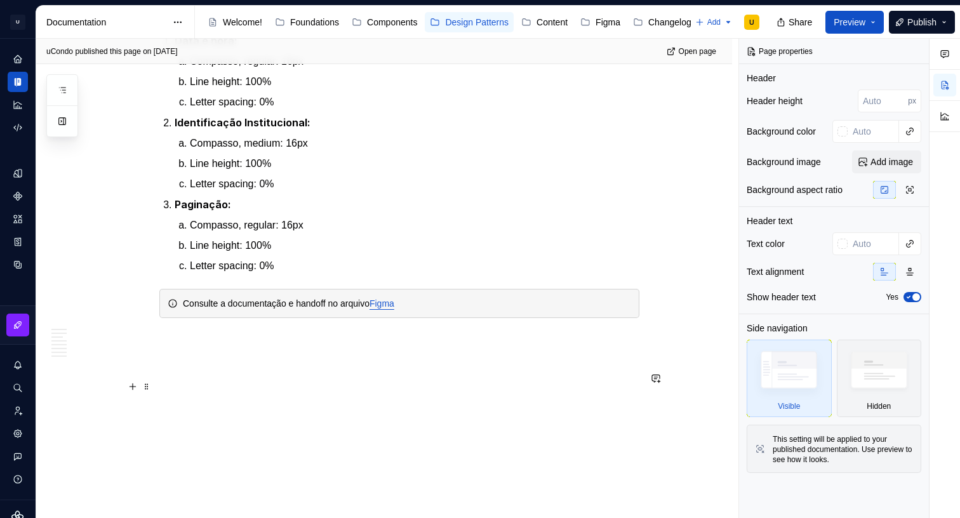
click at [263, 302] on div "Consulte a documentação e handoff no arquivo Figma" at bounding box center [407, 303] width 448 height 13
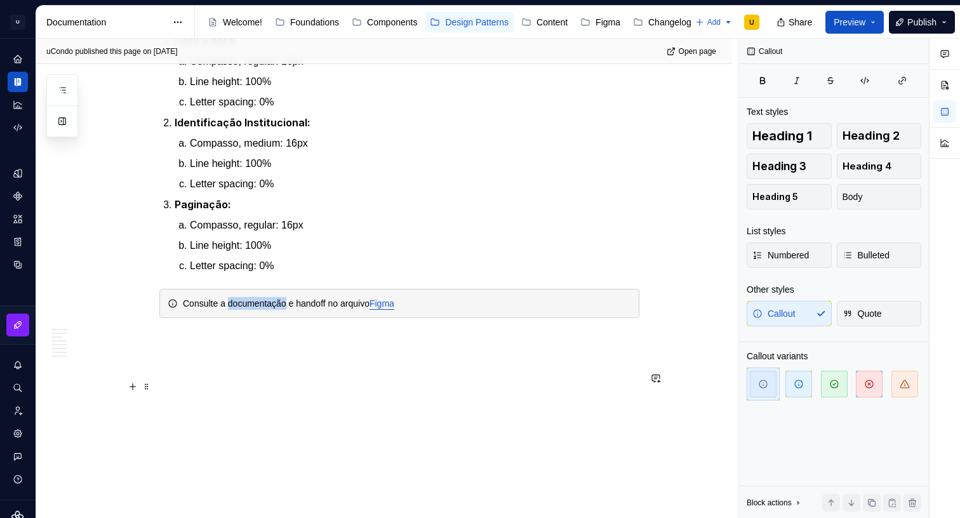
click at [263, 302] on div "Consulte a documentação e handoff no arquivo Figma" at bounding box center [407, 303] width 448 height 13
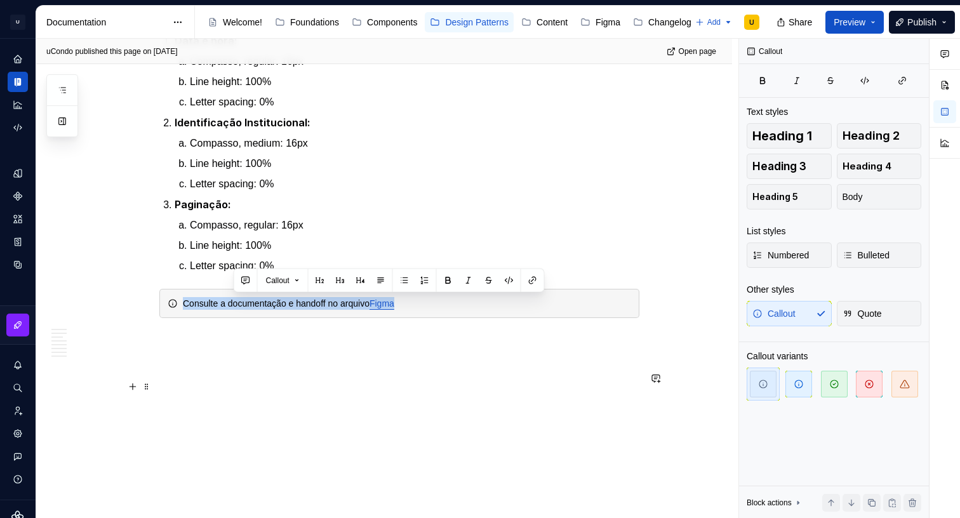
click at [263, 302] on div "Consulte a documentação e handoff no arquivo Figma" at bounding box center [407, 303] width 448 height 13
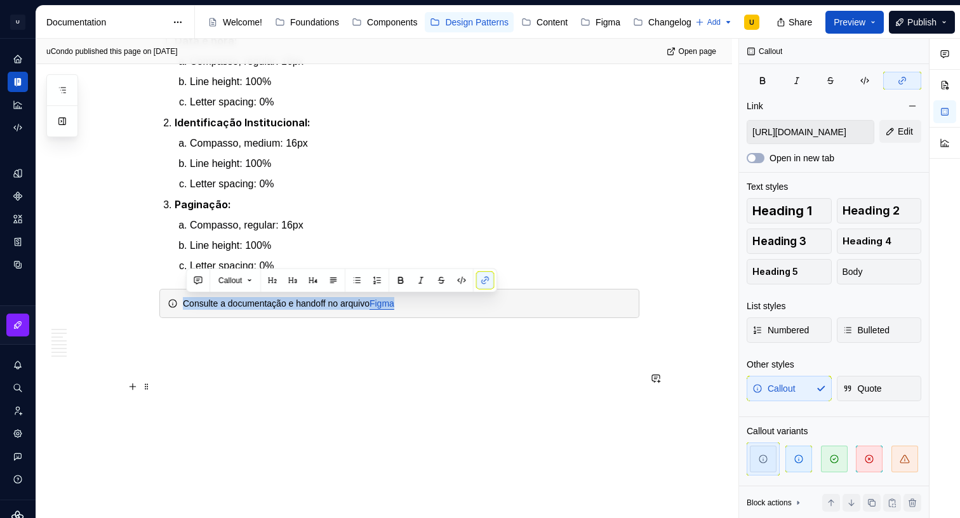
click at [329, 302] on div "Consulte a documentação e handoff no arquivo Figma" at bounding box center [407, 303] width 448 height 13
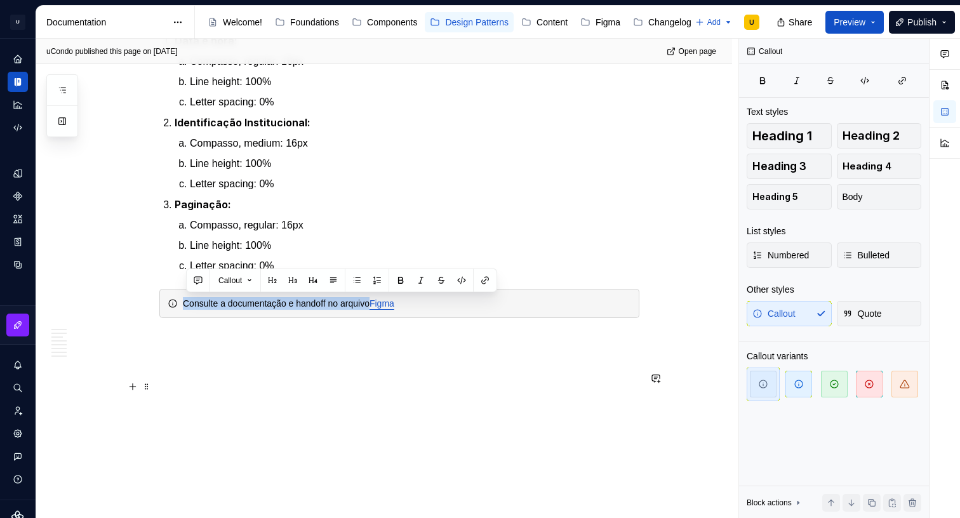
drag, startPoint x: 386, startPoint y: 300, endPoint x: 180, endPoint y: 301, distance: 206.3
click at [180, 301] on div "Consulte a documentação e handoff no arquivo Figma" at bounding box center [399, 303] width 480 height 29
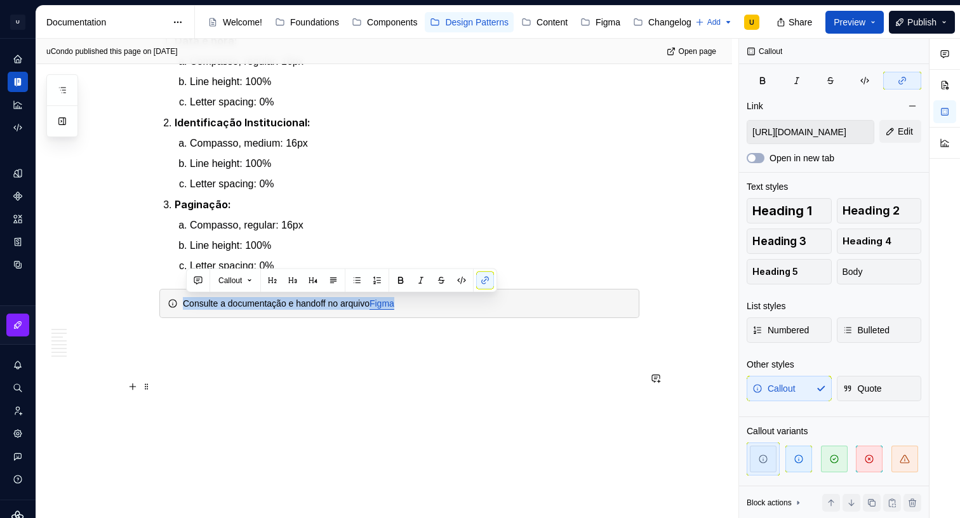
drag, startPoint x: 437, startPoint y: 308, endPoint x: 165, endPoint y: 305, distance: 272.4
click at [165, 305] on div "Consulte a documentação e handoff no arquivo Figma" at bounding box center [399, 303] width 480 height 29
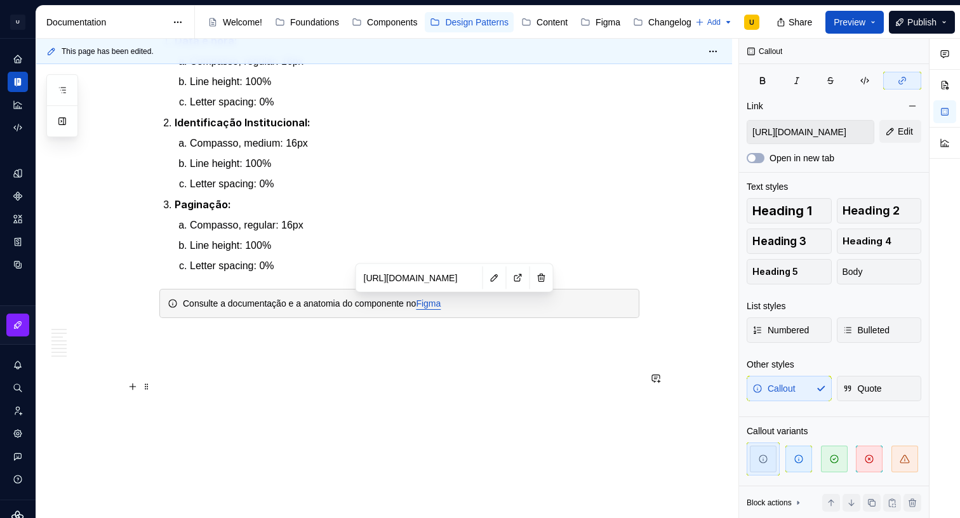
click at [441, 303] on link "Figma" at bounding box center [428, 303] width 25 height 10
click at [734, 277] on button "button" at bounding box center [735, 281] width 18 height 18
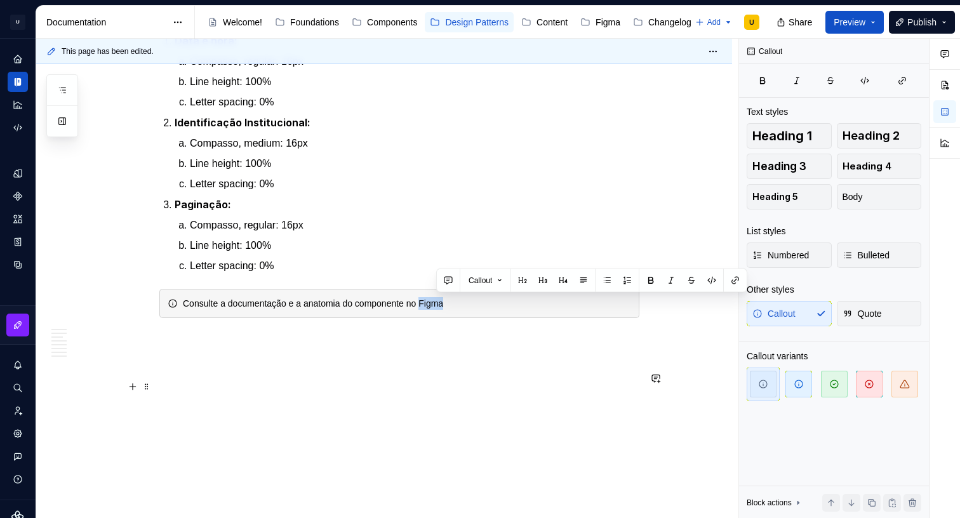
click at [453, 301] on div "Consulte a documentação e a anatomia do componente no Figma" at bounding box center [407, 303] width 448 height 13
click at [453, 302] on div "Consulte a documentação e a anatomia do componente no Figma" at bounding box center [407, 303] width 448 height 13
click at [734, 280] on button "button" at bounding box center [735, 281] width 18 height 18
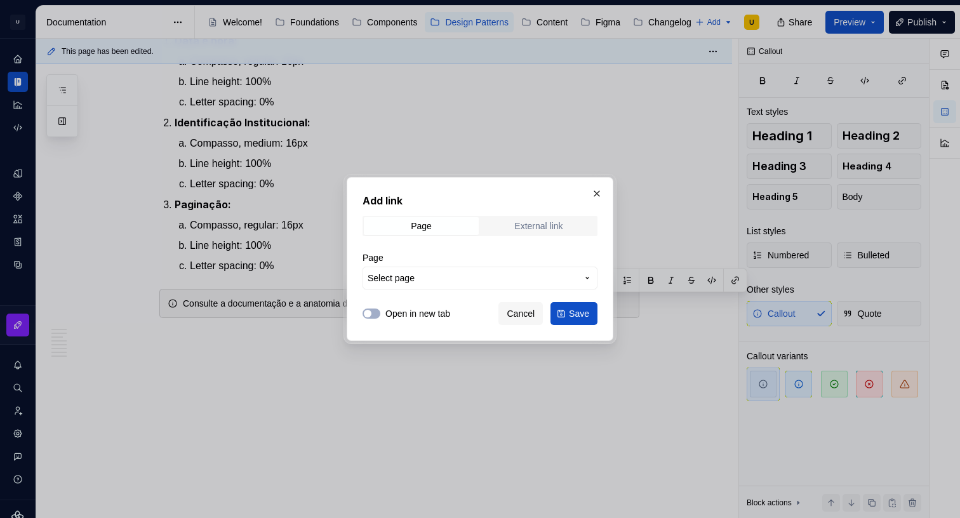
click at [556, 222] on div "External link" at bounding box center [538, 226] width 48 height 10
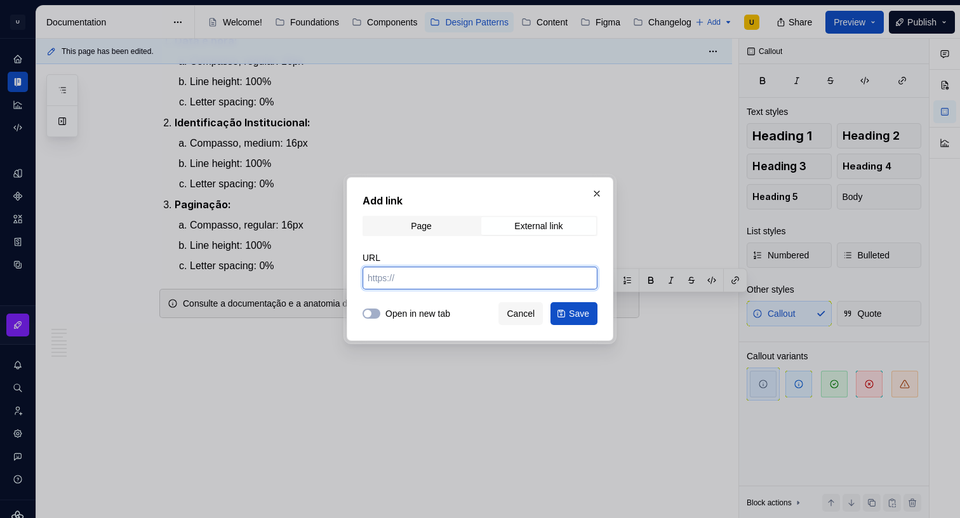
click at [410, 274] on input "URL" at bounding box center [480, 278] width 235 height 23
paste input "[URL][DOMAIN_NAME]"
type input "[URL][DOMAIN_NAME]"
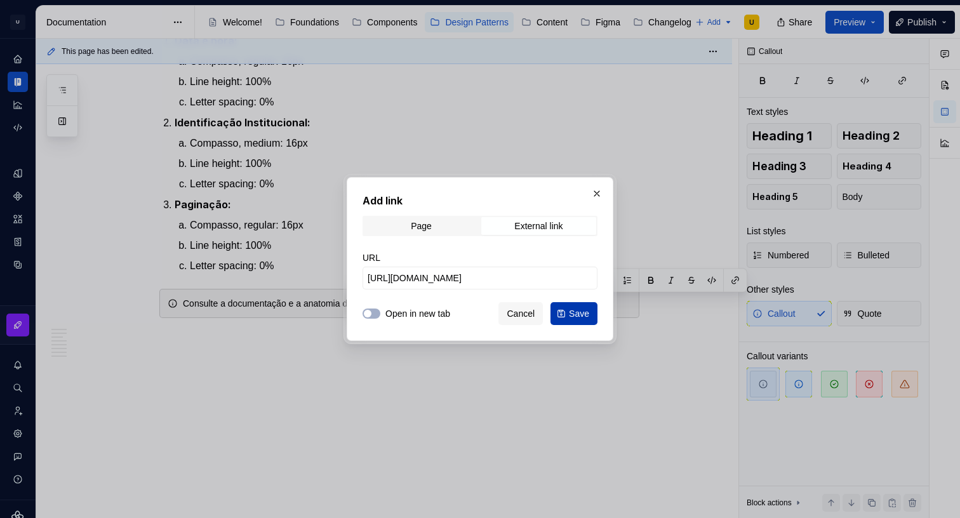
scroll to position [0, 0]
click at [584, 317] on span "Save" at bounding box center [579, 313] width 20 height 13
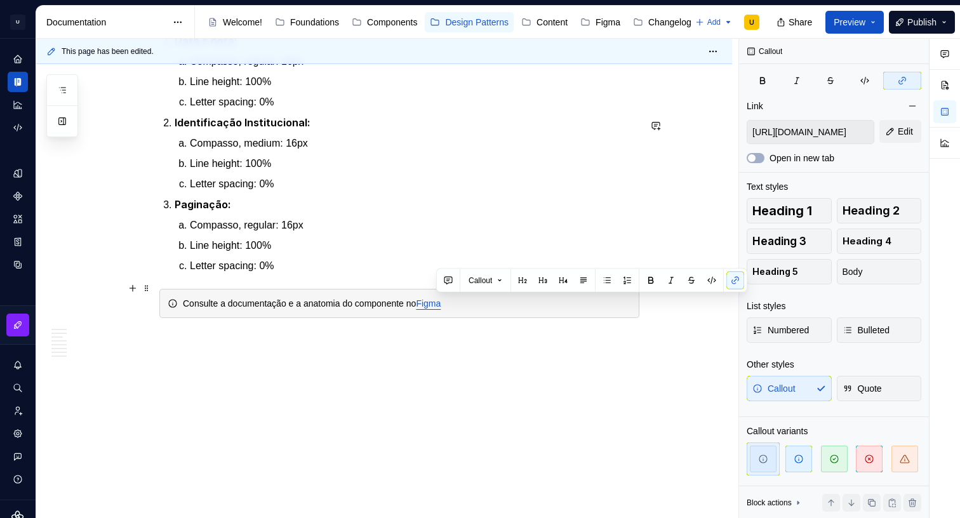
click at [545, 192] on ol "Data e hora: Compasso, regular: 16px Line height: 100% Letter spacing: 0% Ident…" at bounding box center [407, 153] width 465 height 241
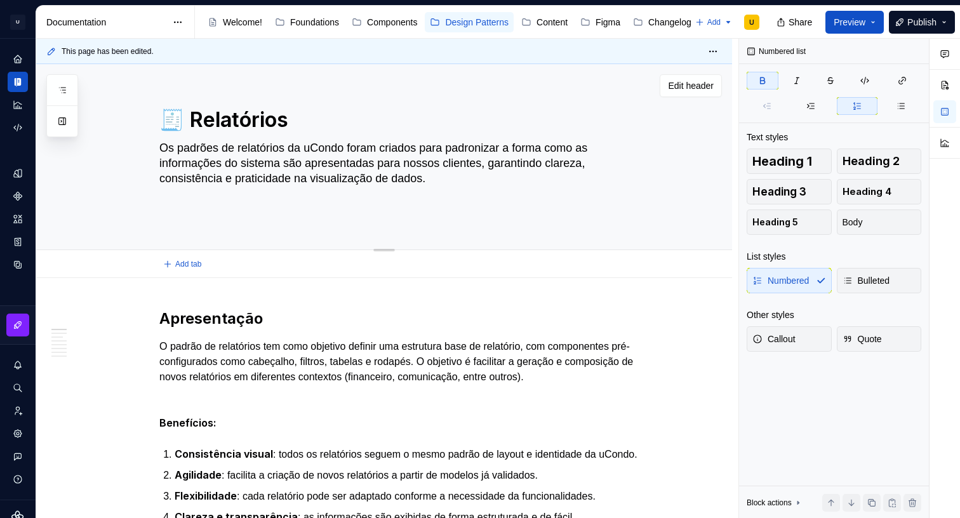
click at [367, 185] on textarea "Os padrões de relatórios da uCondo foram criados para padronizar a forma como a…" at bounding box center [397, 178] width 480 height 81
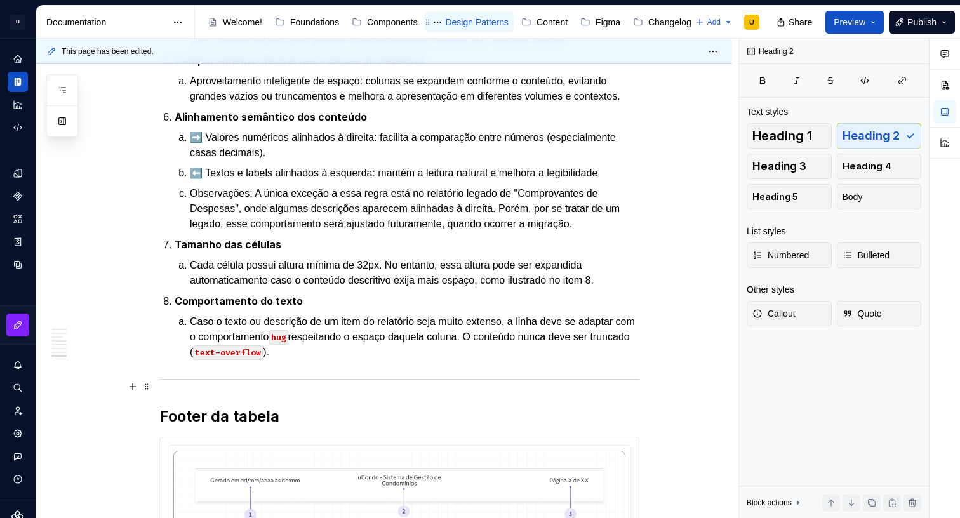
scroll to position [3357, 0]
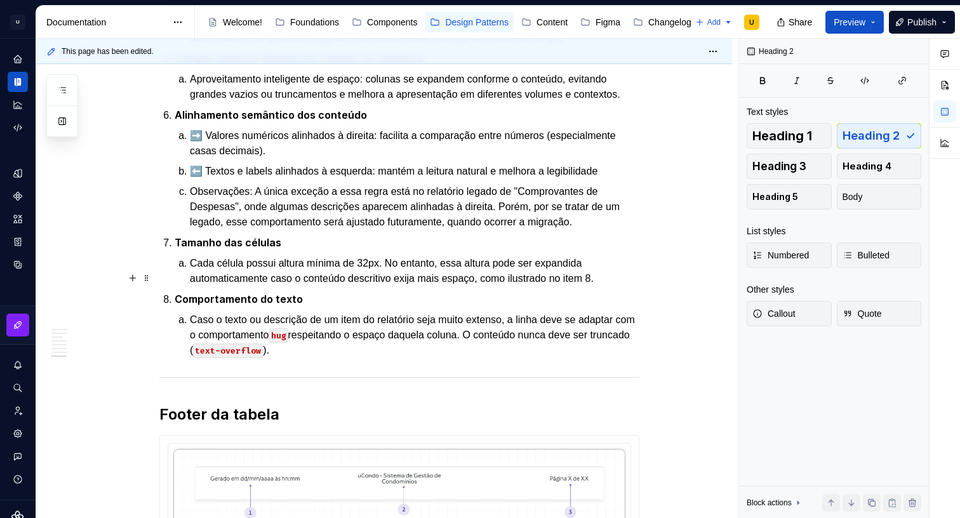
type textarea "*"
click at [377, 286] on p "Cada célula possui altura mínima de 32px. No entanto, essa altura pode ser expa…" at bounding box center [415, 271] width 450 height 30
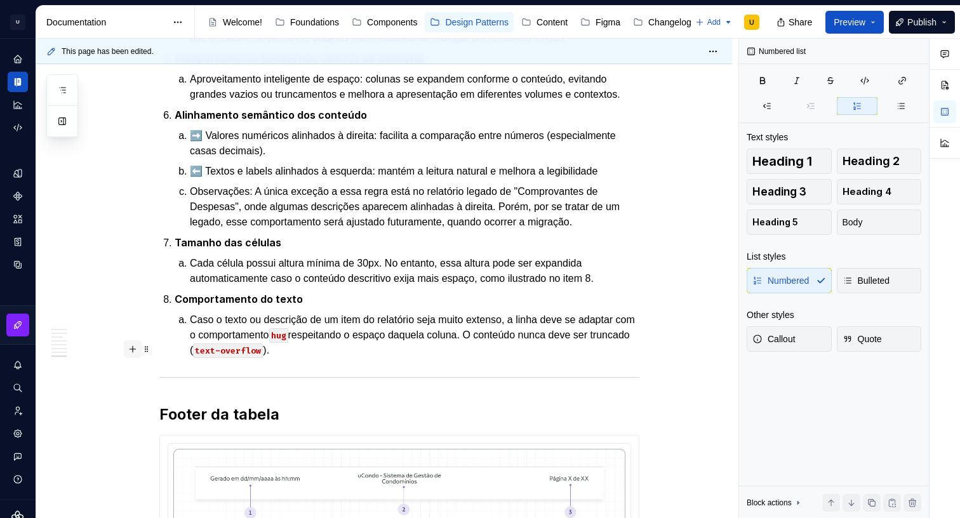
click at [130, 345] on button "button" at bounding box center [133, 349] width 18 height 18
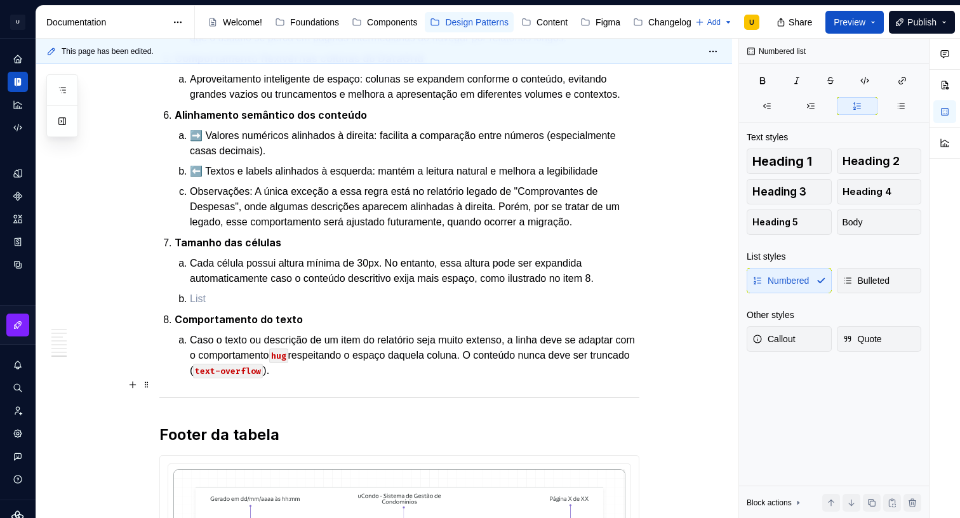
click at [232, 307] on p at bounding box center [415, 298] width 450 height 15
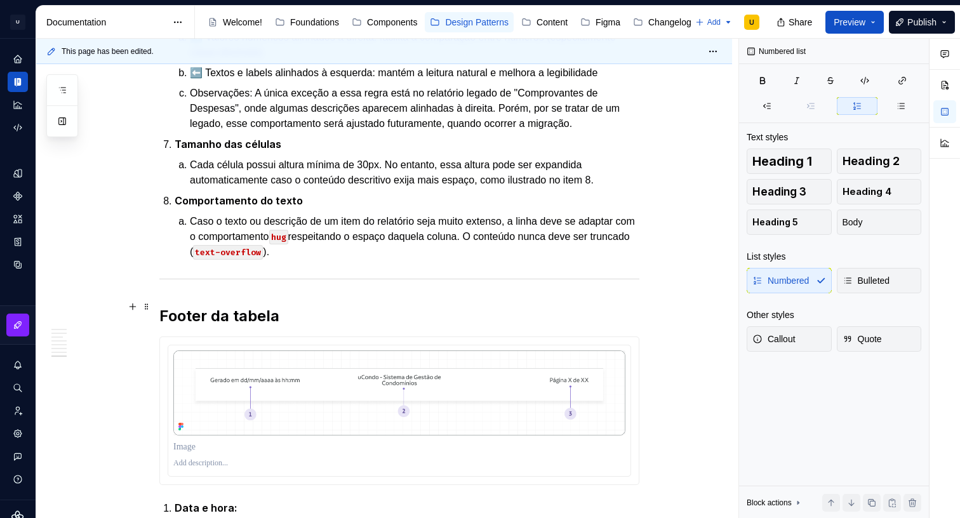
click at [449, 260] on p "Caso o texto ou descrição de um item do relatório seja muito extenso, a linha d…" at bounding box center [415, 237] width 450 height 46
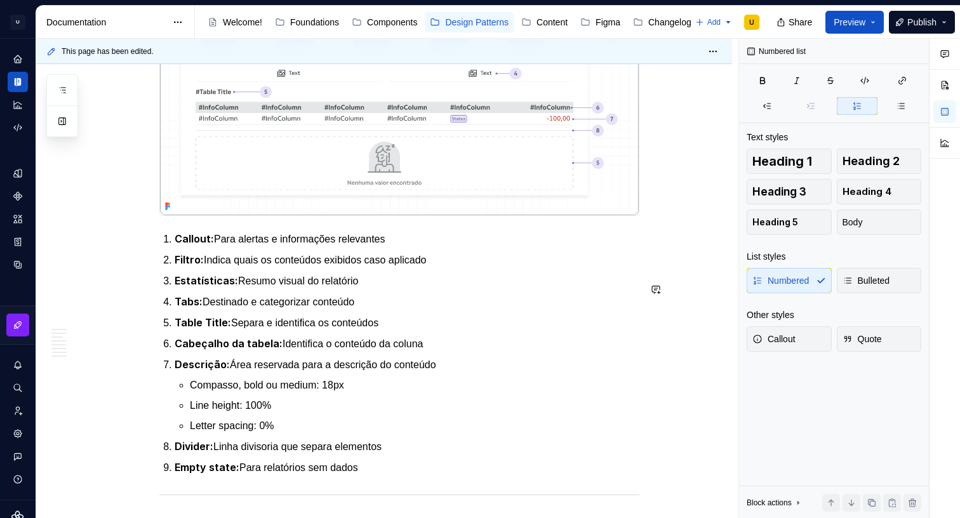
scroll to position [1993, 0]
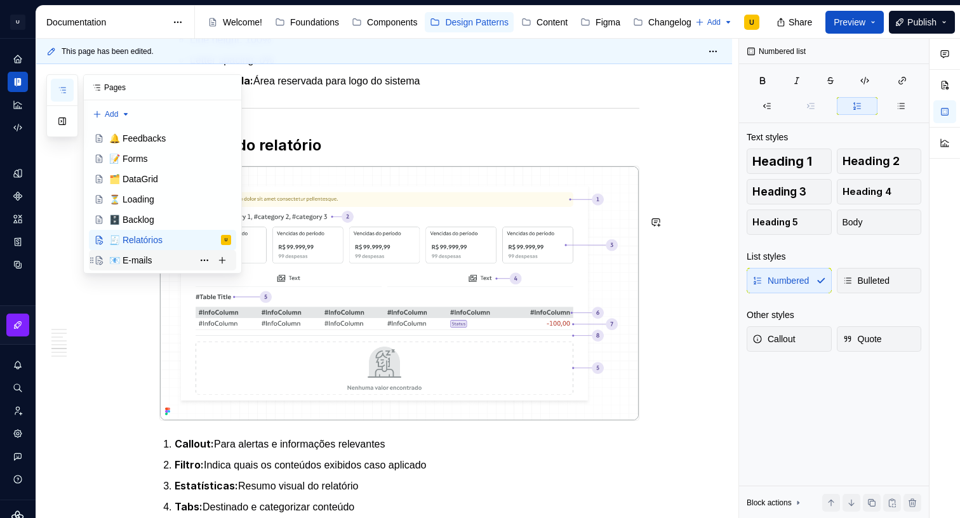
click at [137, 261] on div "📧 E-mails" at bounding box center [130, 260] width 43 height 13
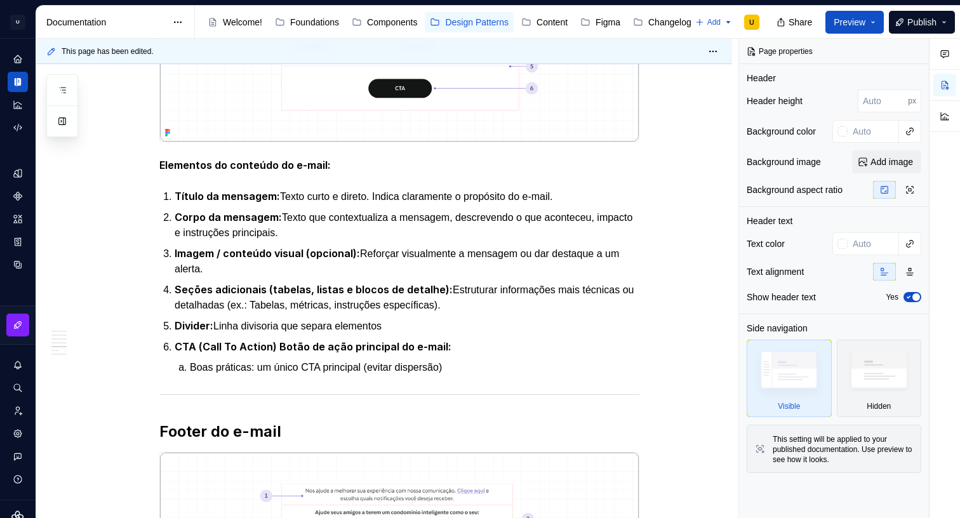
scroll to position [1749, 0]
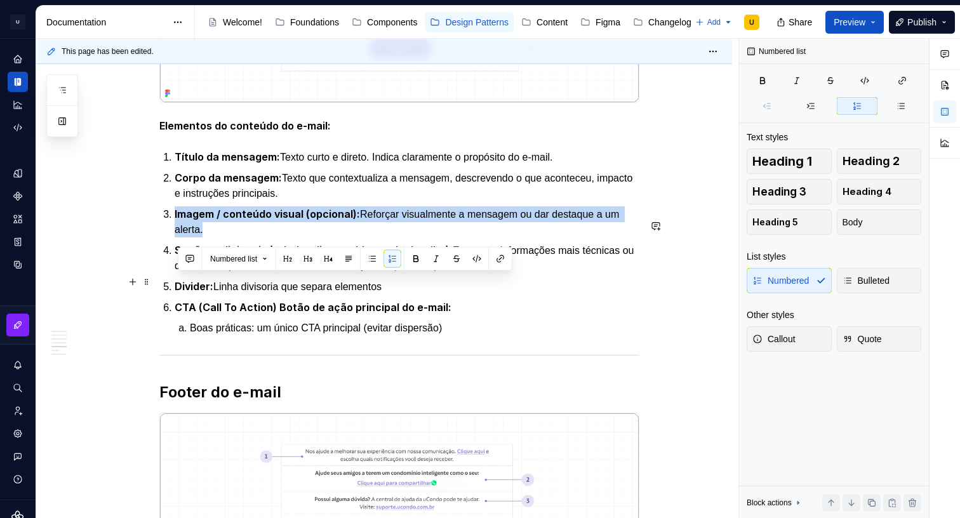
drag, startPoint x: 216, startPoint y: 296, endPoint x: 163, endPoint y: 281, distance: 55.3
click at [163, 281] on div "Apresentação O padrão de e-mails define um modelo único que serve como fonte da…" at bounding box center [399, 212] width 480 height 3364
copy p "Imagem / conteúdo visual (opcional): Reforçar visualmente a mensagem ou dar des…"
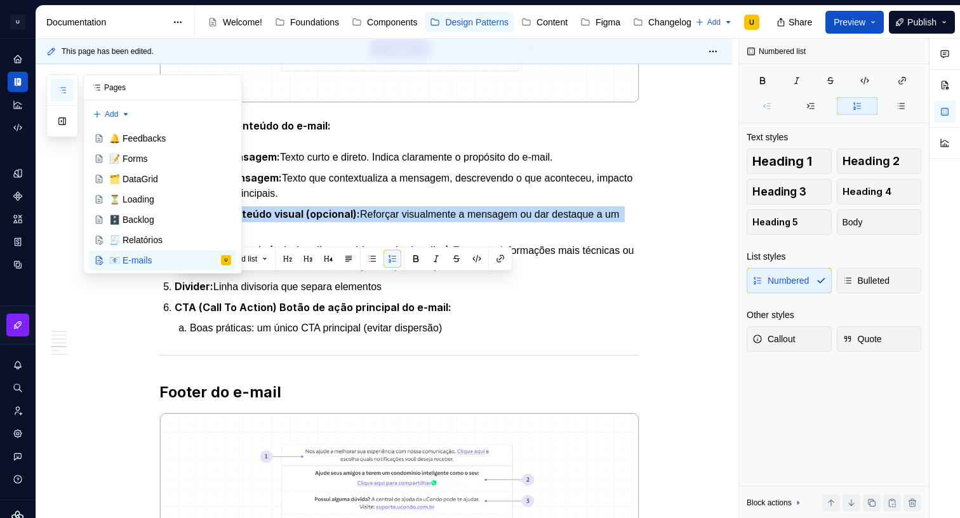
click at [72, 96] on button "button" at bounding box center [62, 90] width 23 height 23
click at [149, 234] on div "🧾 Relatórios" at bounding box center [135, 240] width 53 height 13
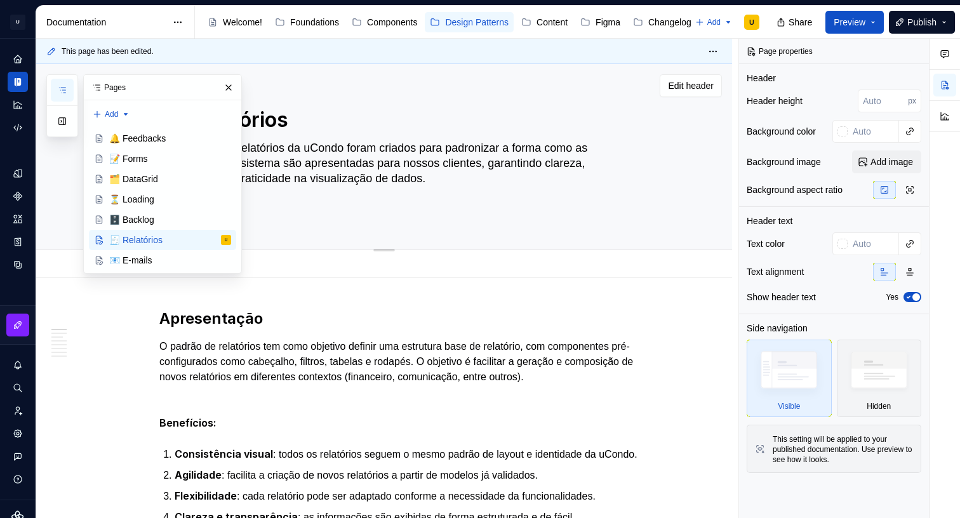
click at [427, 190] on textarea "Os padrões de relatórios da uCondo foram criados para padronizar a forma como a…" at bounding box center [397, 178] width 480 height 81
type textarea "*"
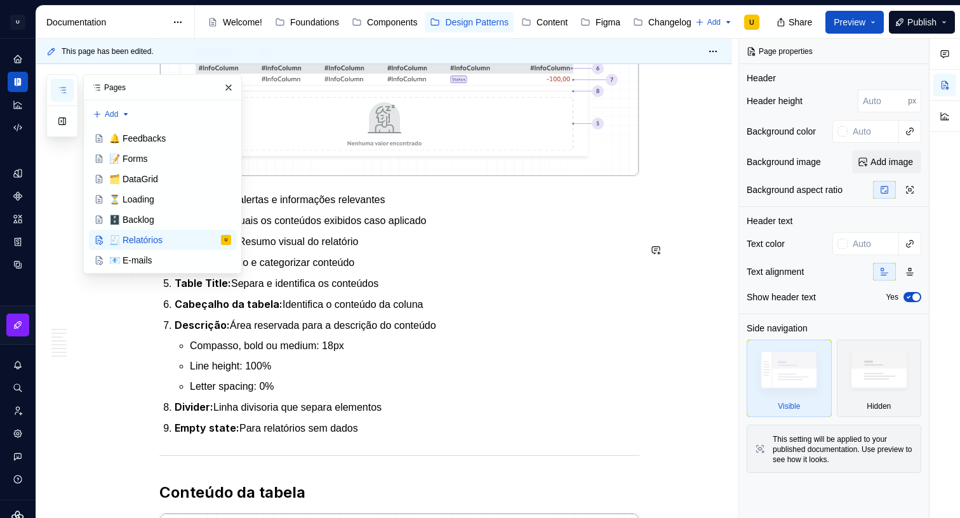
click at [446, 229] on p "Filtro: Indica quais os conteúdos exibidos caso aplicado" at bounding box center [407, 221] width 465 height 16
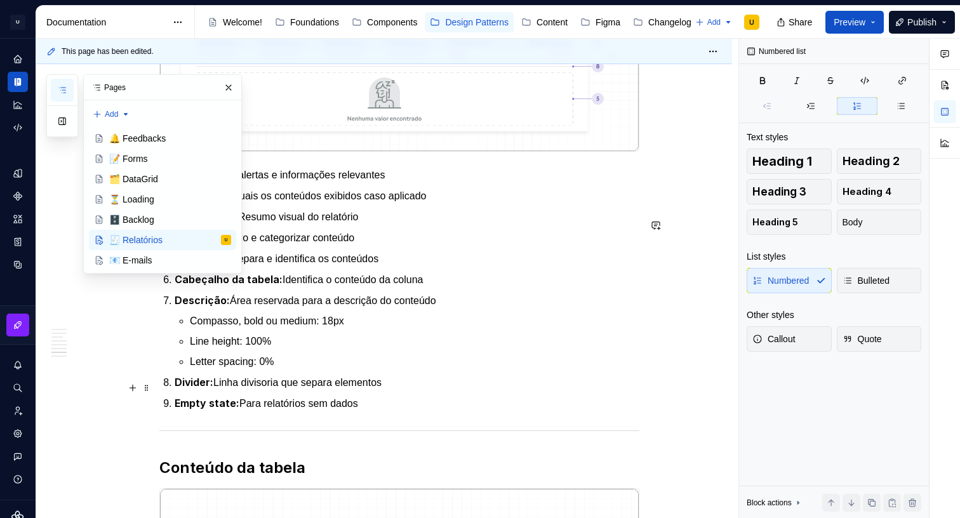
scroll to position [2311, 0]
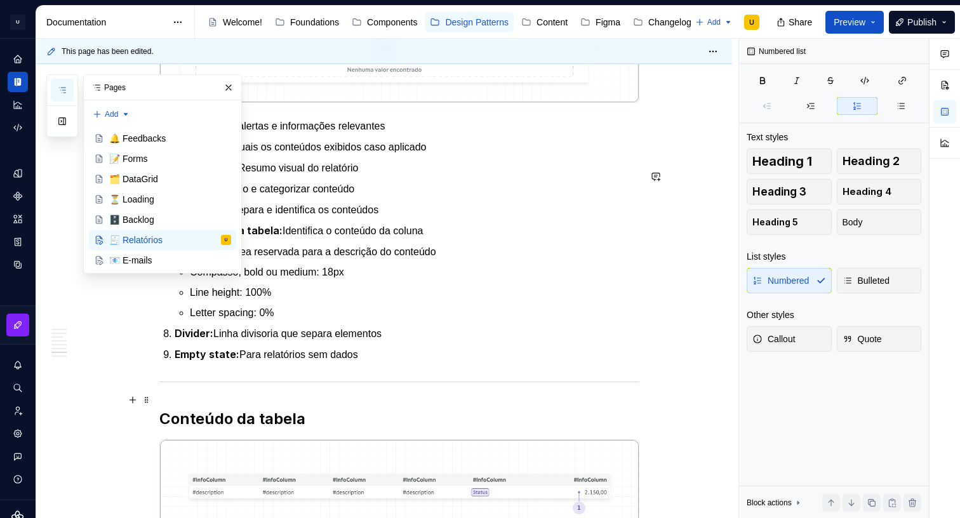
click at [385, 363] on p "Empty state: Para relatórios sem dados" at bounding box center [407, 355] width 465 height 16
click at [223, 89] on button "button" at bounding box center [229, 88] width 18 height 18
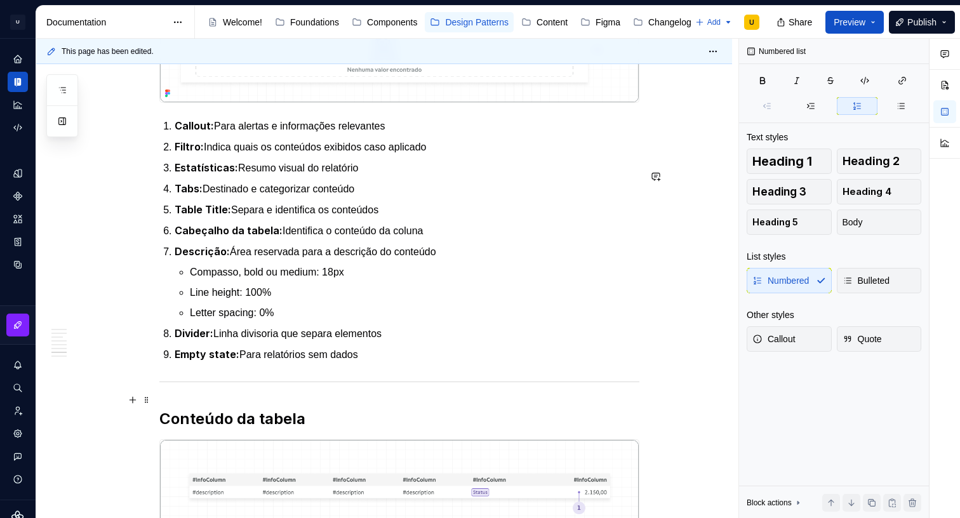
click at [381, 363] on p "Empty state: Para relatórios sem dados" at bounding box center [407, 355] width 465 height 16
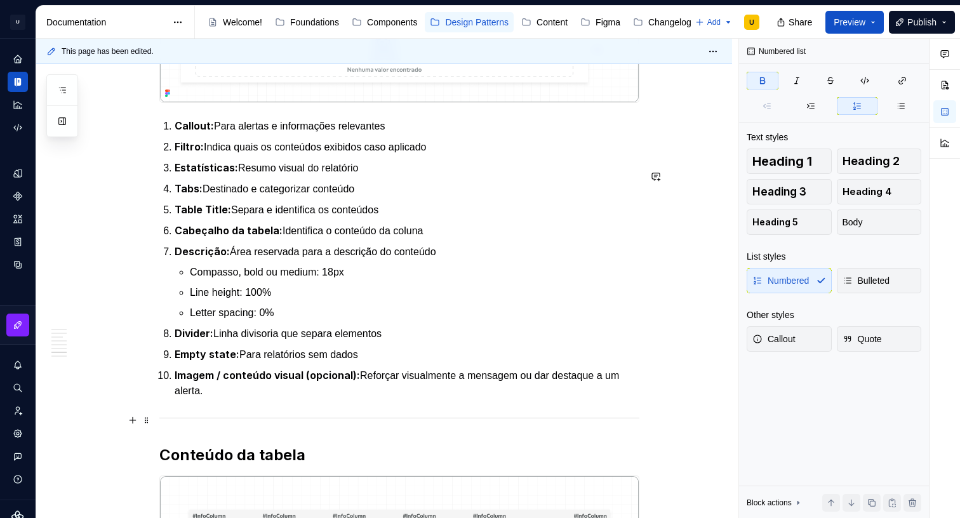
click at [320, 382] on strong "Imagem / conteúdo visual (opcional):" at bounding box center [267, 375] width 185 height 13
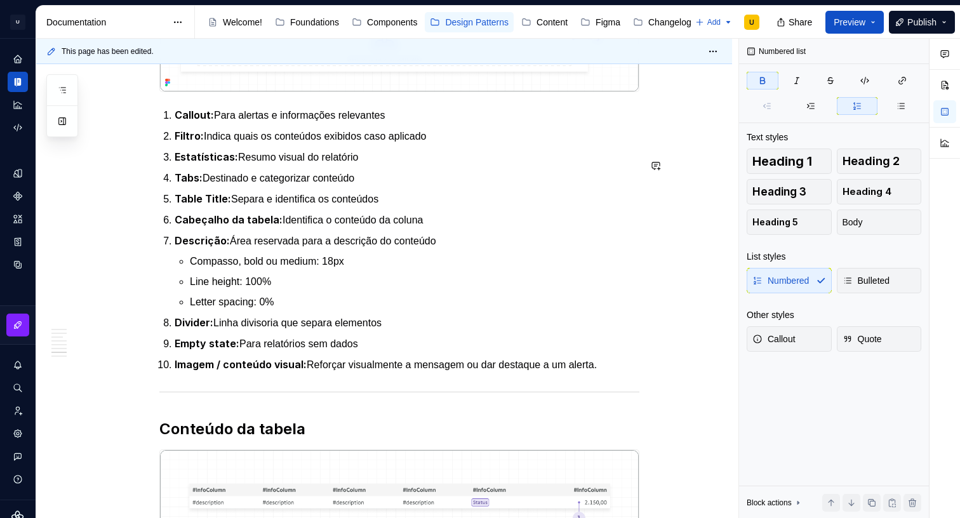
scroll to position [2317, 0]
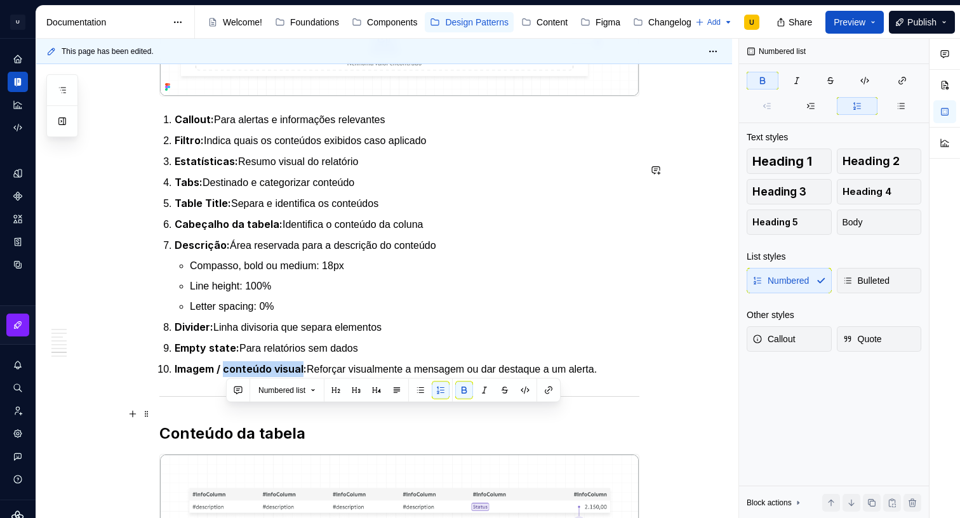
drag, startPoint x: 227, startPoint y: 414, endPoint x: 303, endPoint y: 407, distance: 75.9
click at [303, 375] on strong "Imagem / conteúdo visual:" at bounding box center [241, 369] width 132 height 13
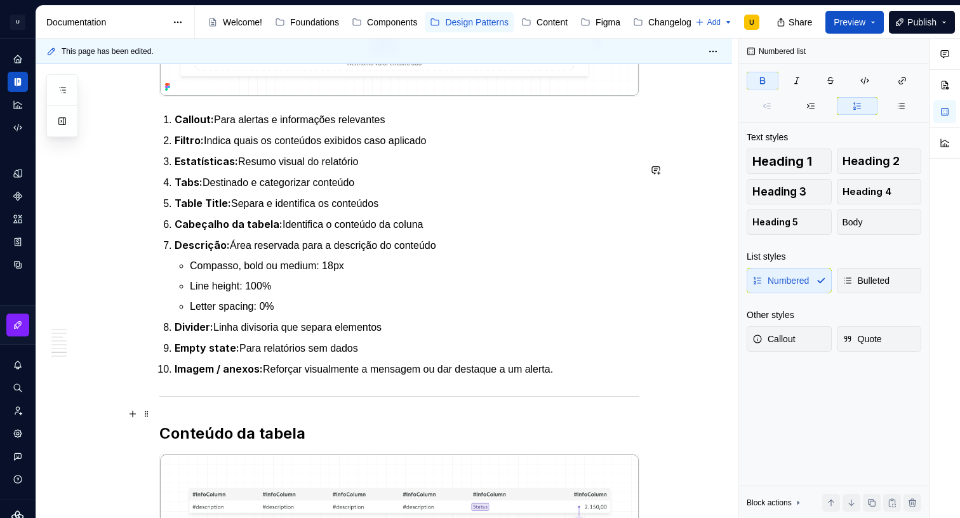
click at [283, 377] on p "Imagem / anexos: Reforçar visualmente a mensagem ou dar destaque a um alerta." at bounding box center [407, 369] width 465 height 16
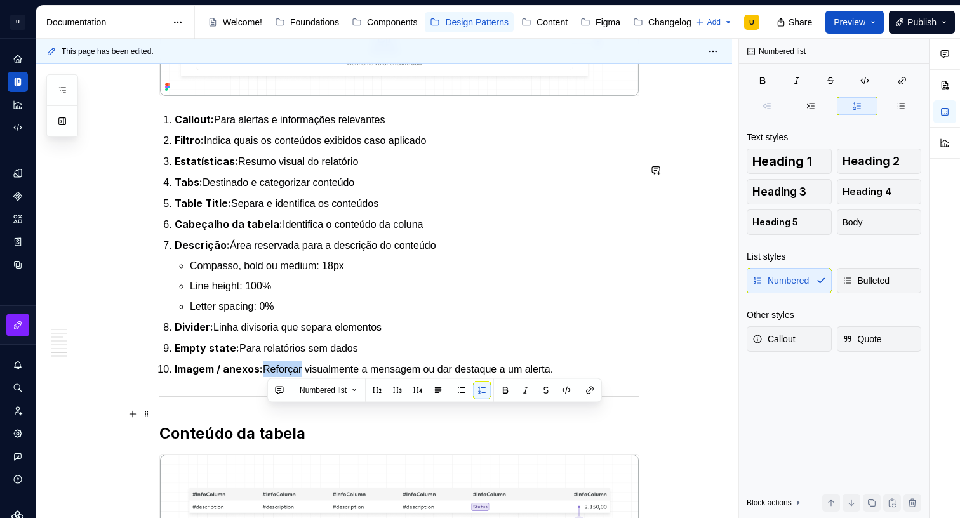
click at [283, 377] on p "Imagem / anexos: Reforçar visualmente a mensagem ou dar destaque a um alerta." at bounding box center [407, 369] width 465 height 16
drag, startPoint x: 269, startPoint y: 415, endPoint x: 571, endPoint y: 414, distance: 301.6
click at [571, 377] on p "Imagem / anexos: Reforçar visualmente a mensagem ou dar destaque a um alerta." at bounding box center [407, 369] width 465 height 16
click at [269, 377] on p "Imagem / anexos: Reforçar visualmente a mensagem ou dar destaque a um alerta." at bounding box center [407, 369] width 465 height 16
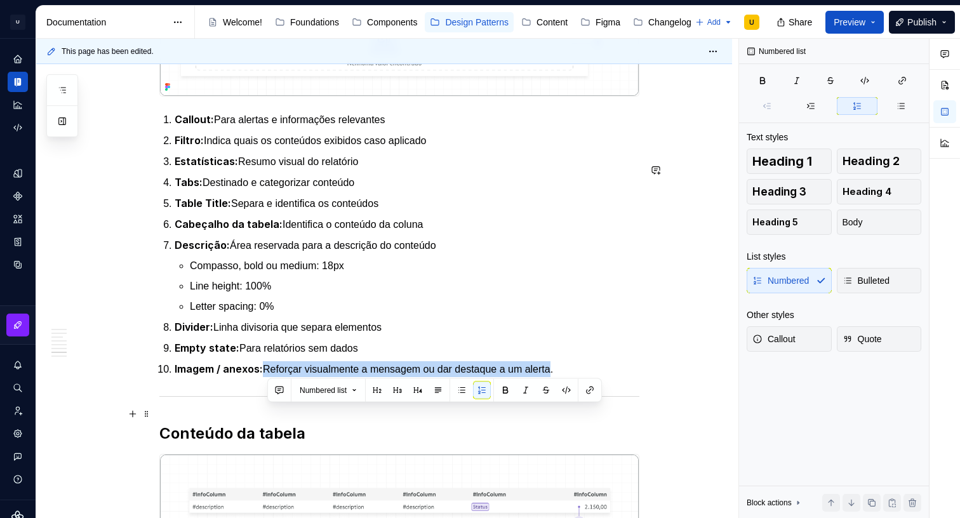
drag, startPoint x: 275, startPoint y: 416, endPoint x: 570, endPoint y: 411, distance: 295.3
click at [570, 377] on p "Imagem / anexos: Reforçar visualmente a mensagem ou dar destaque a um alerta." at bounding box center [407, 369] width 465 height 16
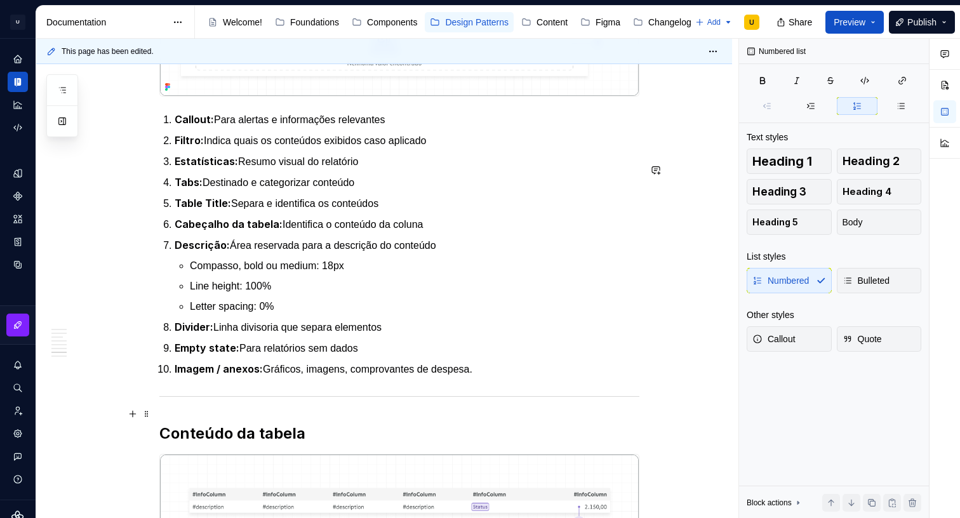
click at [272, 377] on p "Imagem / anexos: Gráficos, imagens, comprovantes de despesa." at bounding box center [407, 369] width 465 height 16
click at [270, 377] on p "Imagem / anexos: Gráficos, imagens, comprovantes de despesa." at bounding box center [407, 369] width 465 height 16
click at [358, 377] on p "Imagem / anexos: Usa para mostrar Gráficos, imagens, comprovantes de despesa." at bounding box center [407, 369] width 465 height 16
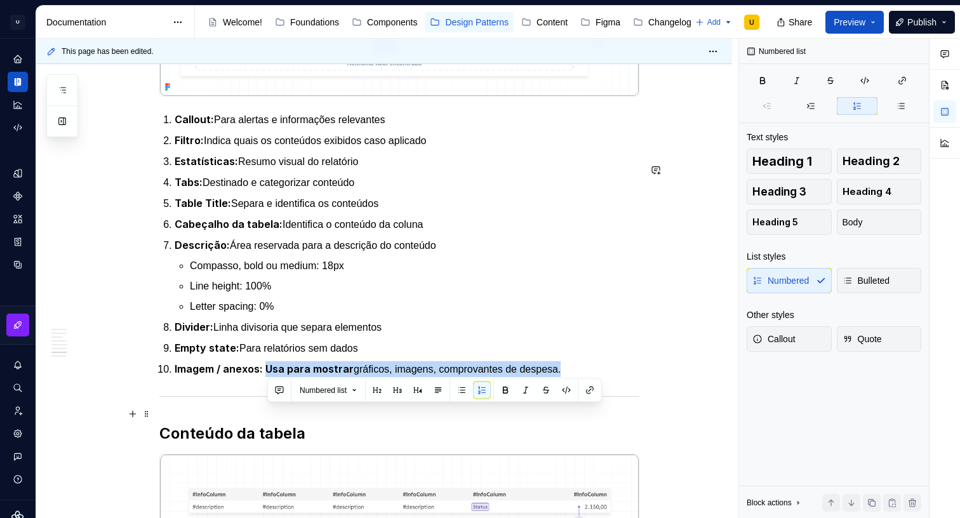
drag, startPoint x: 275, startPoint y: 414, endPoint x: 585, endPoint y: 416, distance: 310.5
click at [585, 377] on p "Imagem / anexos: Usa para mostrar gráficos, imagens, comprovantes de despesa." at bounding box center [407, 369] width 465 height 16
click at [507, 389] on button "button" at bounding box center [505, 391] width 18 height 18
click at [330, 377] on p "Imagem / anexos: Usa para mostrar gráficos, imagens, comprovantes de despesa." at bounding box center [407, 369] width 465 height 16
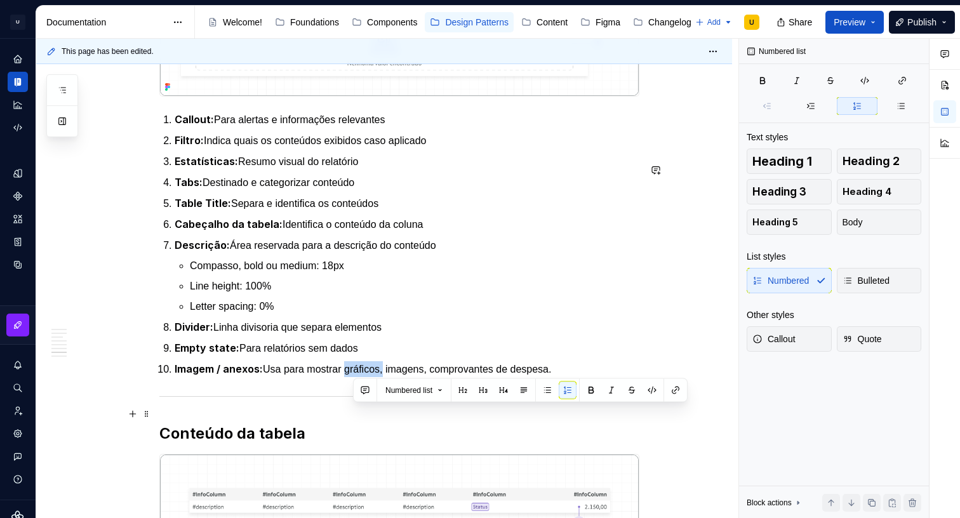
drag, startPoint x: 396, startPoint y: 412, endPoint x: 352, endPoint y: 407, distance: 44.1
click at [352, 377] on p "Imagem / anexos: Usa para mostrar gráficos, imagens, comprovantes de despesa." at bounding box center [407, 369] width 465 height 16
click at [358, 377] on p "Imagem / anexos: Usa para mostrar gráficos, imagens, comprovantes de despesa." at bounding box center [407, 369] width 465 height 16
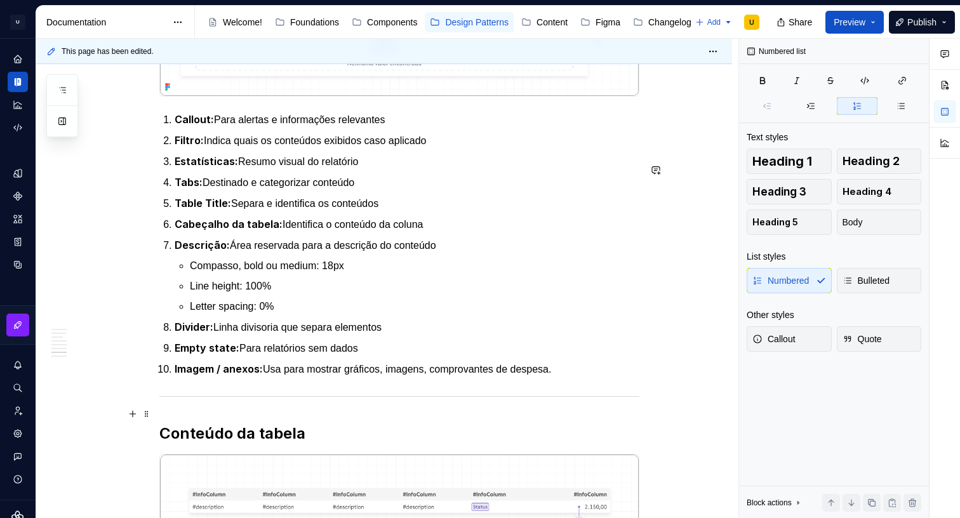
click at [372, 377] on p "Imagem / anexos: Usa para mostrar gráficos, imagens, comprovantes de despesa." at bounding box center [407, 369] width 465 height 16
click at [617, 377] on ol "Callout: Para alertas e informações relevantes Filtro: Indica quais os conteúdo…" at bounding box center [407, 244] width 465 height 265
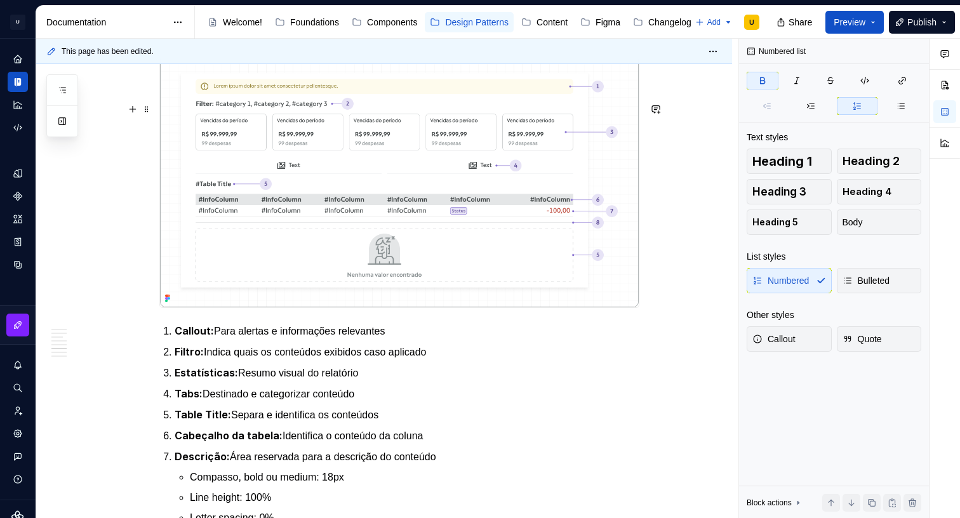
scroll to position [1979, 0]
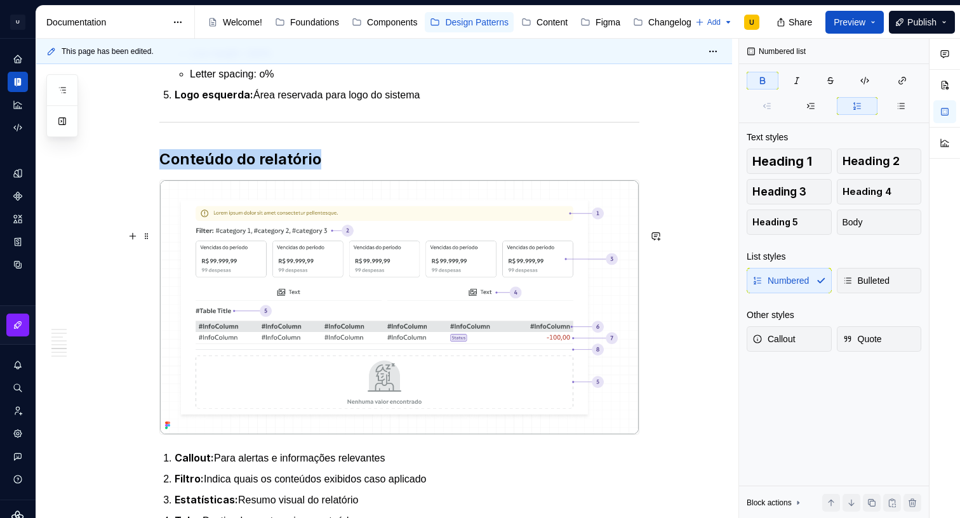
click at [627, 244] on img at bounding box center [399, 307] width 479 height 255
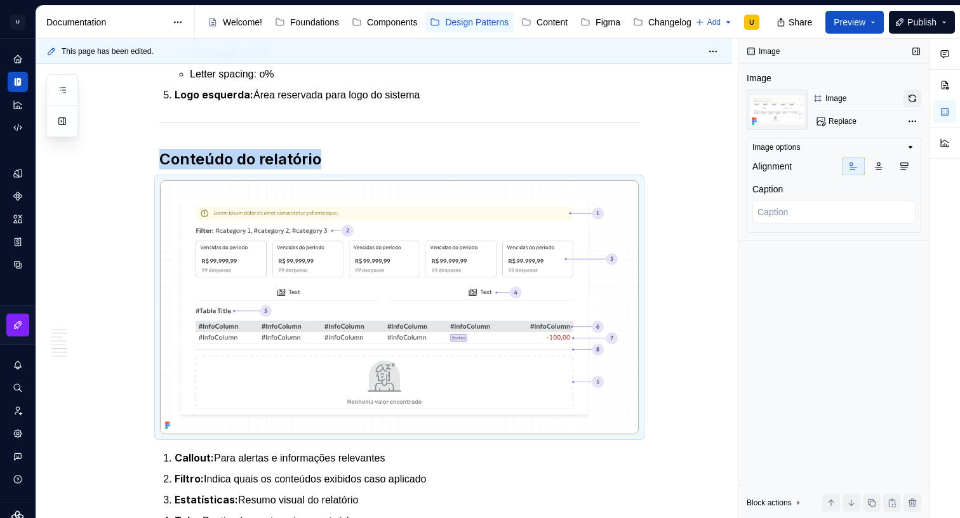
click at [917, 91] on button "button" at bounding box center [912, 99] width 18 height 18
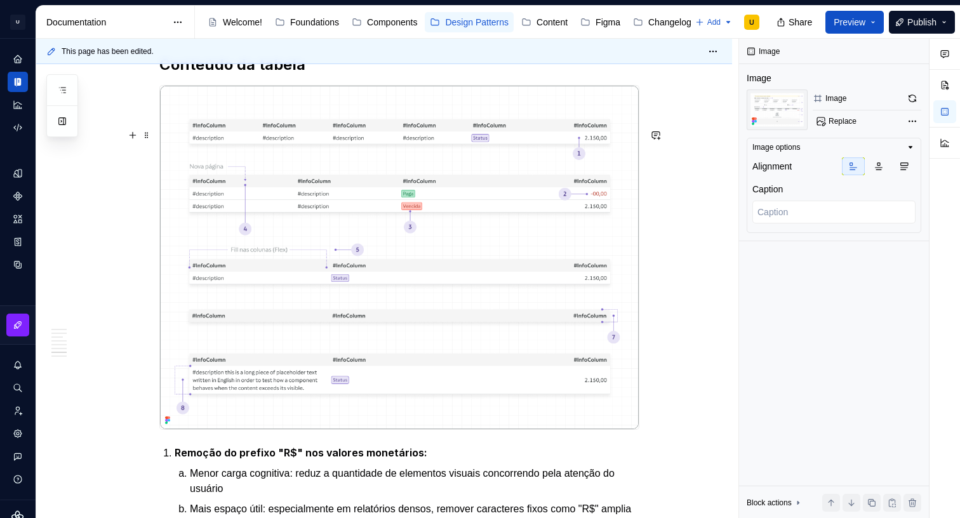
scroll to position [2788, 0]
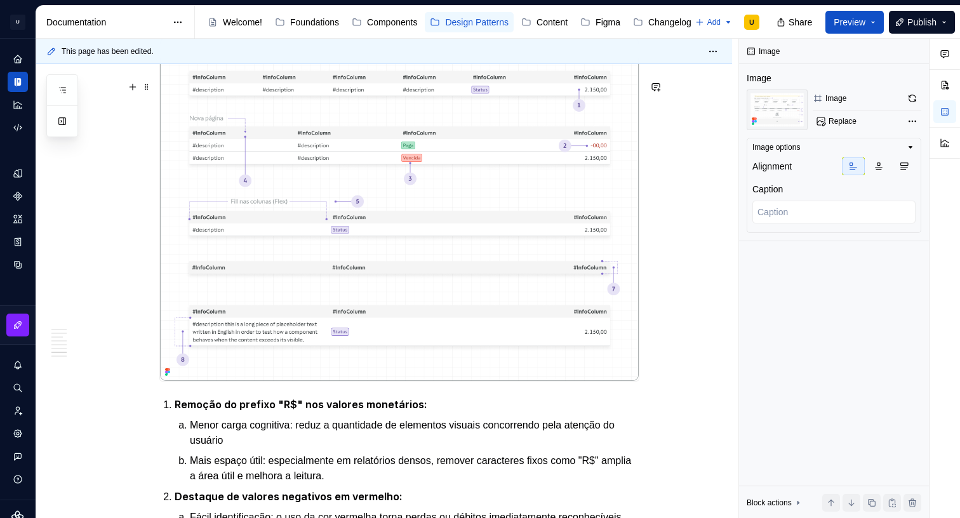
click at [546, 294] on img at bounding box center [399, 208] width 479 height 343
click at [910, 101] on button "button" at bounding box center [912, 99] width 18 height 18
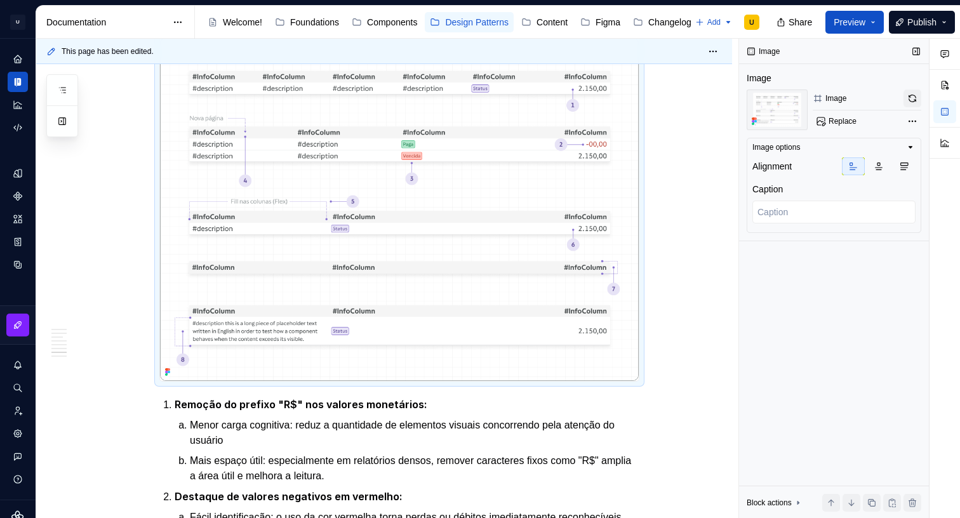
click at [909, 97] on button "button" at bounding box center [912, 99] width 18 height 18
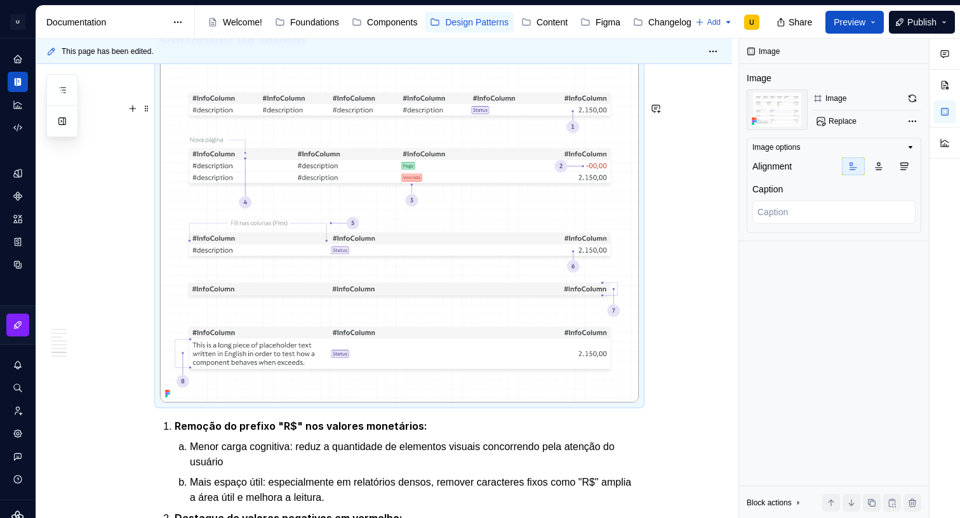
scroll to position [2769, 0]
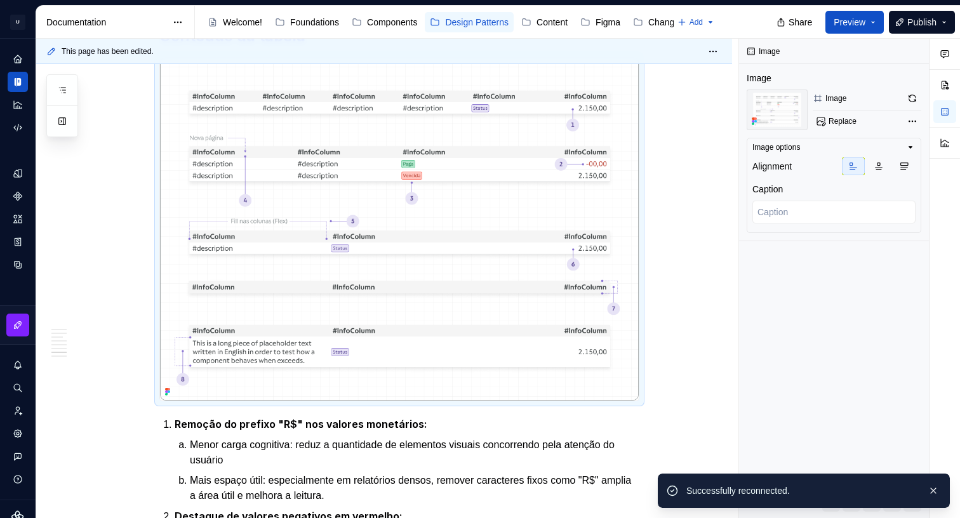
type textarea "*"
